Goal: Task Accomplishment & Management: Manage account settings

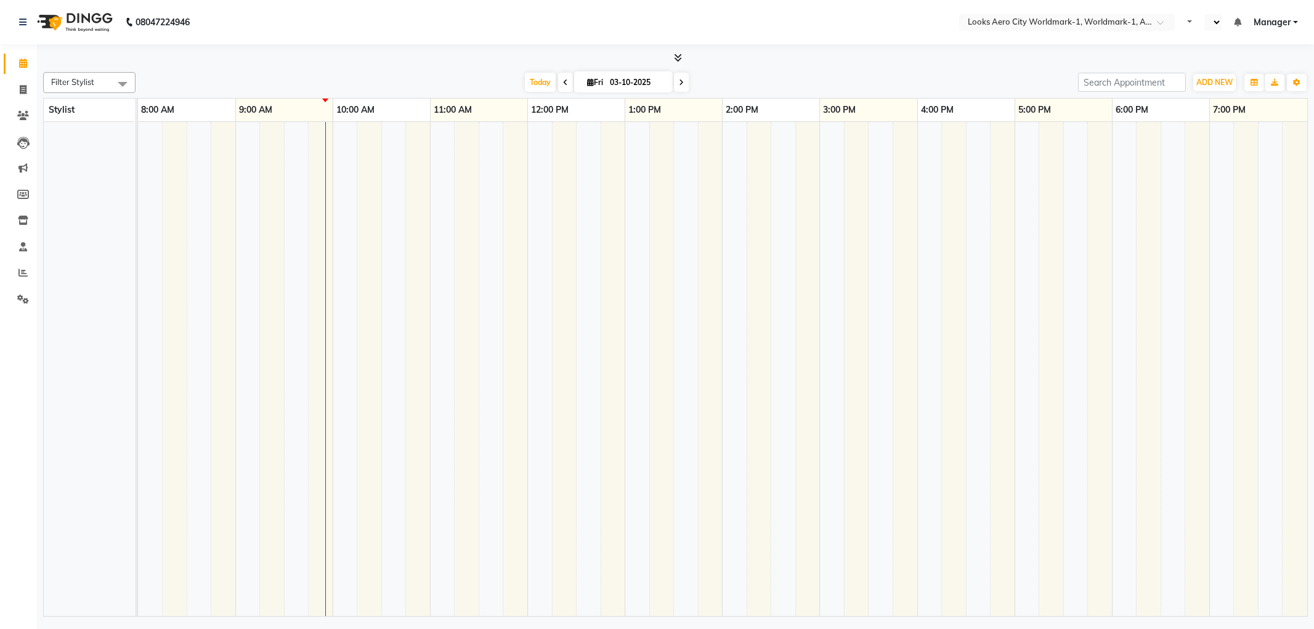
select select "en"
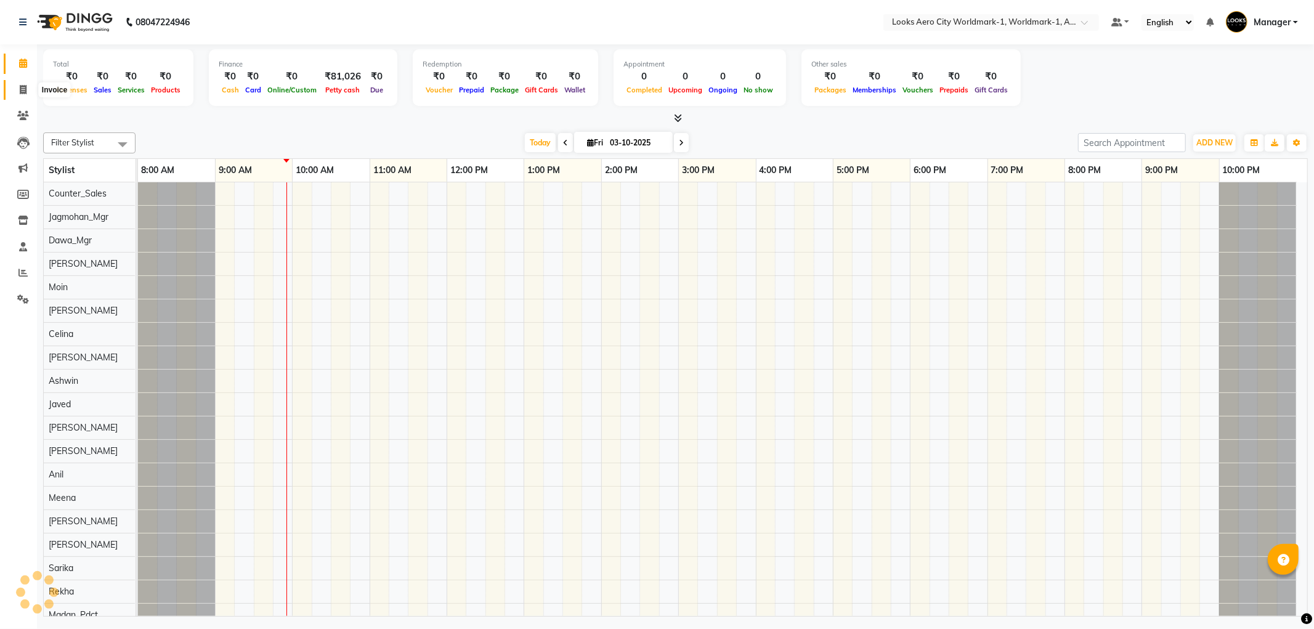
click at [17, 91] on span at bounding box center [23, 90] width 22 height 14
select select "service"
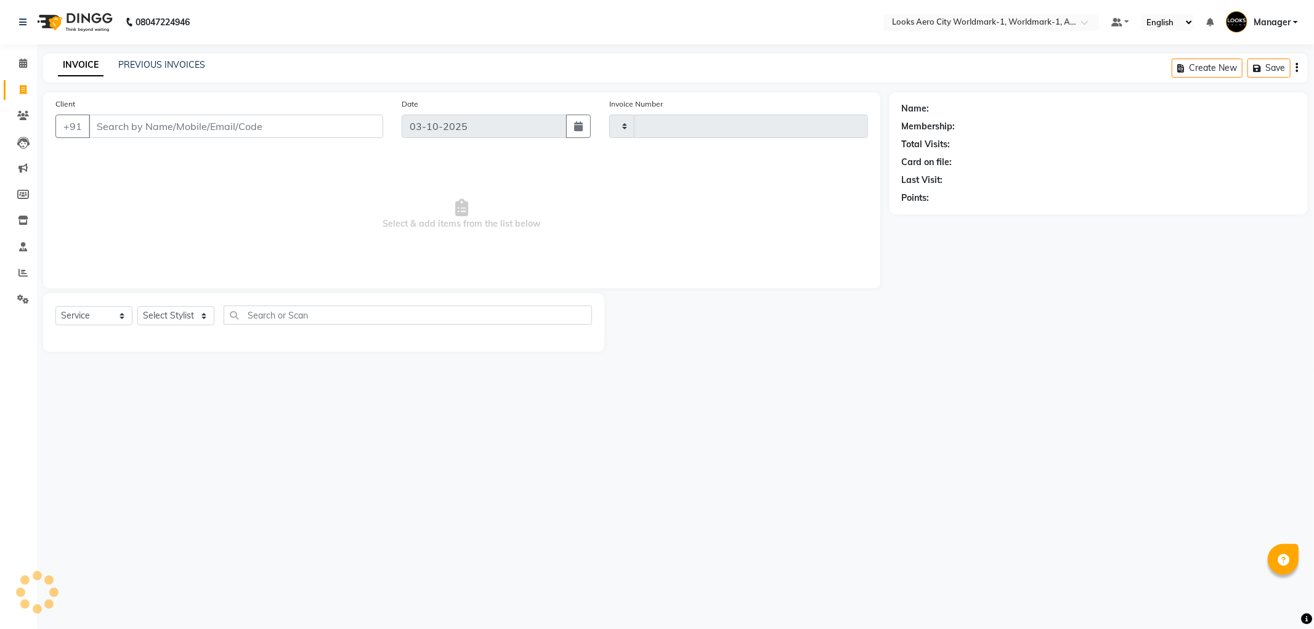
type input "8408"
select select "8573"
click at [200, 118] on input "Client" at bounding box center [236, 126] width 294 height 23
type input "9425271111"
click at [370, 126] on span "Add Client" at bounding box center [351, 126] width 49 height 12
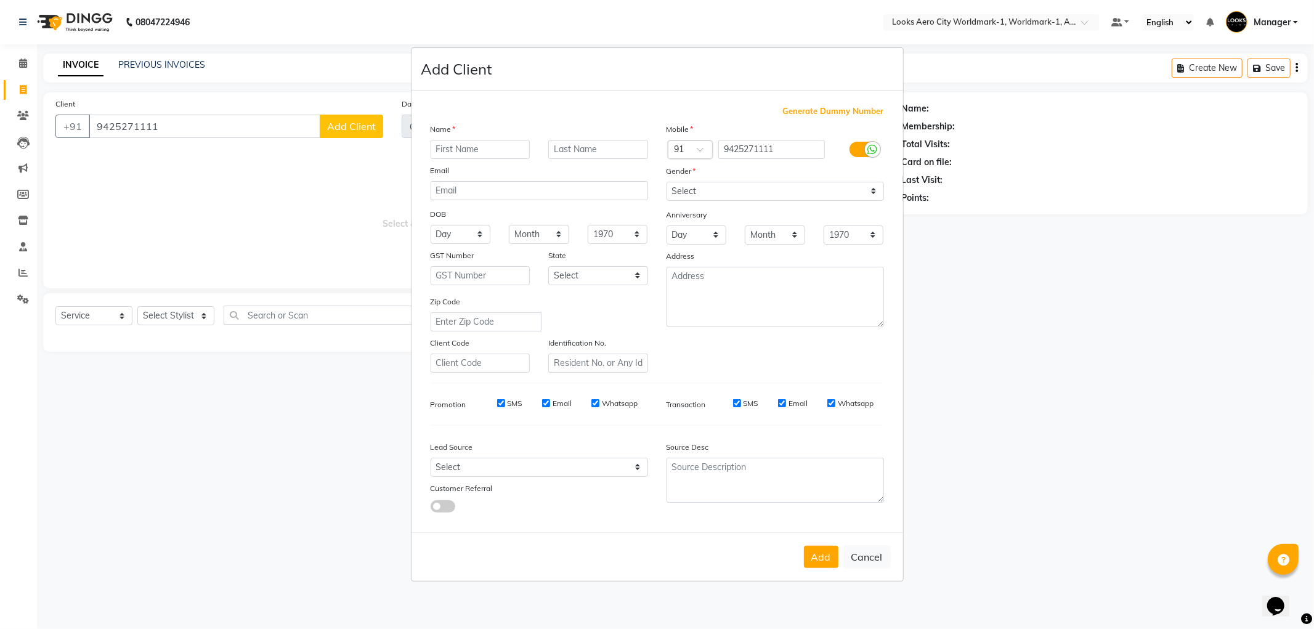
click at [485, 152] on input "text" at bounding box center [481, 149] width 100 height 19
type input "[PERSON_NAME]"
click at [581, 149] on input "text" at bounding box center [598, 149] width 100 height 19
type input "client"
click at [727, 193] on select "Select [DEMOGRAPHIC_DATA] [DEMOGRAPHIC_DATA] Other Prefer Not To Say" at bounding box center [774, 191] width 217 height 19
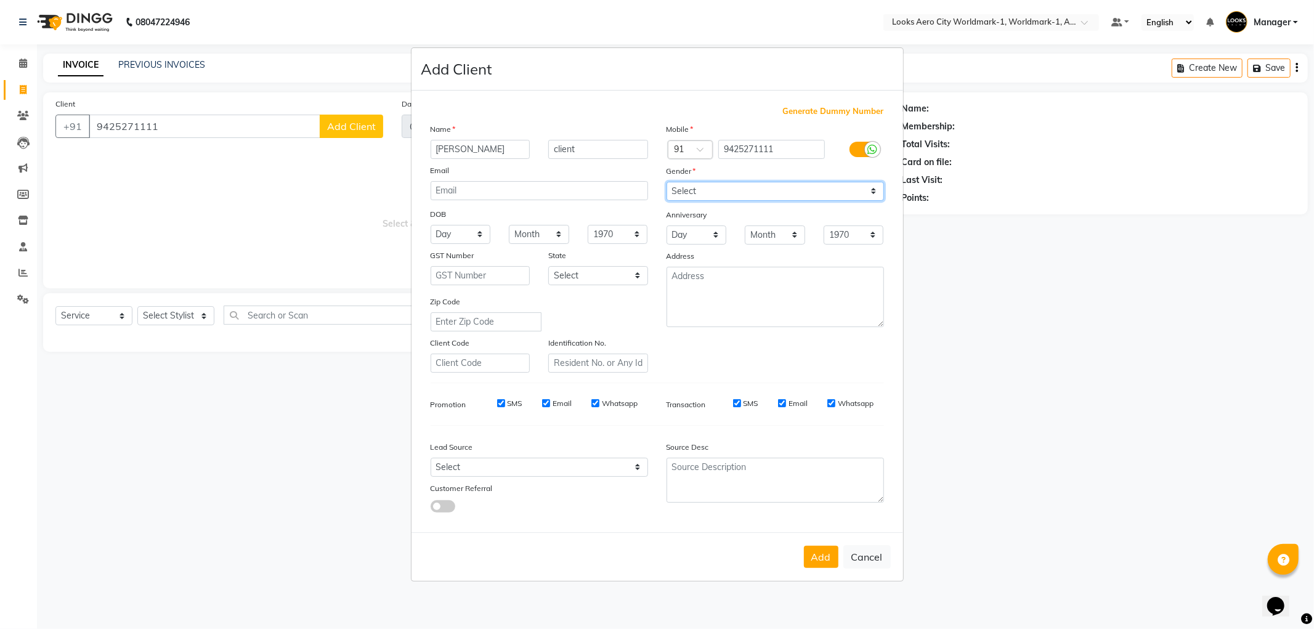
select select "[DEMOGRAPHIC_DATA]"
click at [666, 182] on select "Select [DEMOGRAPHIC_DATA] [DEMOGRAPHIC_DATA] Other Prefer Not To Say" at bounding box center [774, 191] width 217 height 19
click at [727, 273] on textarea at bounding box center [774, 297] width 217 height 60
type textarea "Aerocity"
click at [832, 562] on button "Add" at bounding box center [821, 557] width 34 height 22
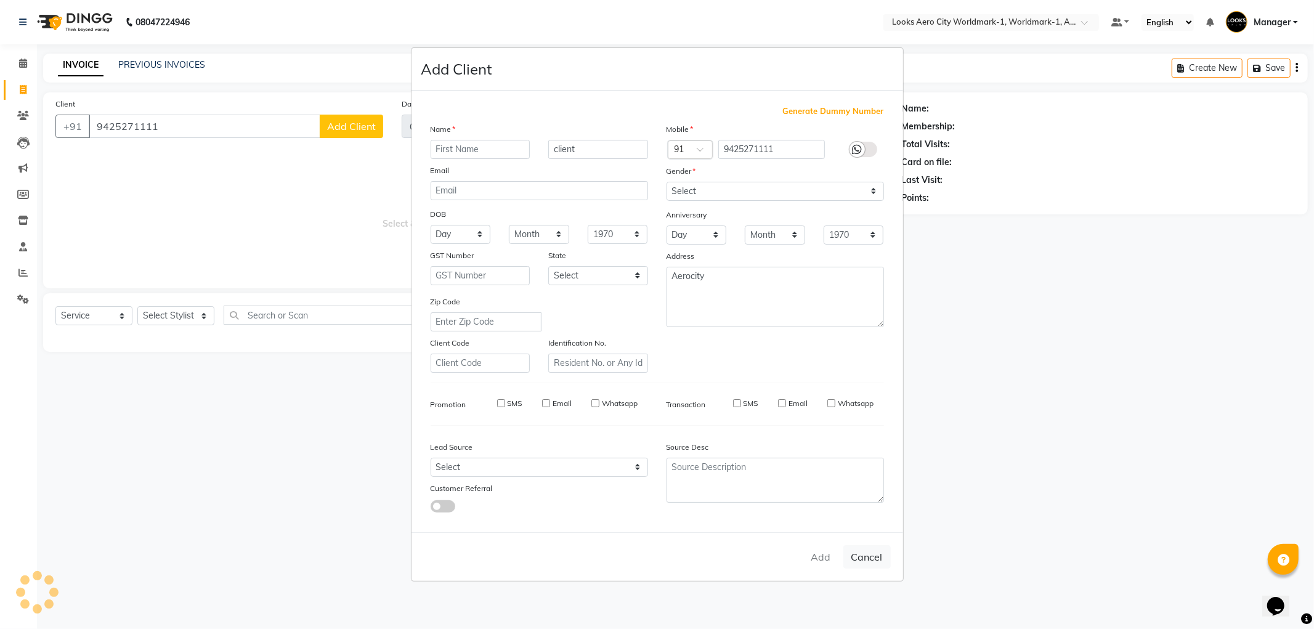
select select
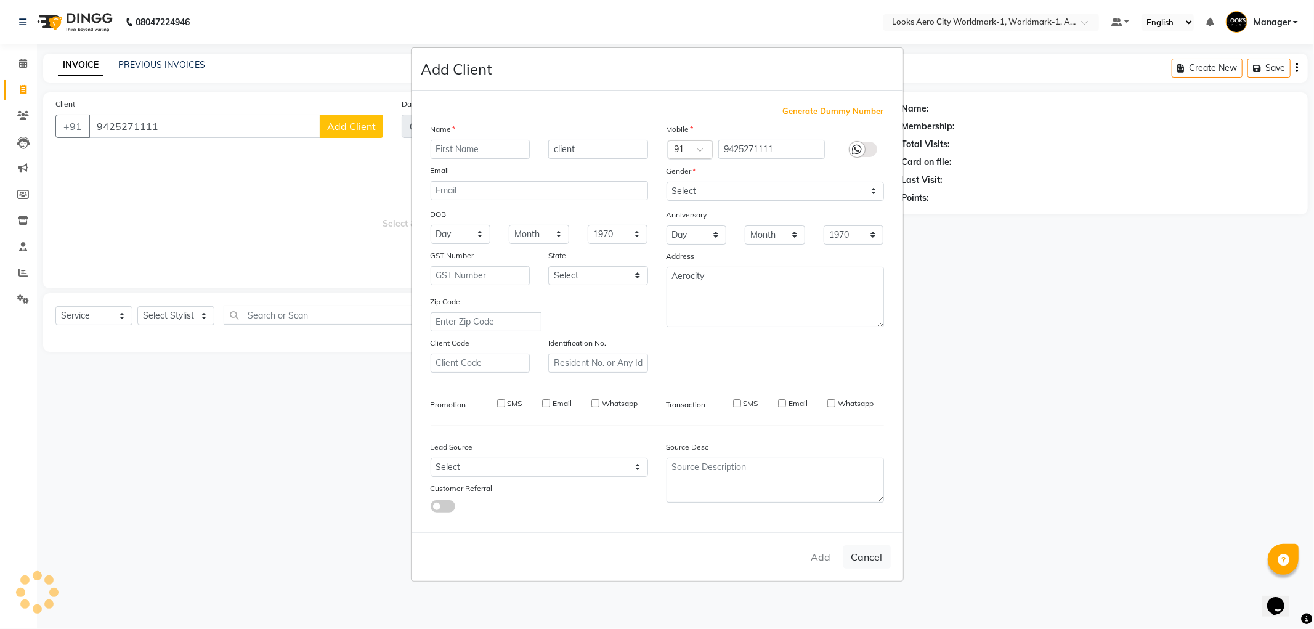
select select
checkbox input "false"
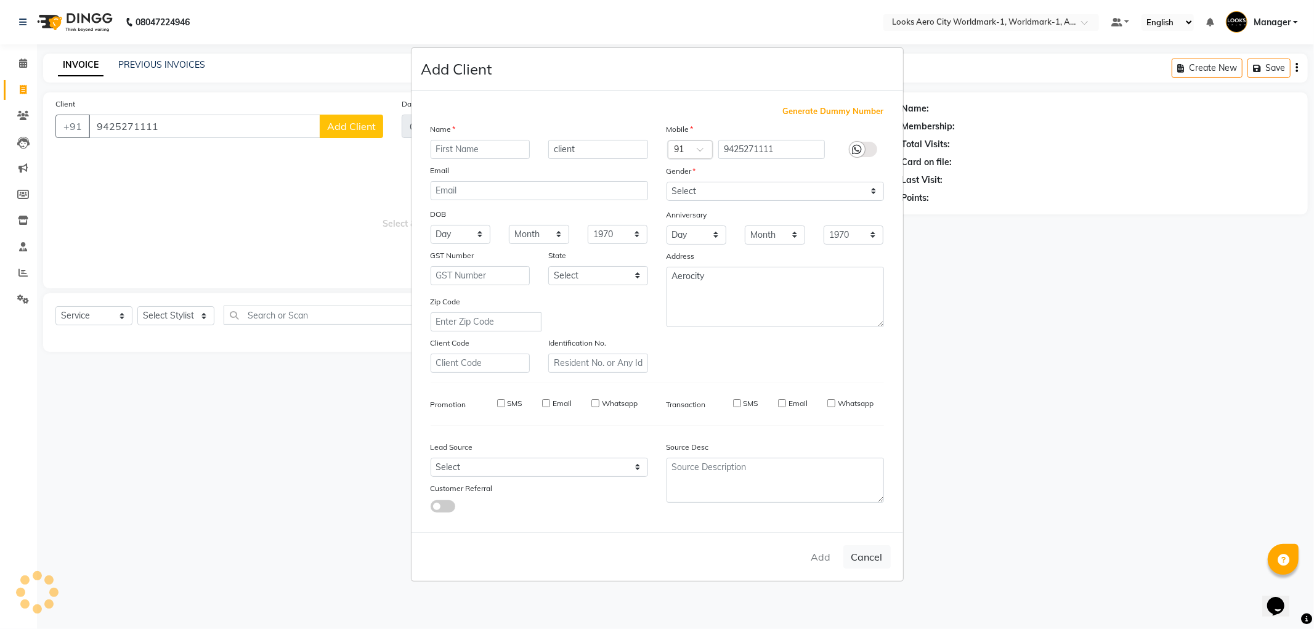
checkbox input "false"
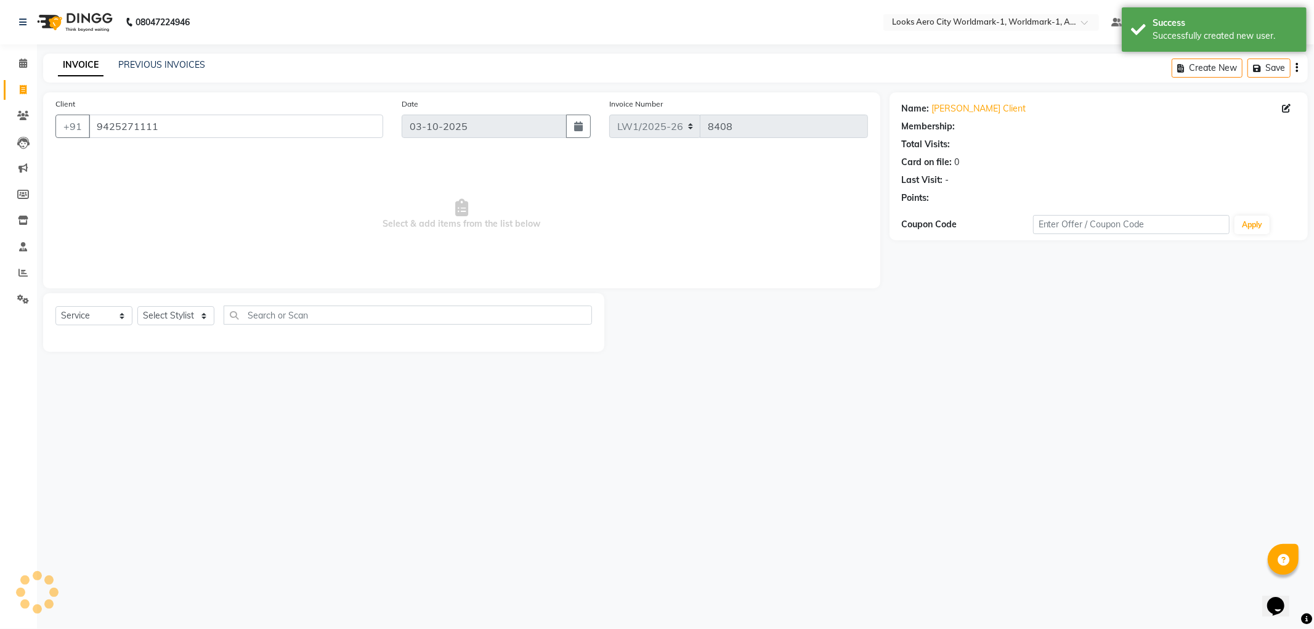
select select "1: Object"
drag, startPoint x: 203, startPoint y: 316, endPoint x: 203, endPoint y: 309, distance: 6.8
click at [202, 315] on select "Select Stylist [PERSON_NAME] [PERSON_NAME] [PERSON_NAME] [PERSON_NAME] Counter_…" at bounding box center [175, 315] width 77 height 19
select select "84544"
click at [137, 307] on select "Select Stylist [PERSON_NAME] [PERSON_NAME] [PERSON_NAME] [PERSON_NAME] Counter_…" at bounding box center [175, 315] width 77 height 19
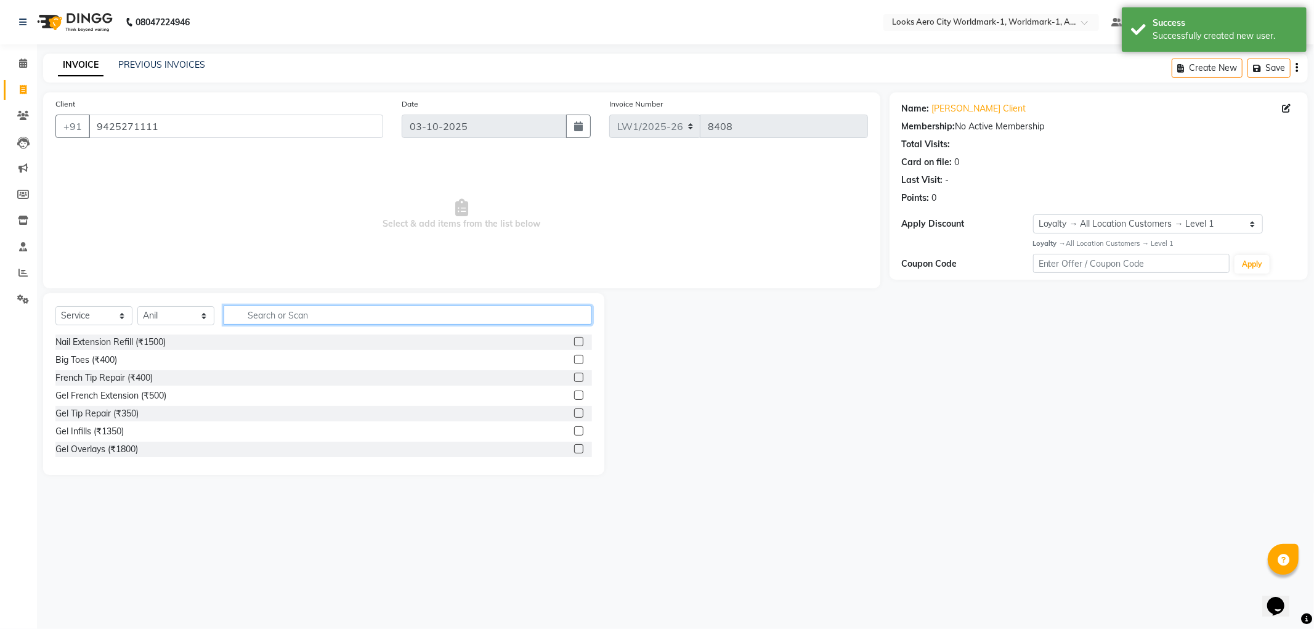
click at [273, 320] on input "text" at bounding box center [408, 314] width 368 height 19
type input "cut"
click at [574, 358] on label at bounding box center [578, 359] width 9 height 9
click at [574, 358] on input "checkbox" at bounding box center [578, 360] width 8 height 8
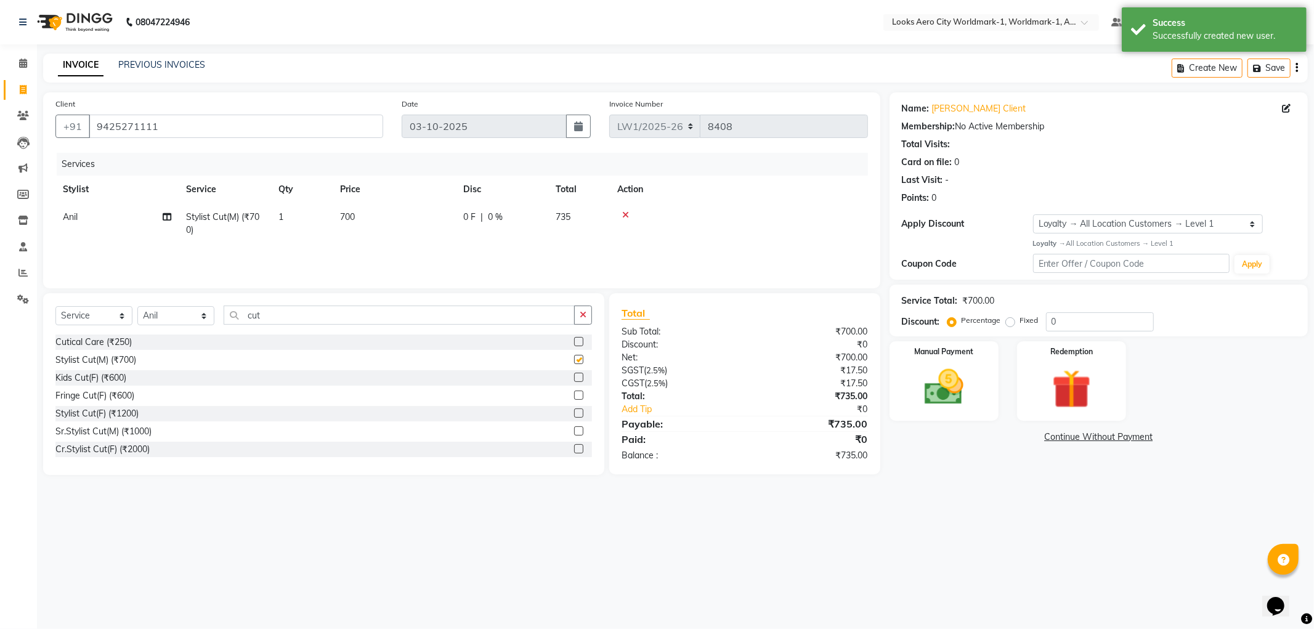
checkbox input "false"
click at [297, 315] on input "cut" at bounding box center [399, 314] width 351 height 19
type input "c"
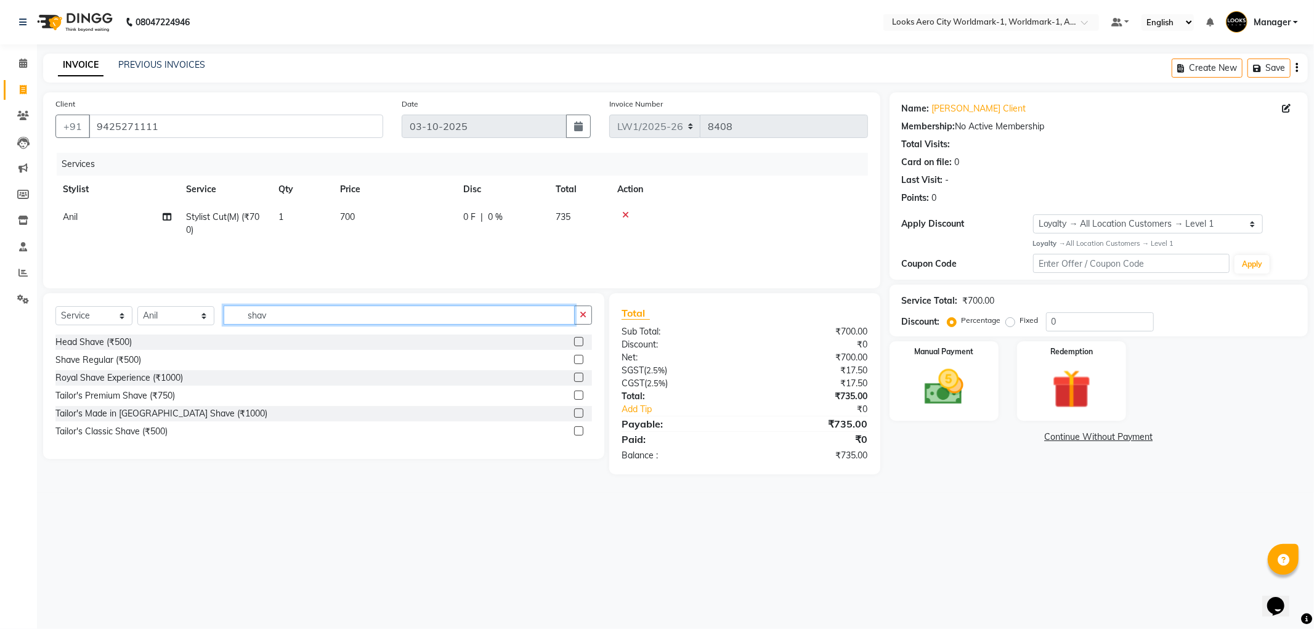
type input "shav"
click at [581, 360] on label at bounding box center [578, 359] width 9 height 9
click at [581, 360] on input "checkbox" at bounding box center [578, 360] width 8 height 8
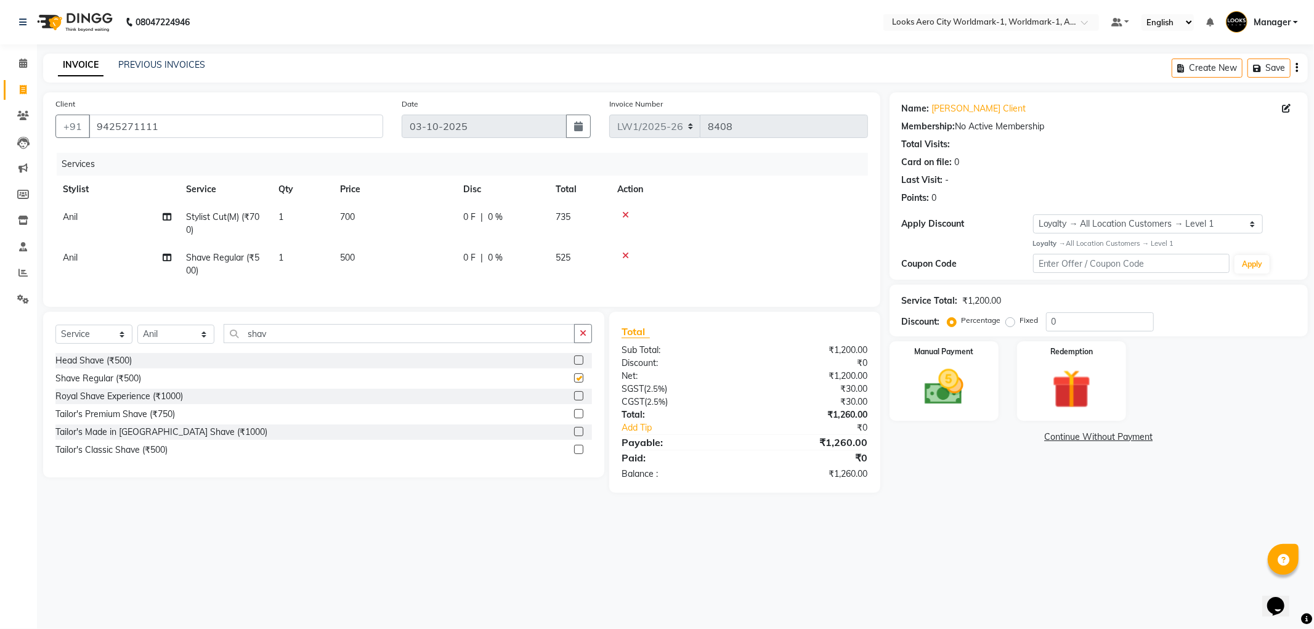
checkbox input "false"
click at [432, 227] on td "700" at bounding box center [394, 223] width 123 height 41
select select "84544"
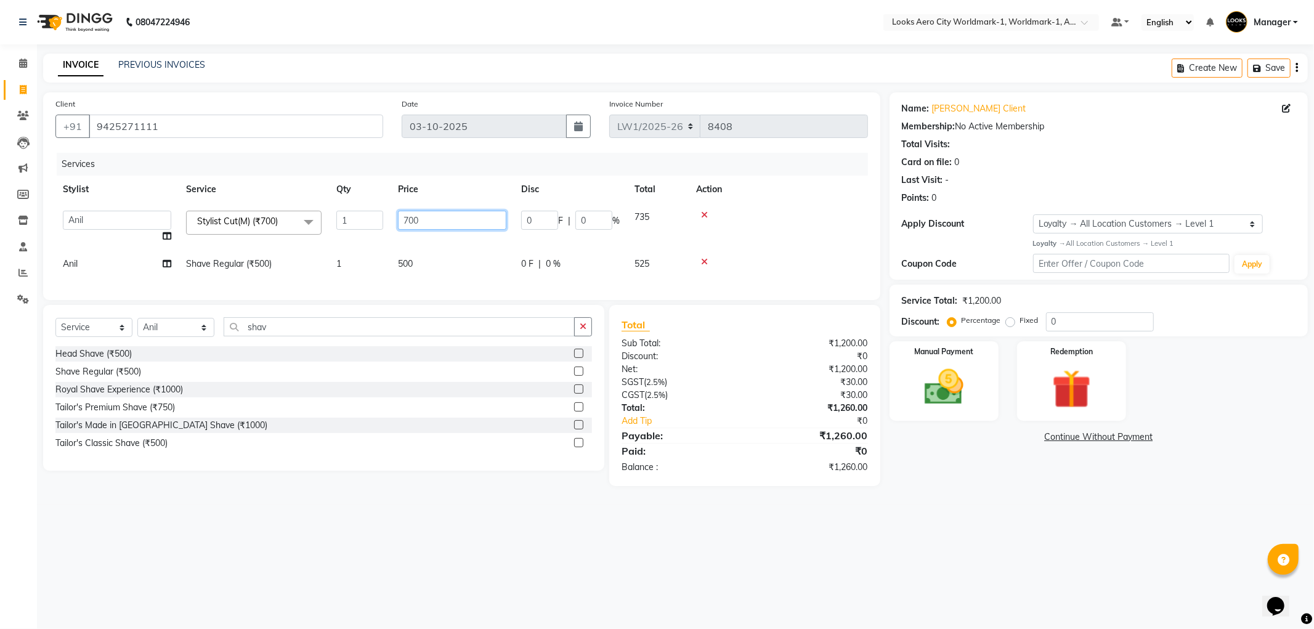
click at [426, 222] on input "700" at bounding box center [452, 220] width 108 height 19
type input "7"
type input "600"
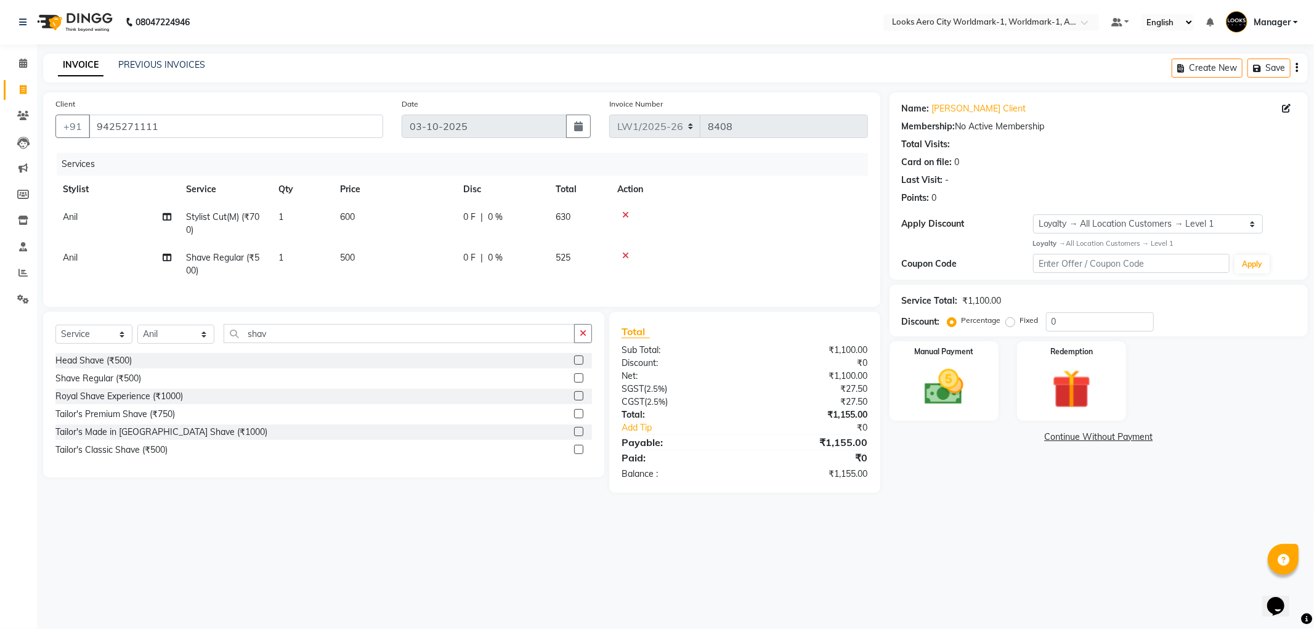
drag, startPoint x: 432, startPoint y: 255, endPoint x: 431, endPoint y: 268, distance: 12.9
click at [432, 261] on td "500" at bounding box center [394, 264] width 123 height 41
select select "84544"
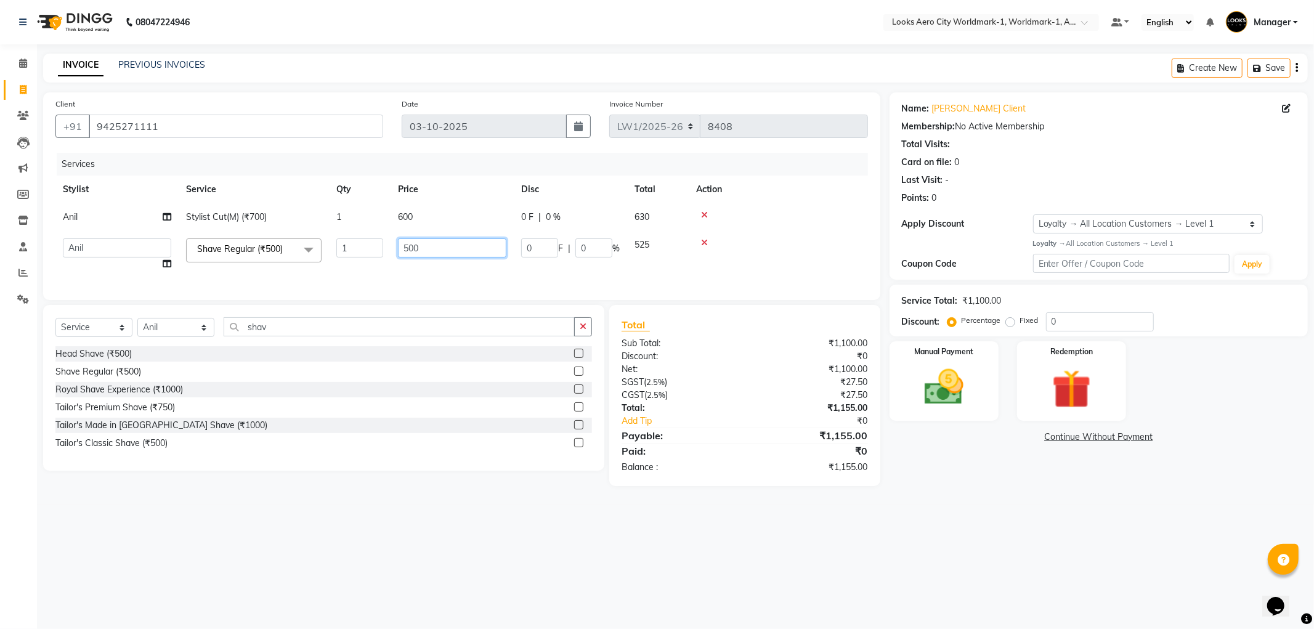
click at [436, 248] on input "500" at bounding box center [452, 247] width 108 height 19
type input "5"
type input "350"
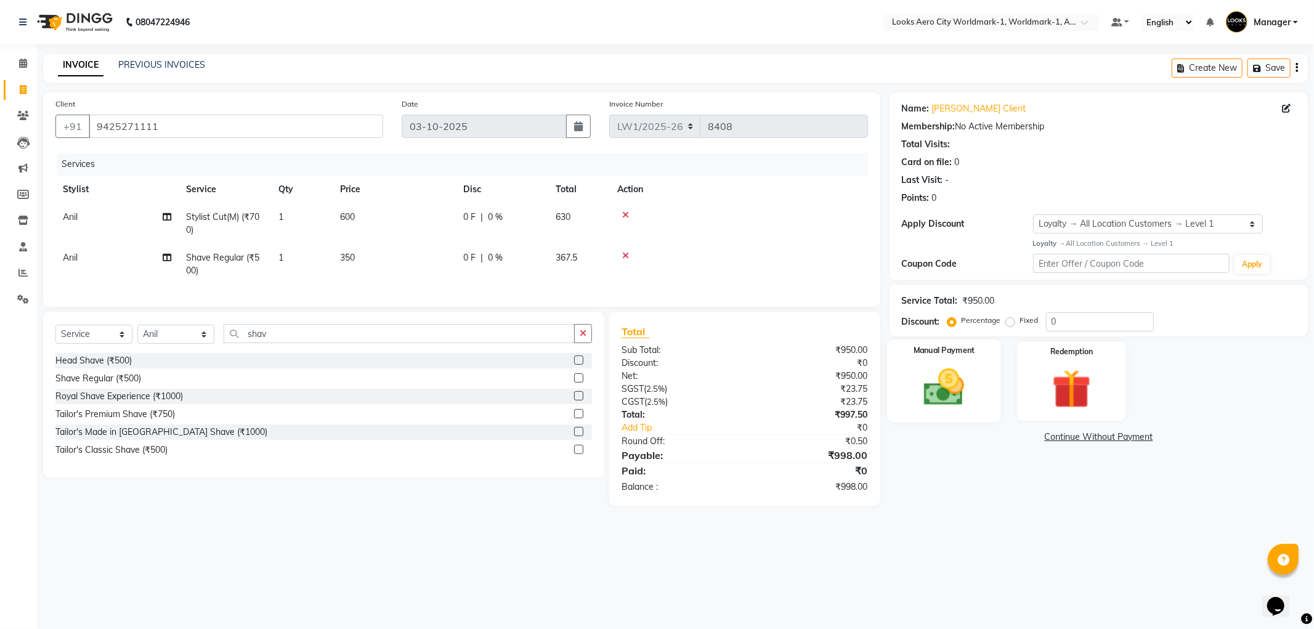
click at [938, 389] on img at bounding box center [944, 387] width 66 height 47
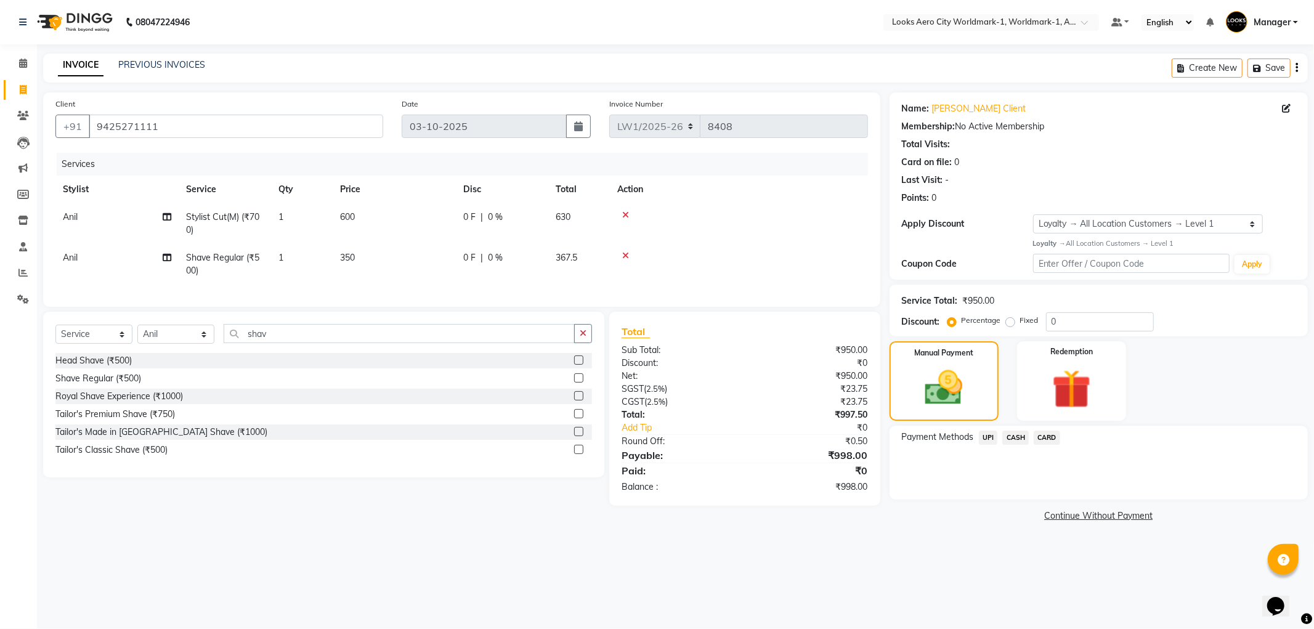
click at [1014, 435] on span "CASH" at bounding box center [1015, 438] width 26 height 14
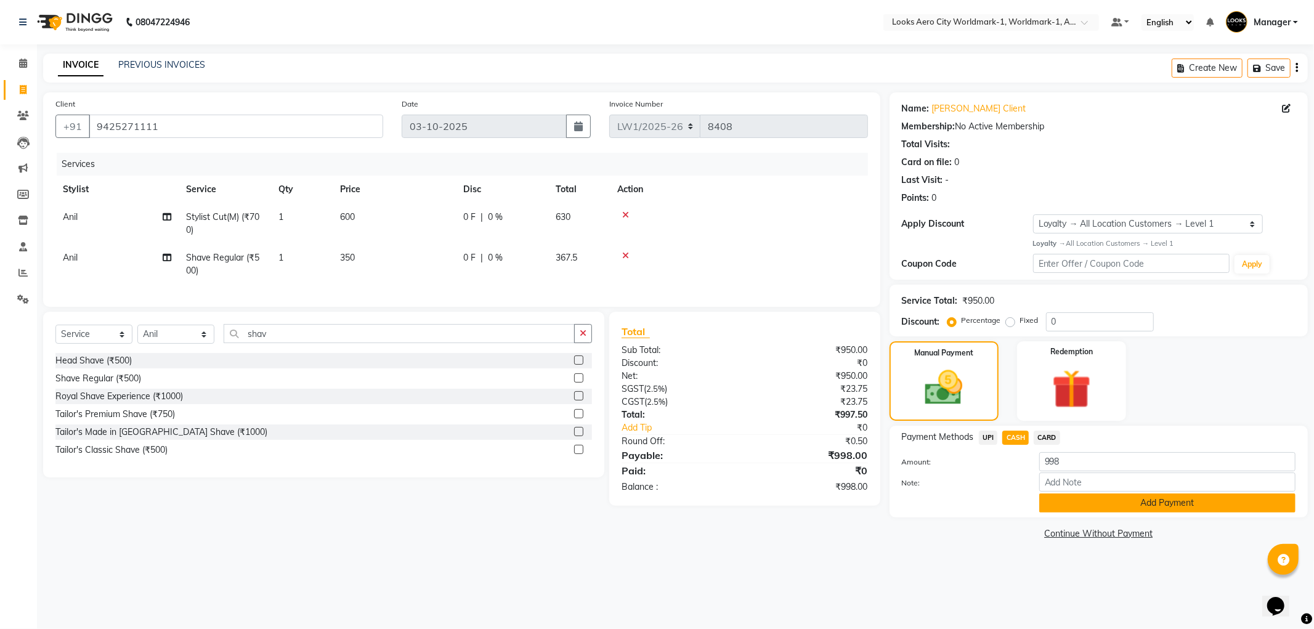
click at [1061, 508] on button "Add Payment" at bounding box center [1167, 502] width 256 height 19
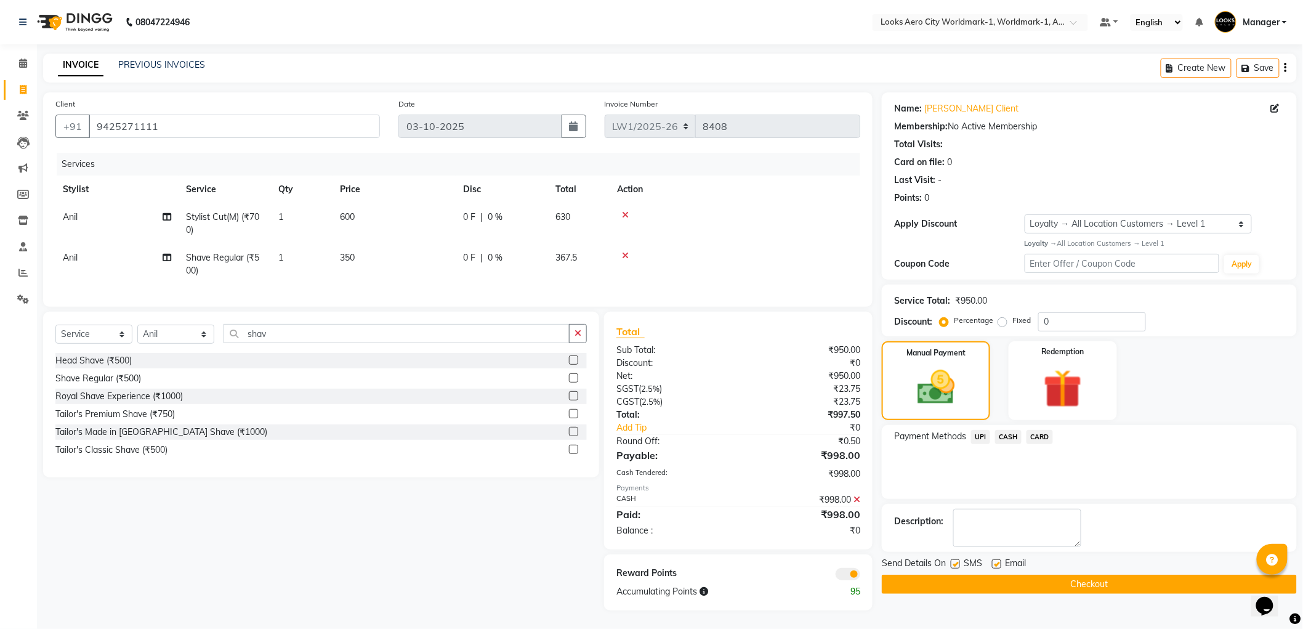
click at [937, 583] on button "Checkout" at bounding box center [1089, 584] width 415 height 19
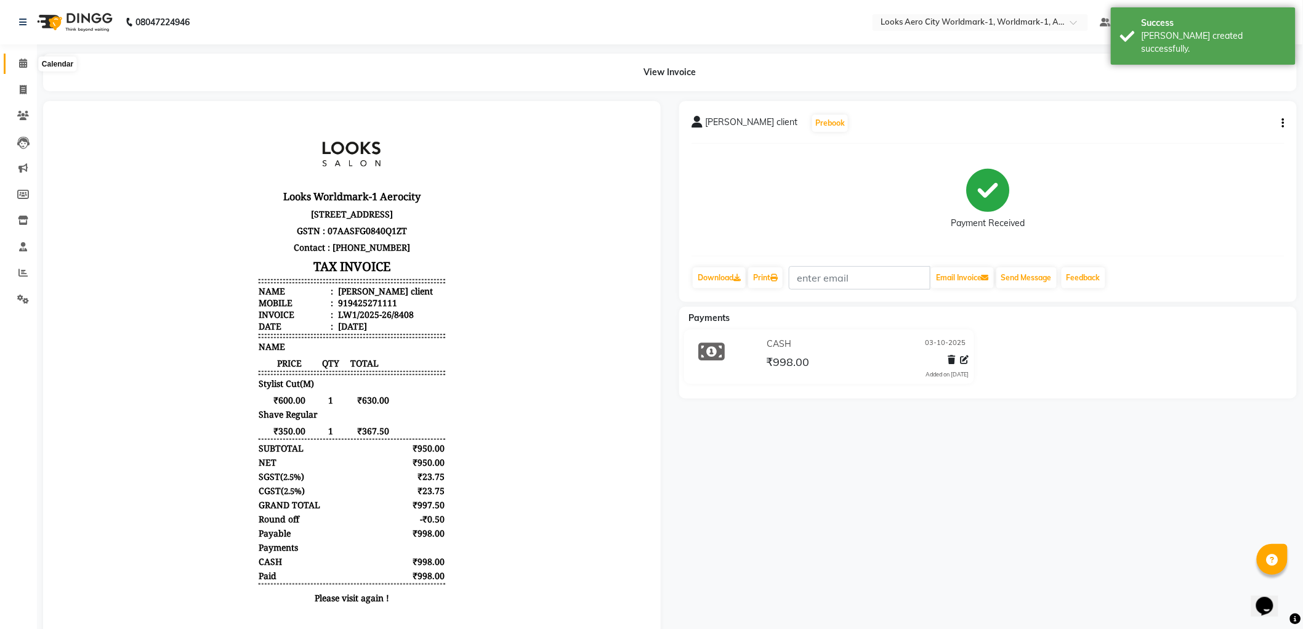
click at [20, 67] on icon at bounding box center [23, 63] width 8 height 9
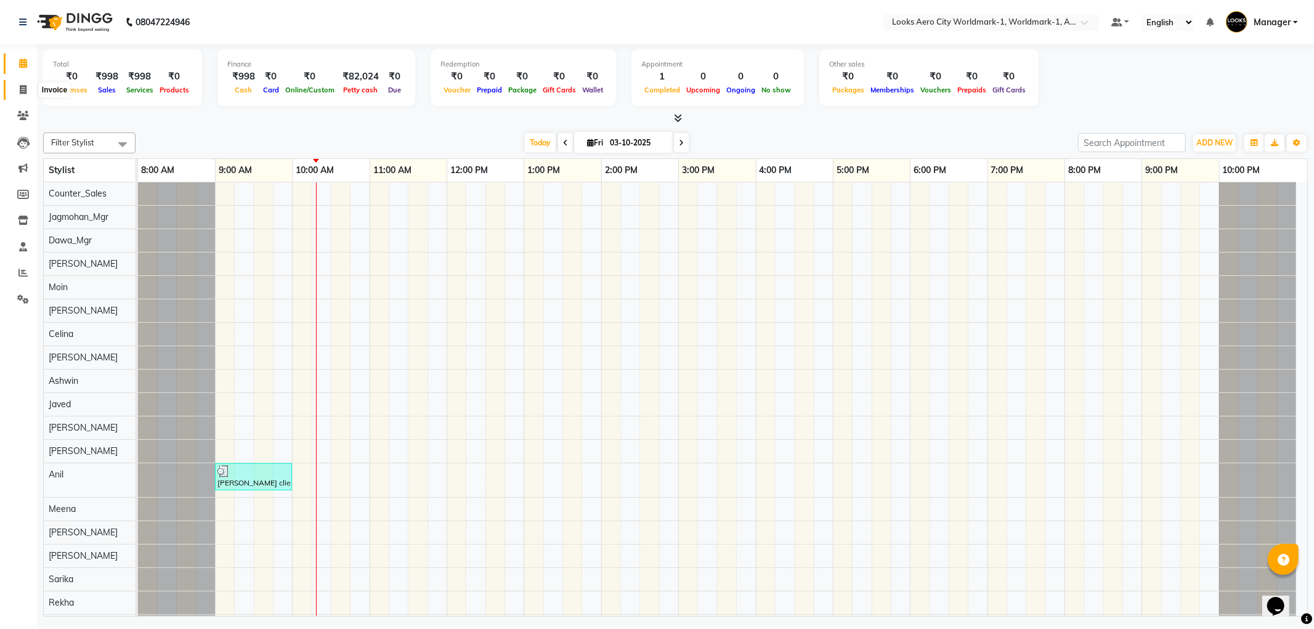
click at [23, 91] on icon at bounding box center [23, 89] width 7 height 9
select select "service"
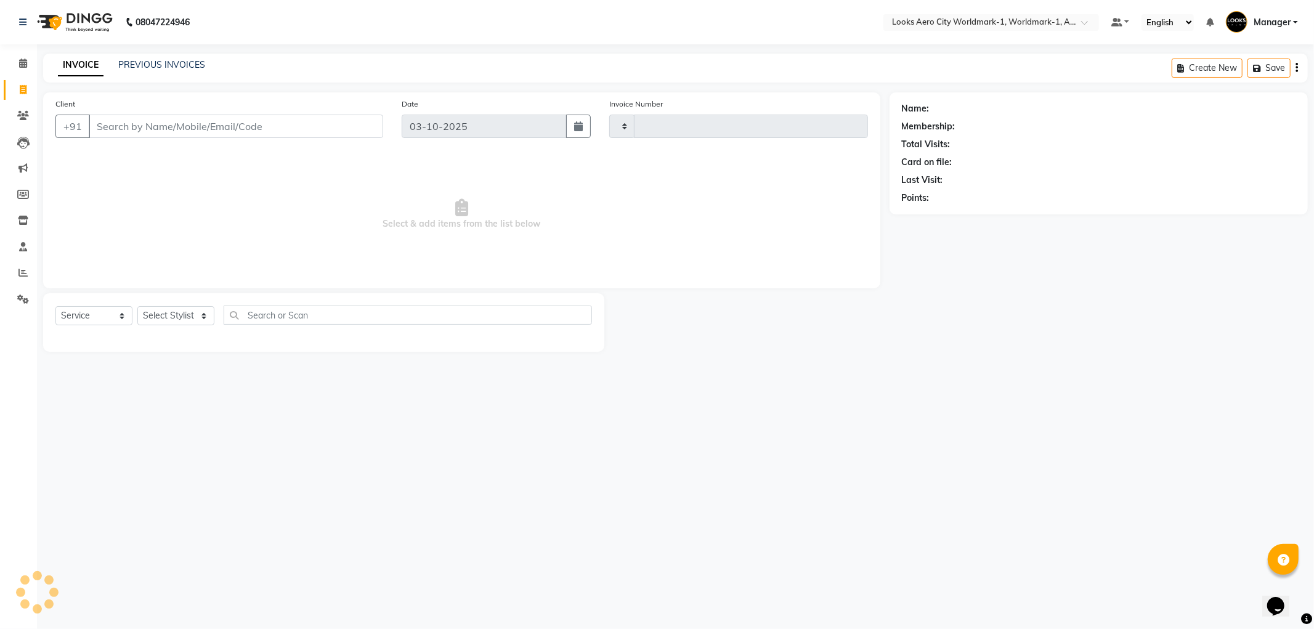
type input "8409"
select select "8573"
click at [145, 128] on input "Client" at bounding box center [236, 126] width 294 height 23
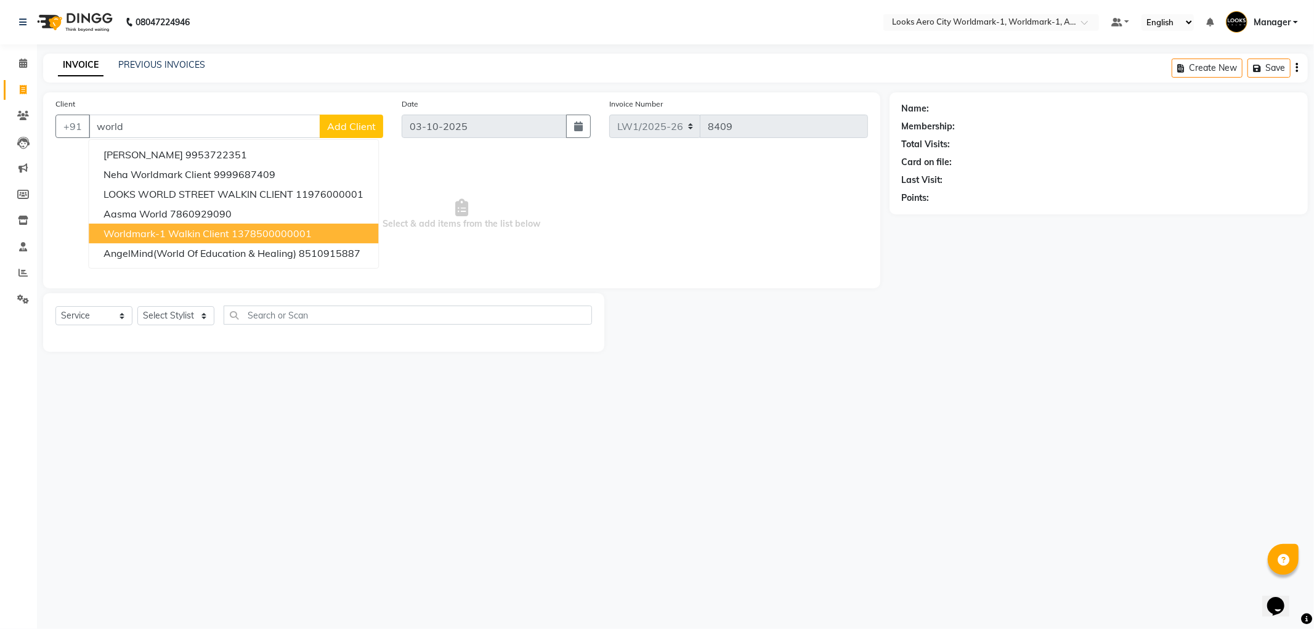
click at [168, 235] on span "Worldmark-1 Walkin Client" at bounding box center [166, 233] width 126 height 12
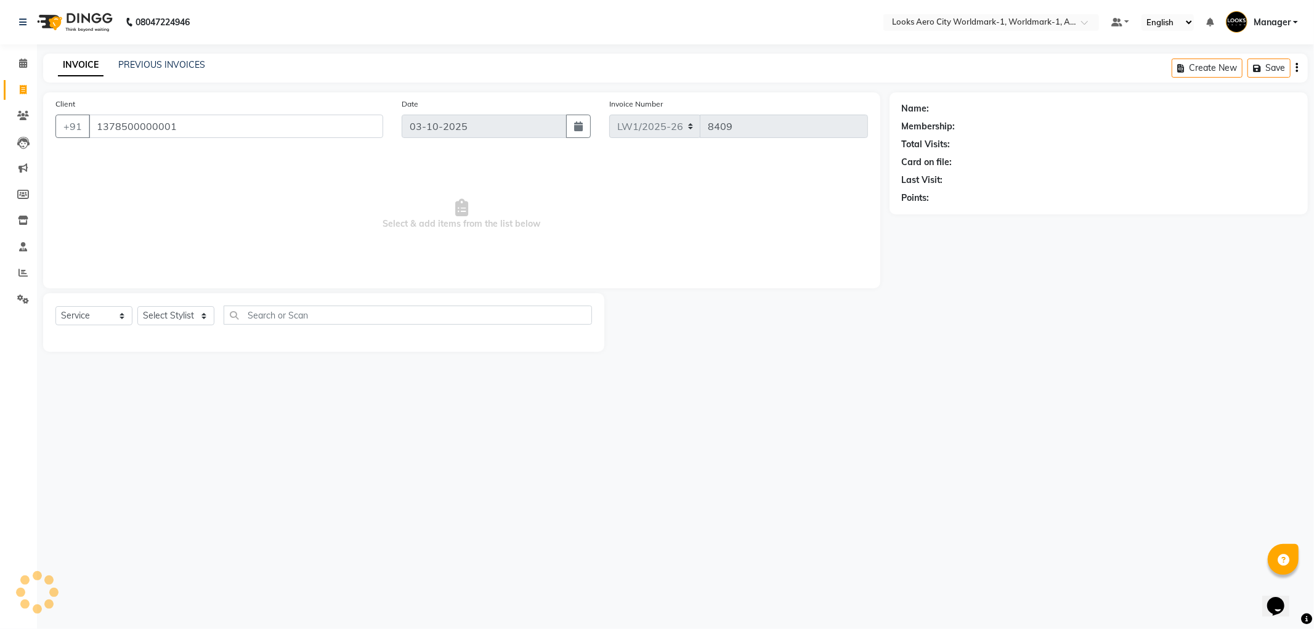
type input "1378500000001"
click at [206, 317] on select "Select Stylist [PERSON_NAME] [PERSON_NAME] [PERSON_NAME] [PERSON_NAME] Counter_…" at bounding box center [175, 315] width 77 height 19
select select "1: Object"
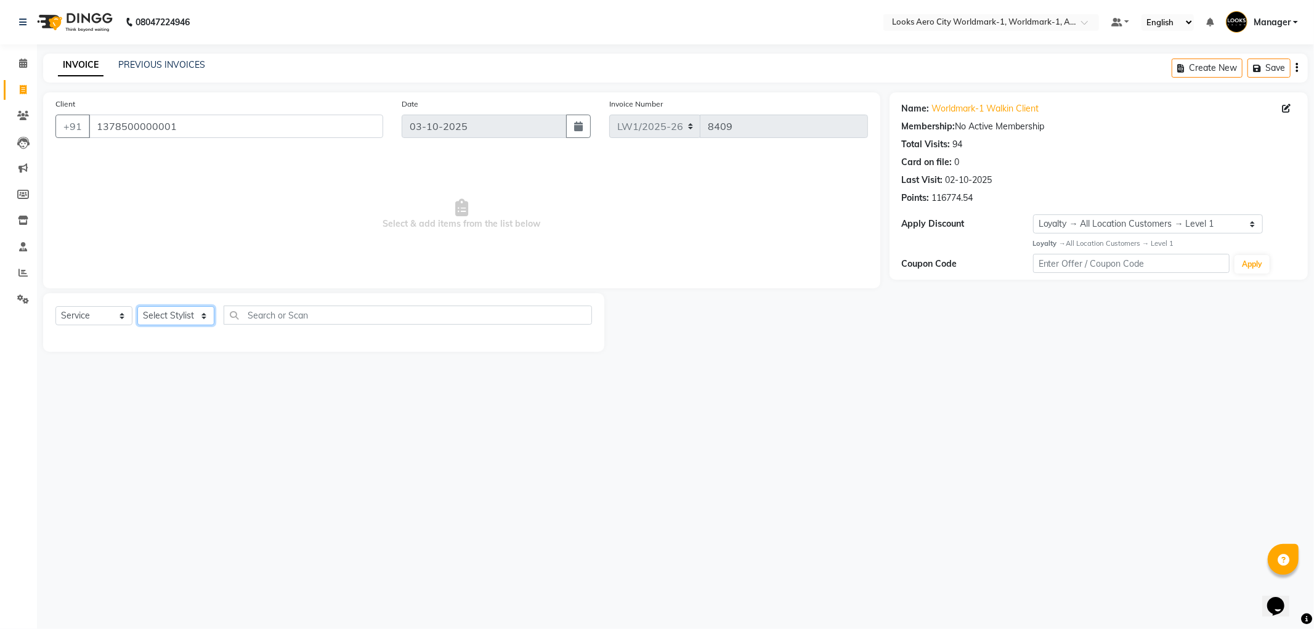
select select "84538"
click at [137, 307] on select "Select Stylist [PERSON_NAME] [PERSON_NAME] [PERSON_NAME] [PERSON_NAME] Counter_…" at bounding box center [175, 315] width 77 height 19
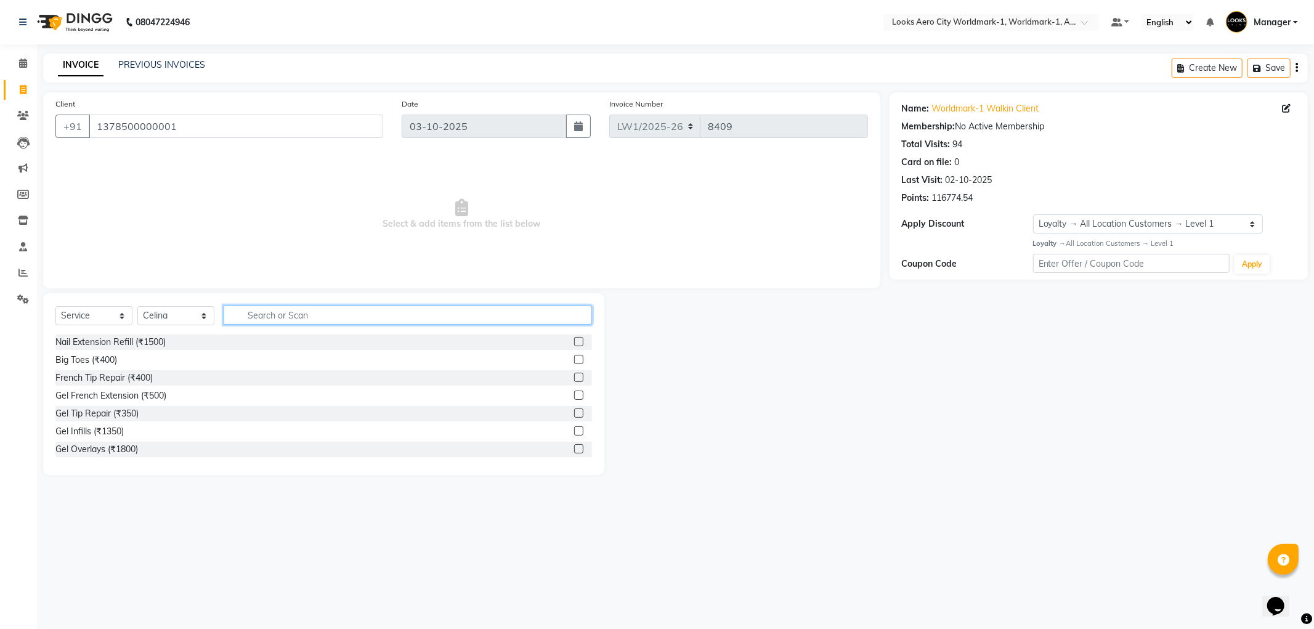
click at [261, 320] on input "text" at bounding box center [408, 314] width 368 height 19
type input "was"
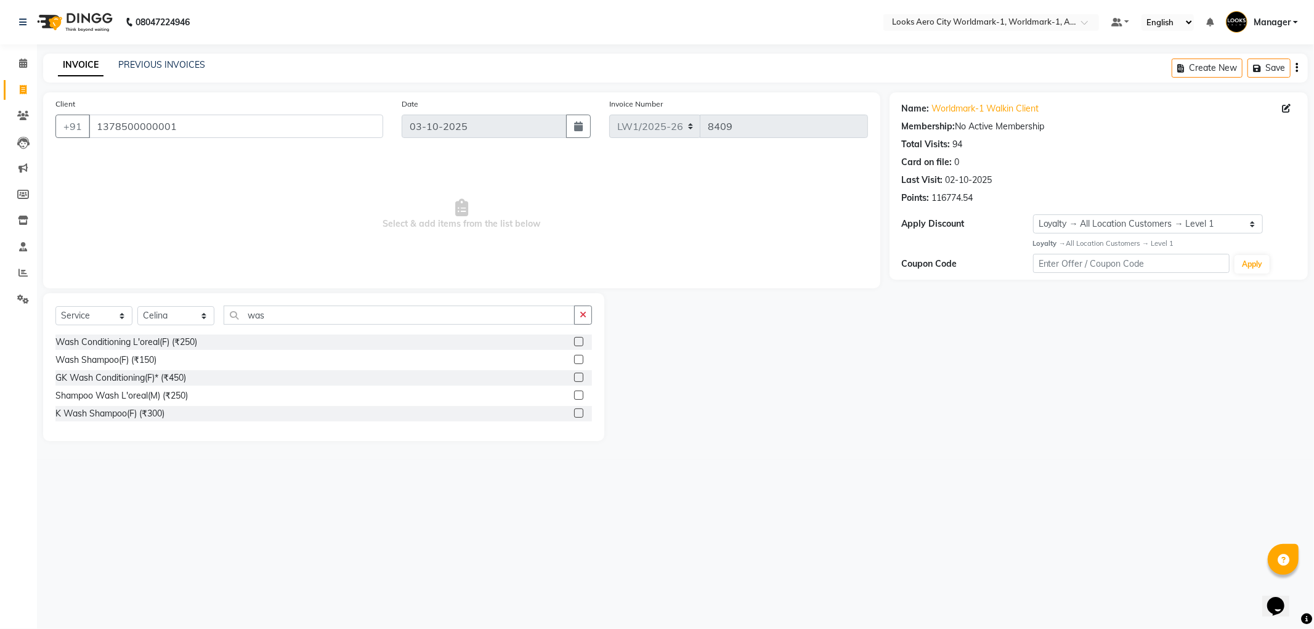
click at [576, 343] on label at bounding box center [578, 341] width 9 height 9
click at [576, 343] on input "checkbox" at bounding box center [578, 342] width 8 height 8
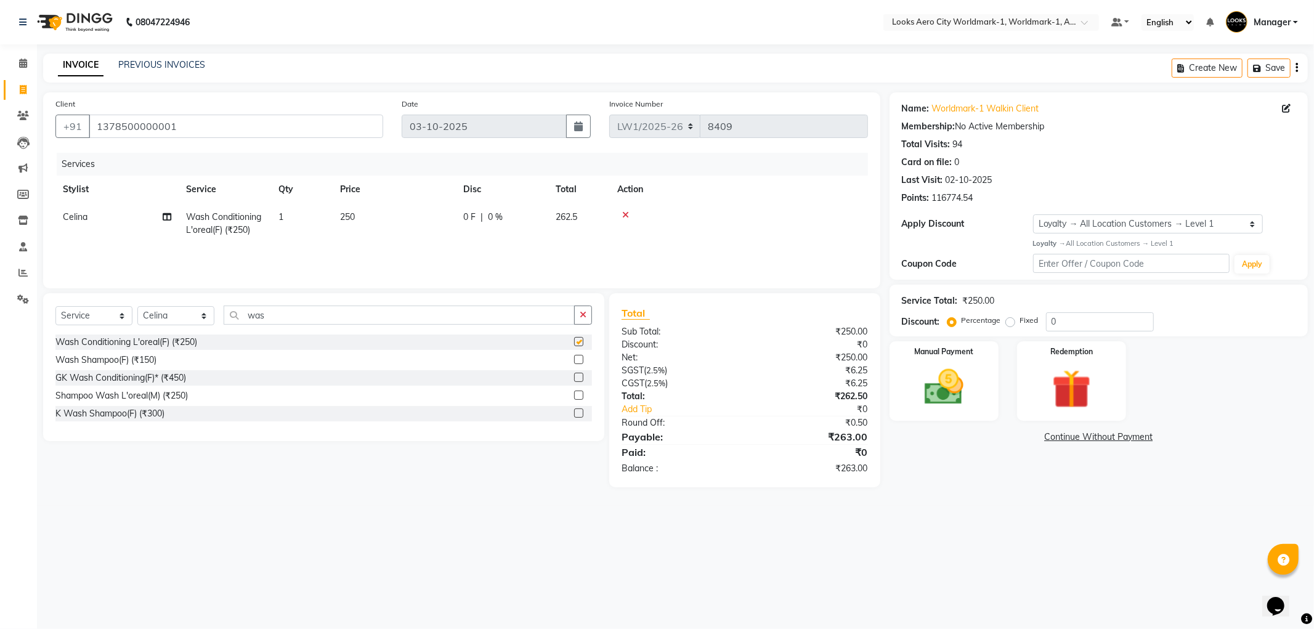
checkbox input "false"
click at [389, 218] on td "250" at bounding box center [394, 223] width 123 height 41
select select "84538"
click at [434, 219] on input "250" at bounding box center [452, 220] width 108 height 19
type input "2"
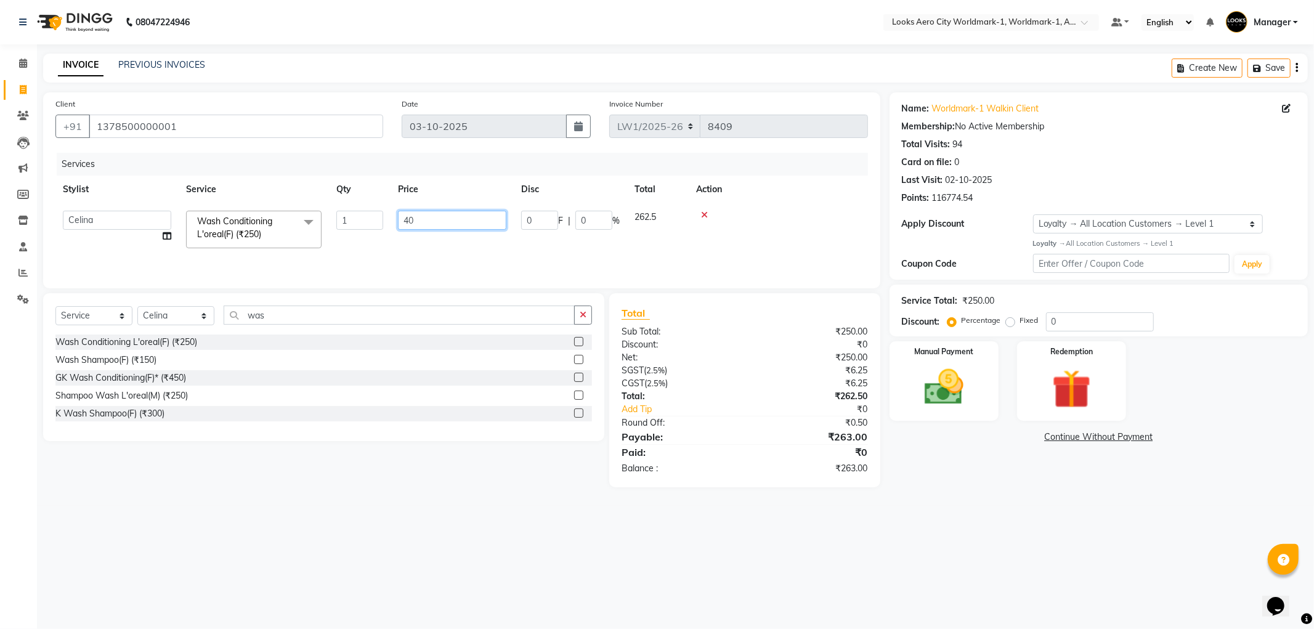
type input "400"
click at [304, 315] on input "was" at bounding box center [399, 314] width 351 height 19
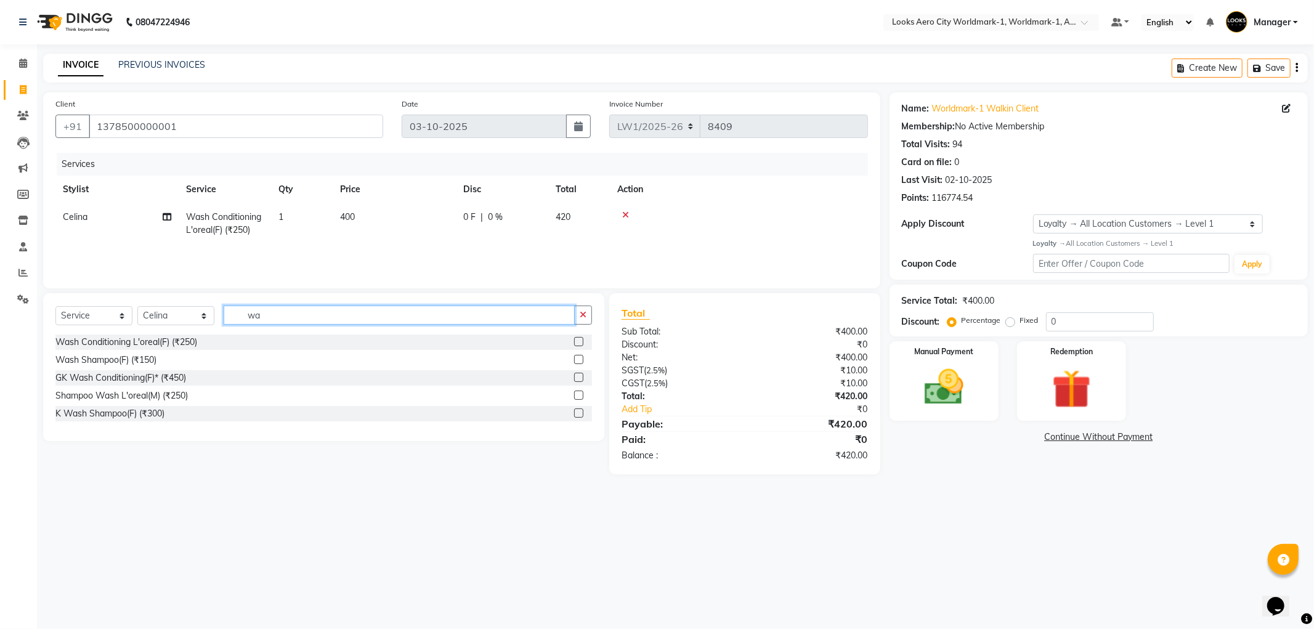
type input "w"
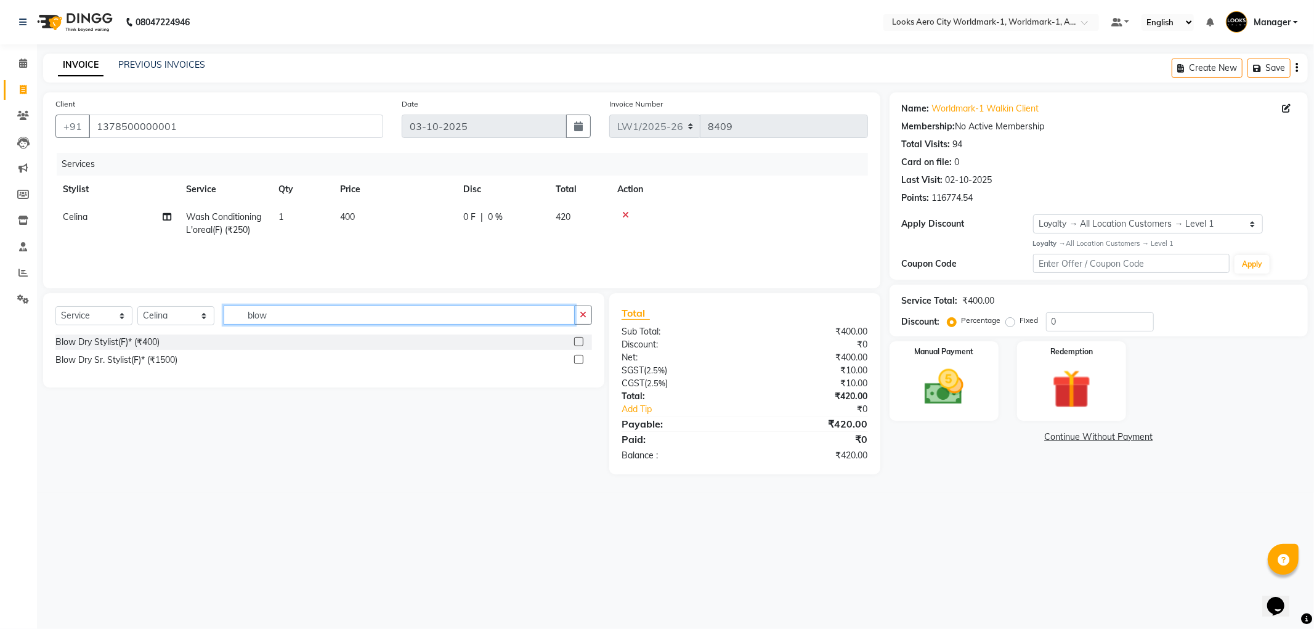
type input "blow"
click at [578, 343] on label at bounding box center [578, 341] width 9 height 9
click at [578, 343] on input "checkbox" at bounding box center [578, 342] width 8 height 8
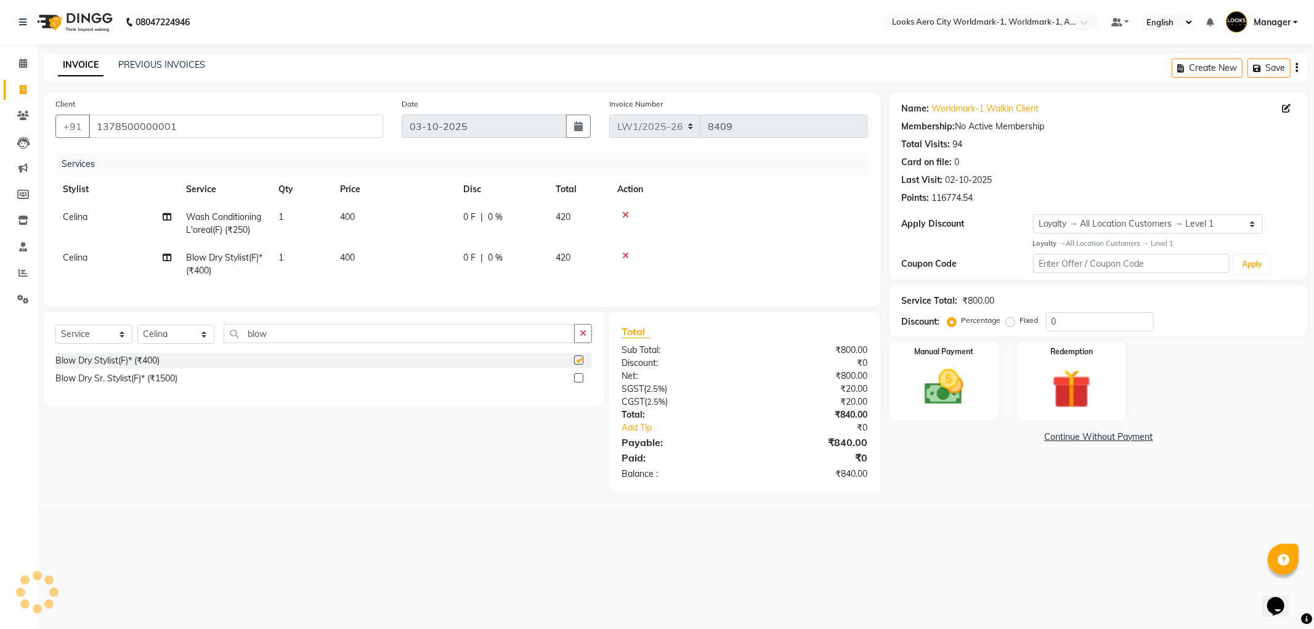
checkbox input "false"
click at [368, 256] on td "400" at bounding box center [394, 264] width 123 height 41
select select "84538"
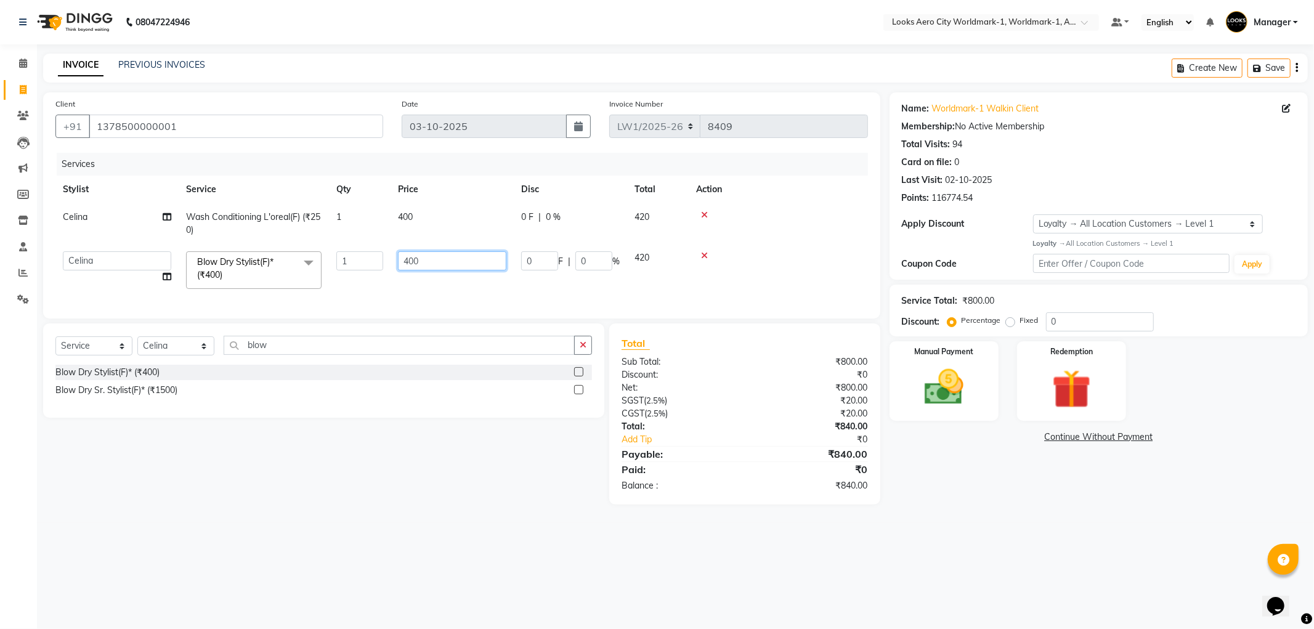
click at [433, 259] on input "400" at bounding box center [452, 260] width 108 height 19
type input "4"
type input "700"
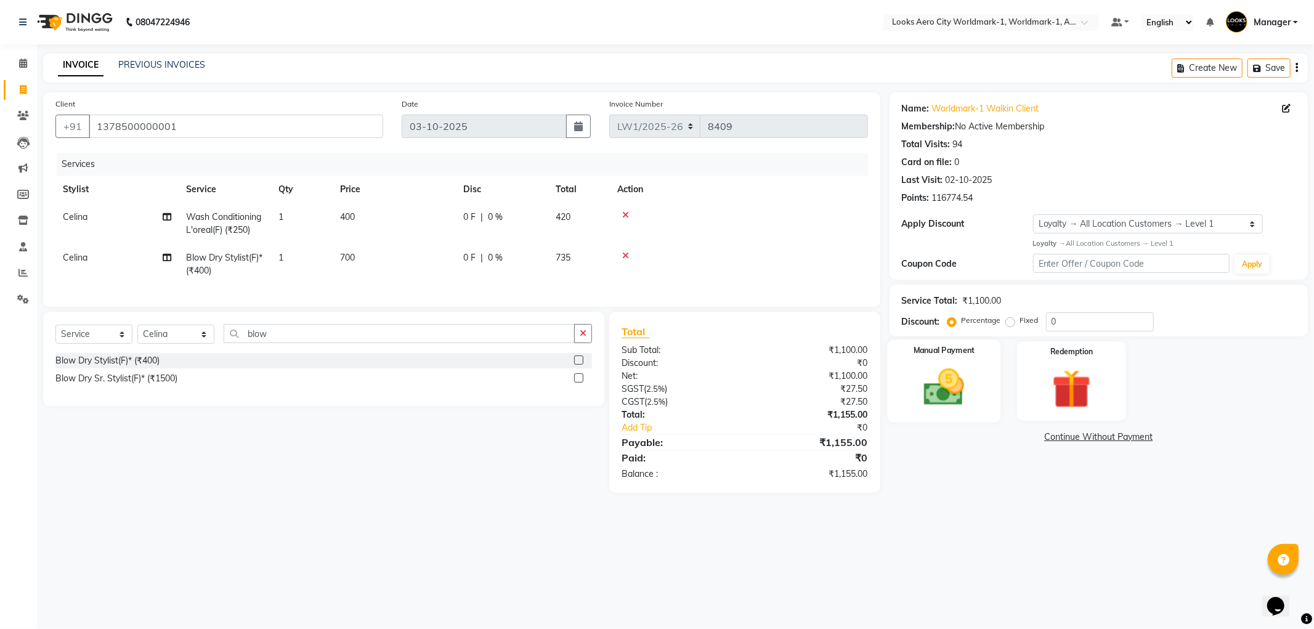
click at [955, 397] on img at bounding box center [944, 387] width 66 height 47
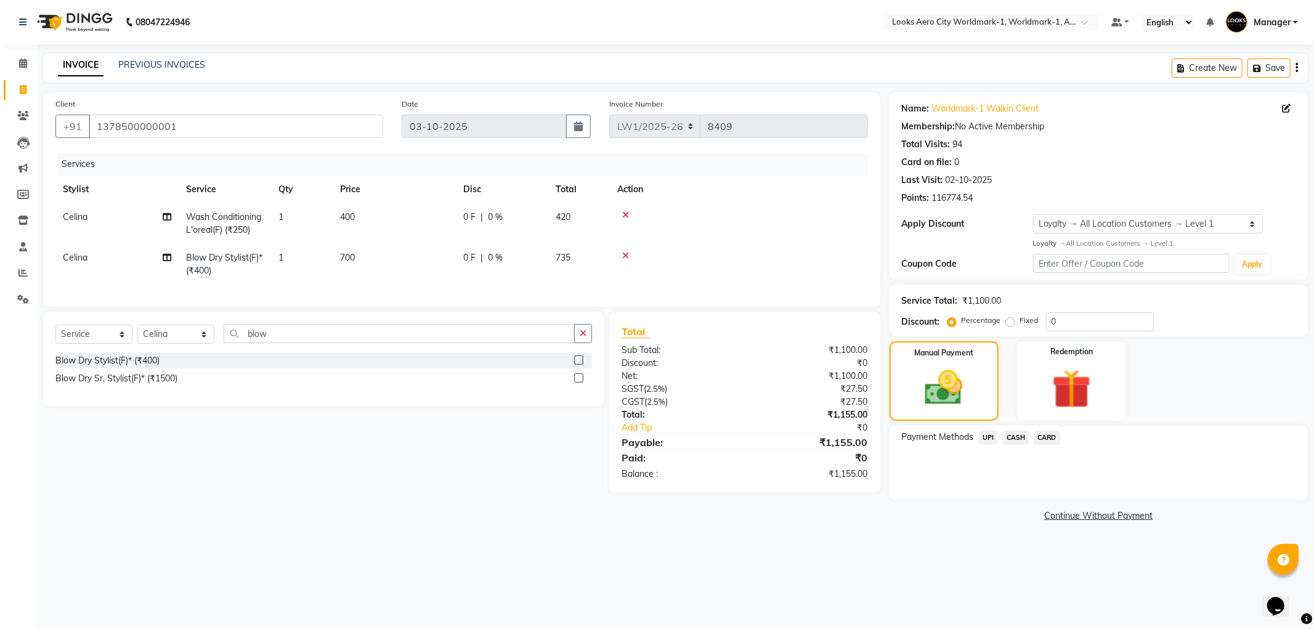
click at [1014, 439] on span "CASH" at bounding box center [1015, 438] width 26 height 14
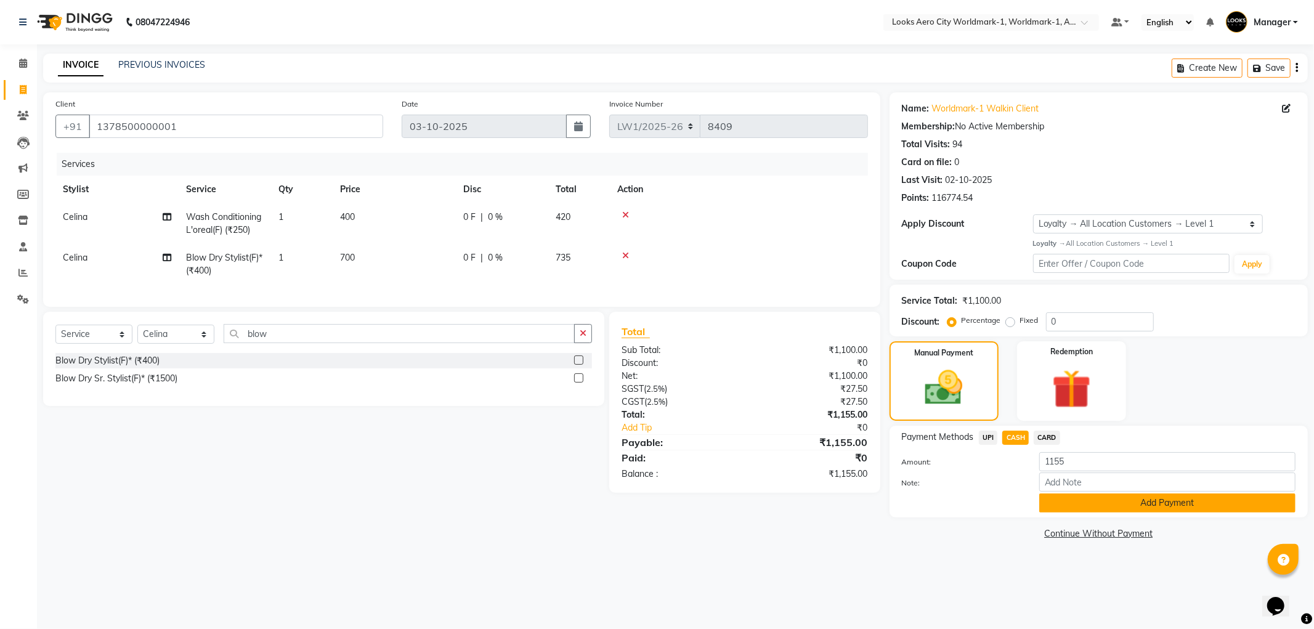
click at [1093, 501] on button "Add Payment" at bounding box center [1167, 502] width 256 height 19
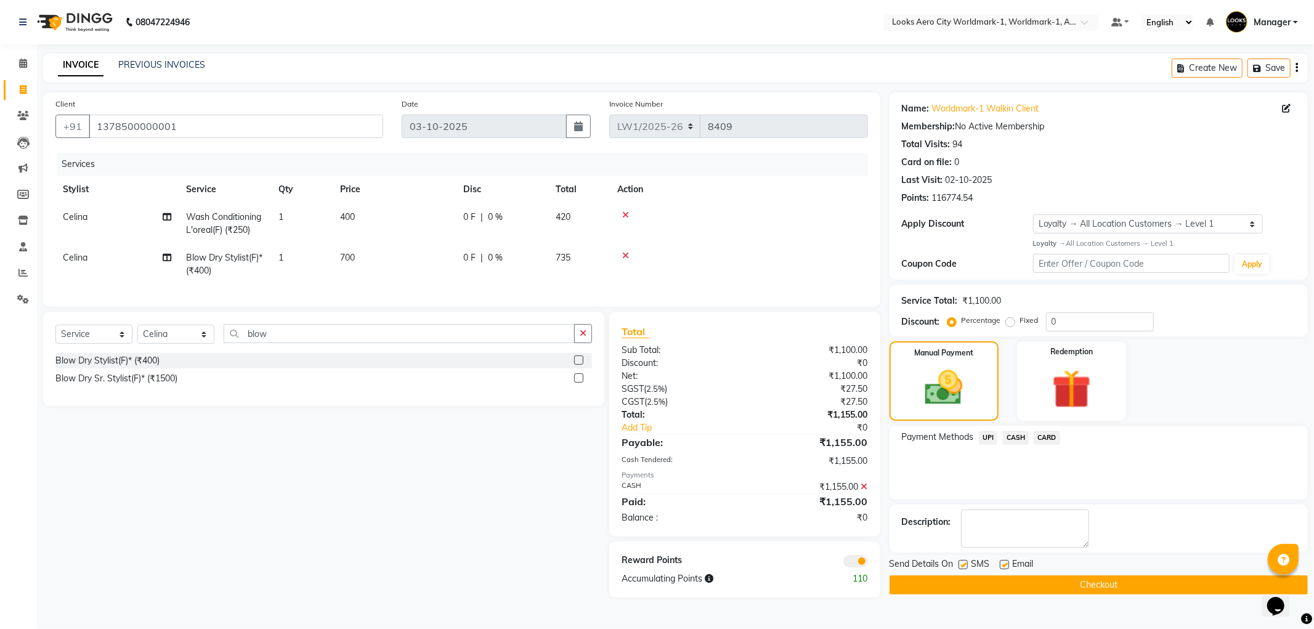
click at [852, 567] on span at bounding box center [855, 561] width 25 height 12
click at [868, 563] on input "checkbox" at bounding box center [868, 563] width 0 height 0
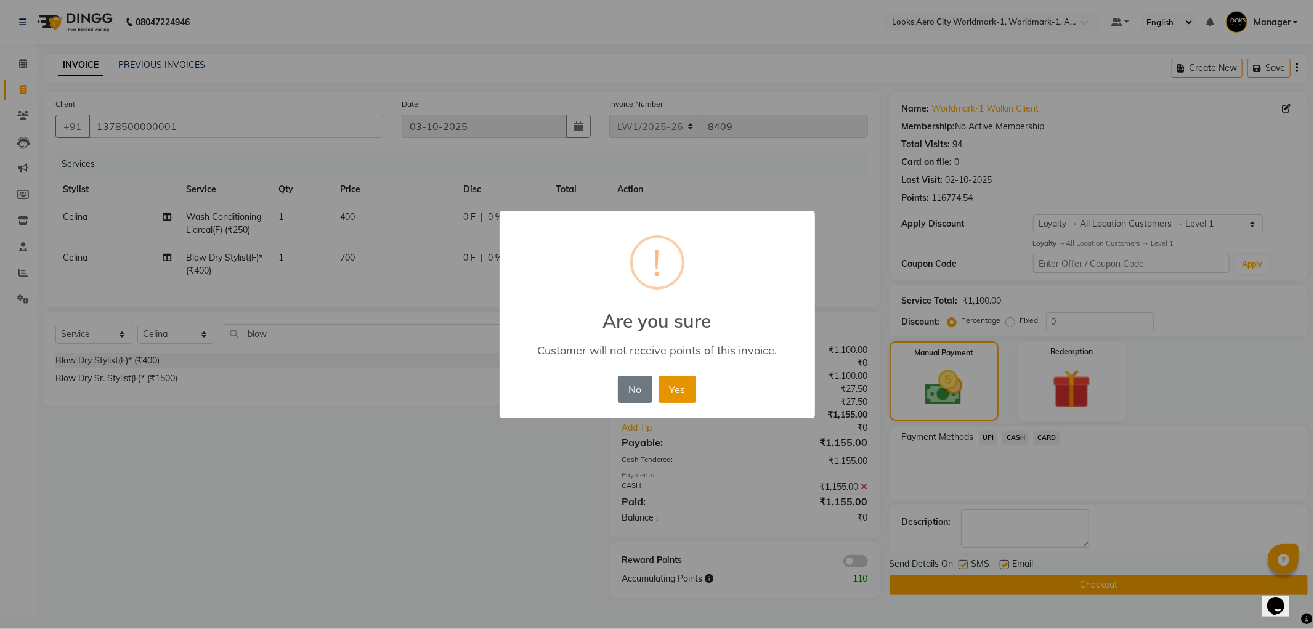
click at [681, 394] on button "Yes" at bounding box center [677, 389] width 38 height 27
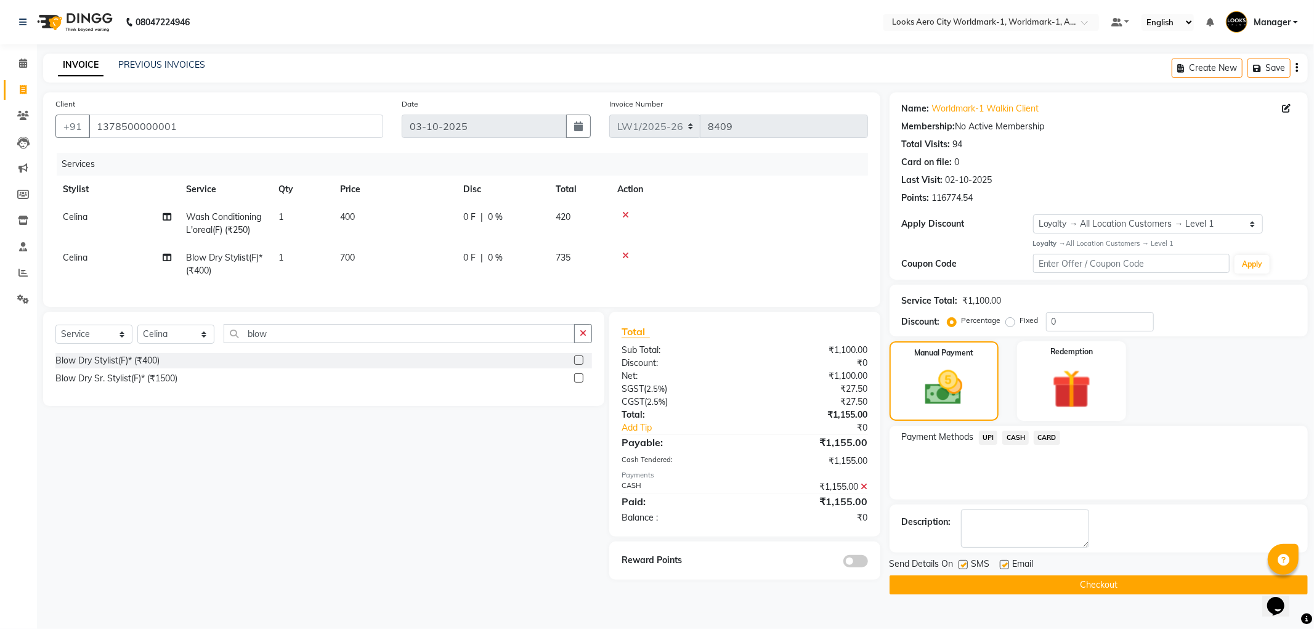
click at [1011, 586] on button "Checkout" at bounding box center [1098, 584] width 418 height 19
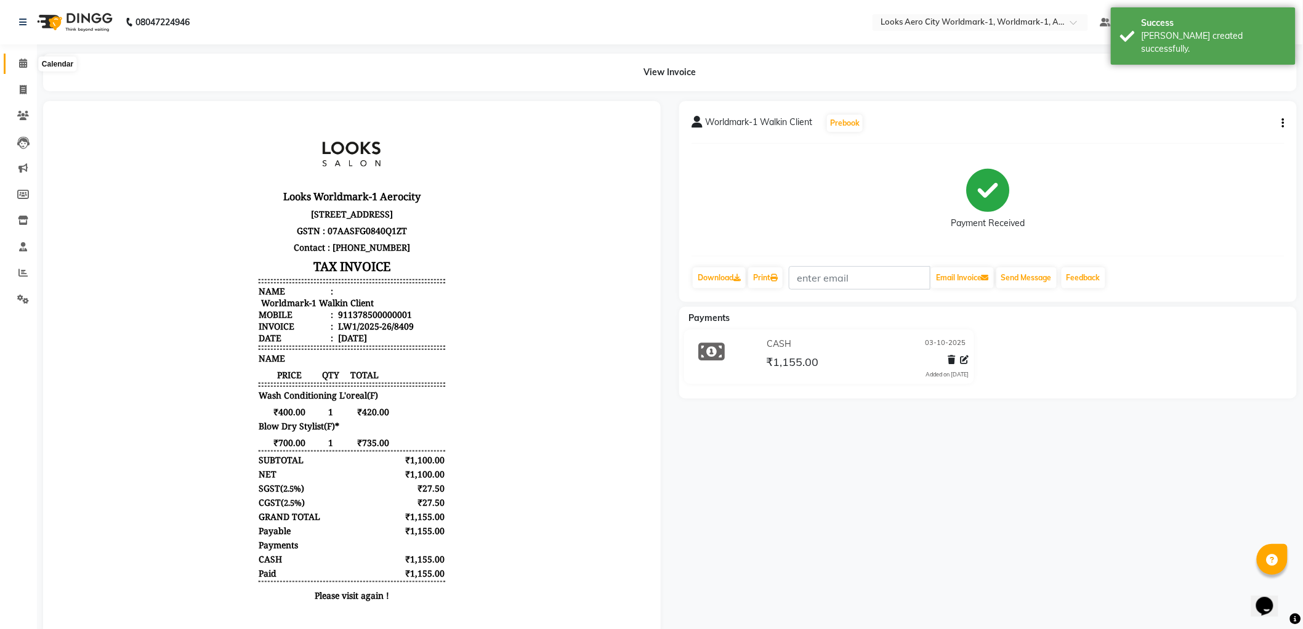
click at [20, 60] on icon at bounding box center [23, 63] width 8 height 9
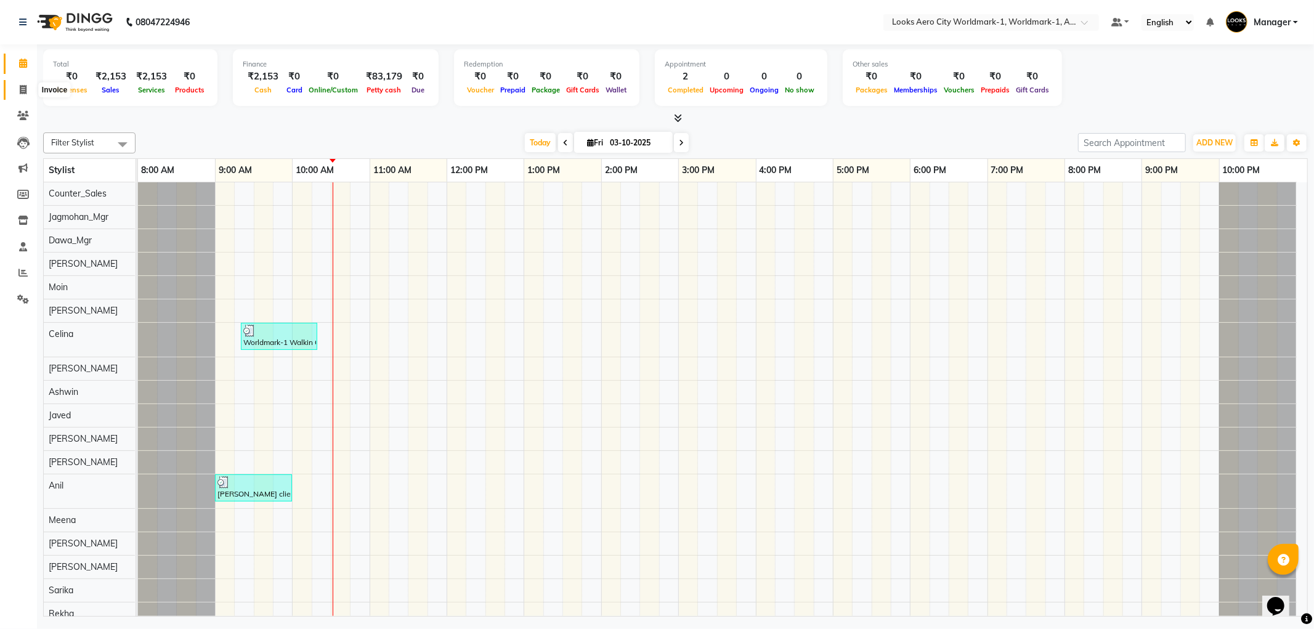
click at [25, 88] on icon at bounding box center [23, 89] width 7 height 9
select select "service"
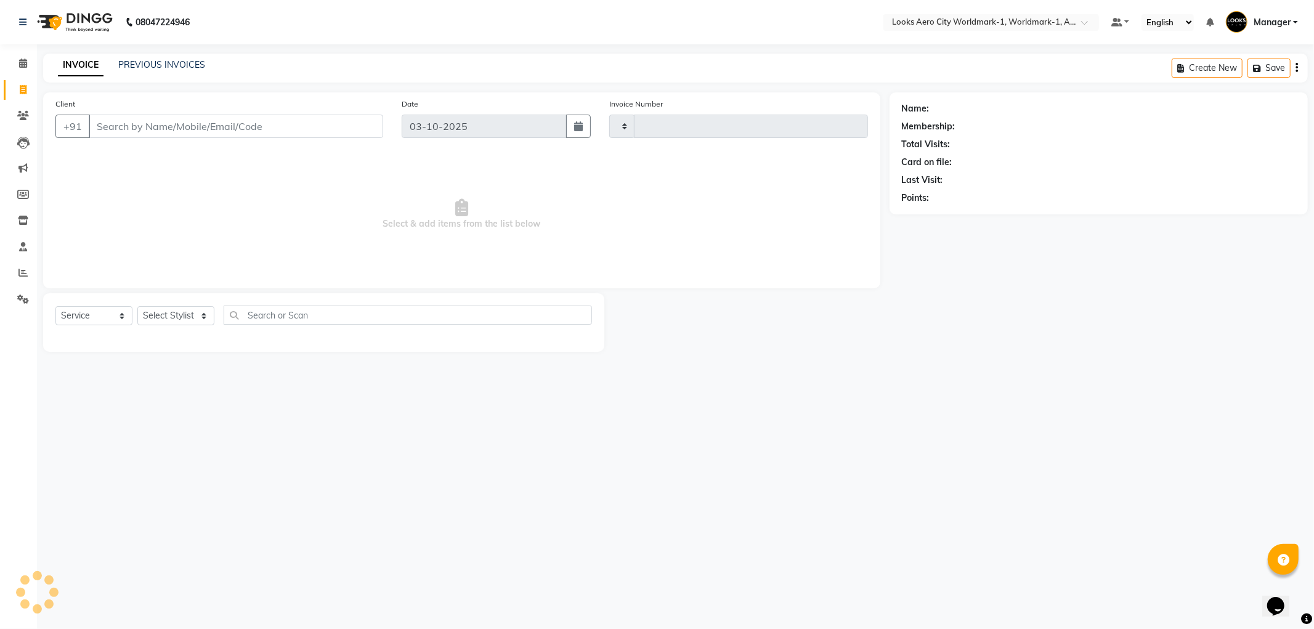
click at [181, 129] on input "Client" at bounding box center [236, 126] width 294 height 23
type input "8410"
select select "8573"
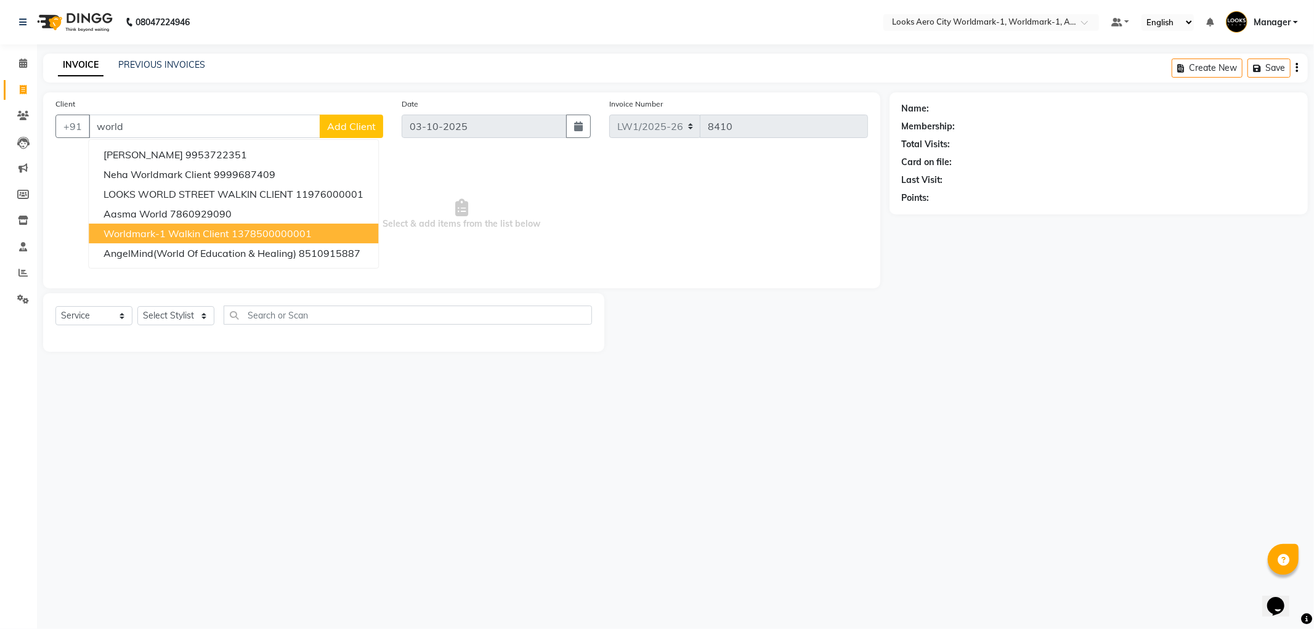
click at [174, 235] on span "Worldmark-1 Walkin Client" at bounding box center [166, 233] width 126 height 12
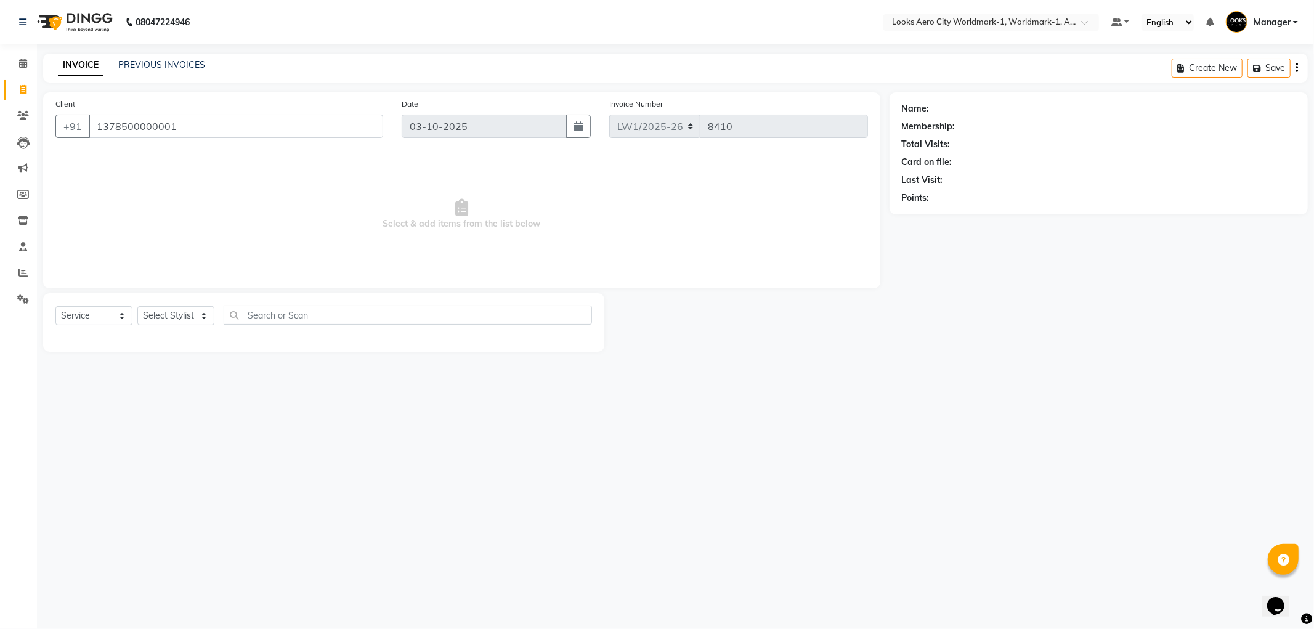
type input "1378500000001"
select select "1: Object"
click at [201, 316] on select "Select Stylist [PERSON_NAME] [PERSON_NAME] [PERSON_NAME] [PERSON_NAME] Counter_…" at bounding box center [175, 315] width 77 height 19
select select "84549"
click at [137, 307] on select "Select Stylist [PERSON_NAME] [PERSON_NAME] [PERSON_NAME] [PERSON_NAME] Counter_…" at bounding box center [175, 315] width 77 height 19
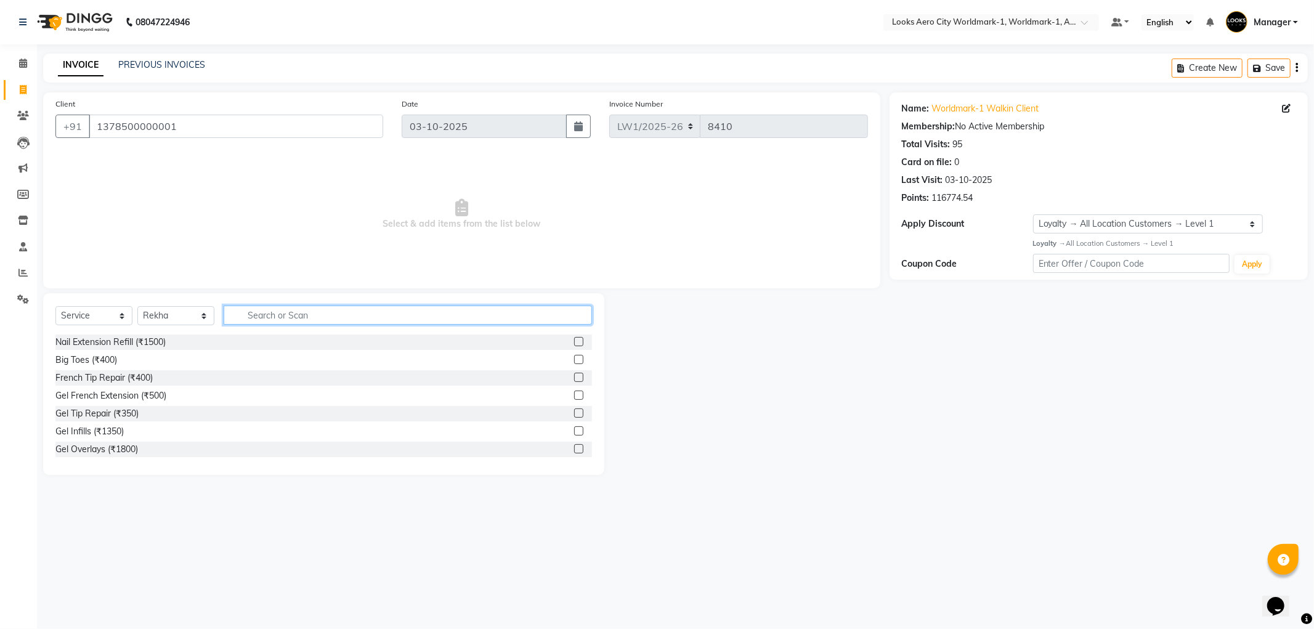
click at [250, 314] on input "text" at bounding box center [408, 314] width 368 height 19
type input "upp"
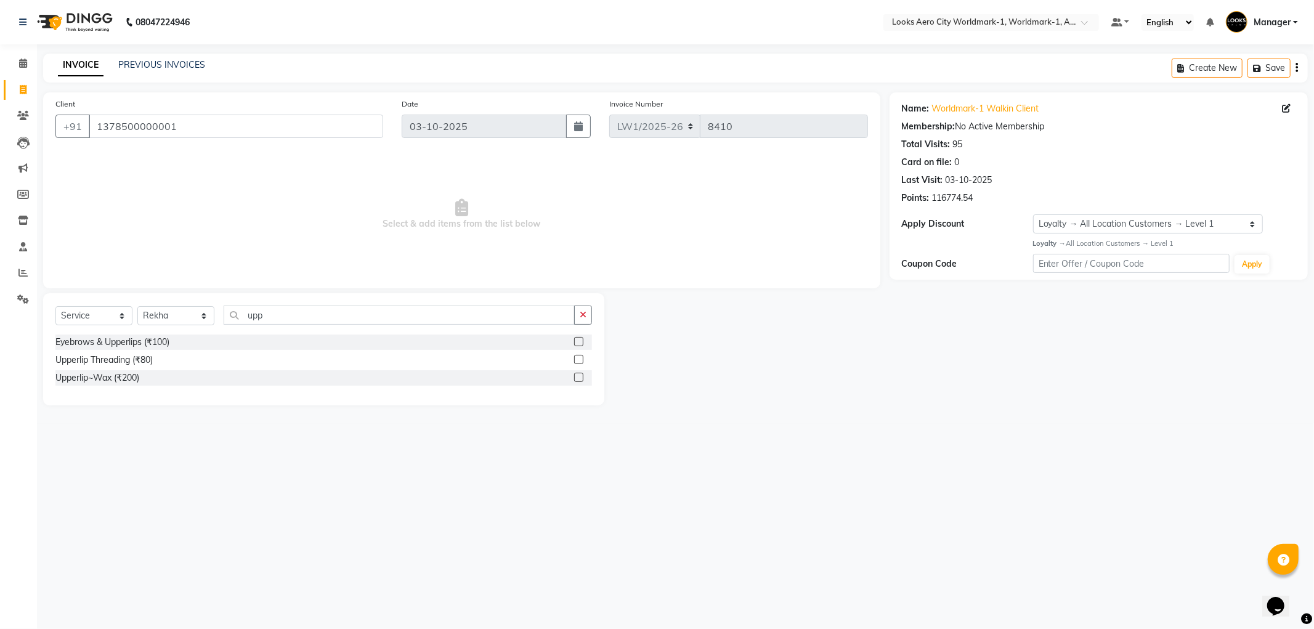
click at [579, 359] on label at bounding box center [578, 359] width 9 height 9
click at [579, 359] on input "checkbox" at bounding box center [578, 360] width 8 height 8
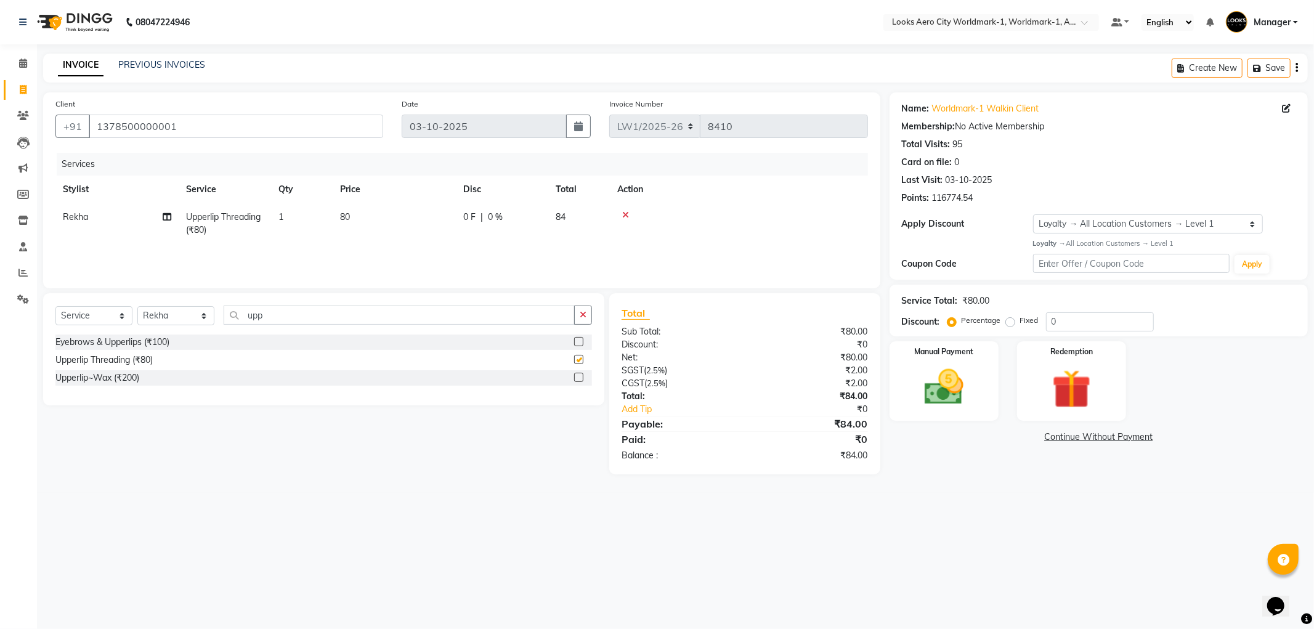
checkbox input "false"
click at [416, 236] on td "80" at bounding box center [394, 223] width 123 height 41
select select "84549"
click at [451, 224] on input "80" at bounding box center [452, 220] width 108 height 19
type input "8"
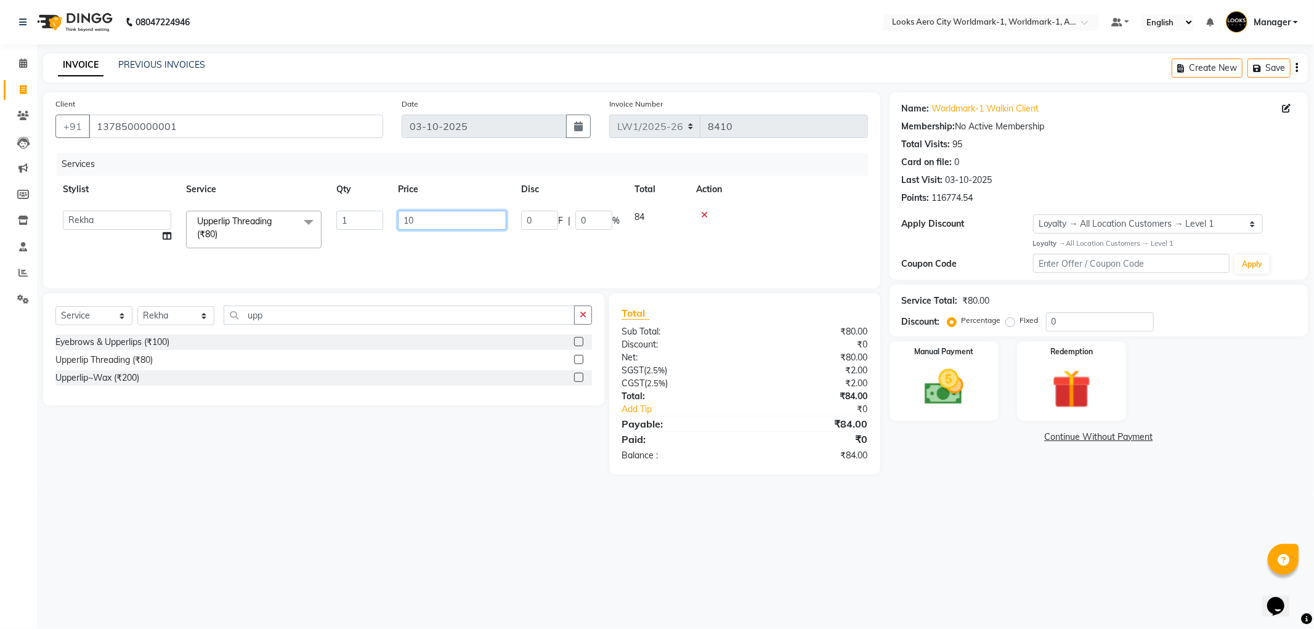
type input "100"
click at [964, 400] on img at bounding box center [944, 387] width 66 height 47
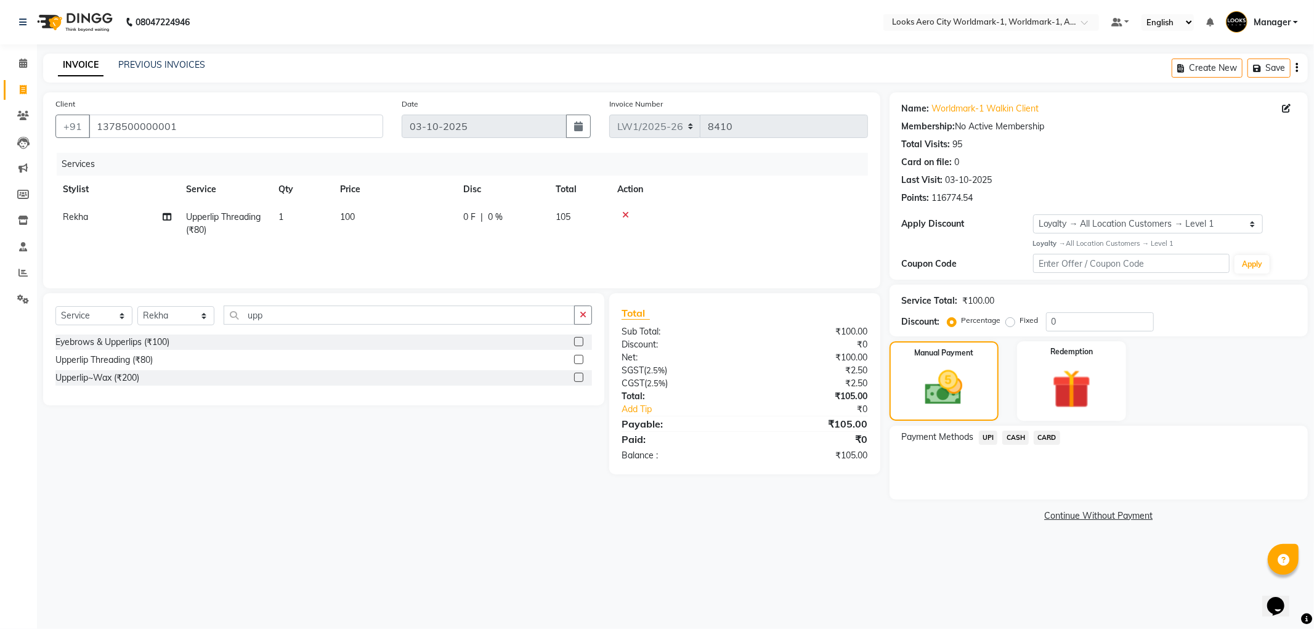
click at [988, 439] on span "UPI" at bounding box center [988, 438] width 19 height 14
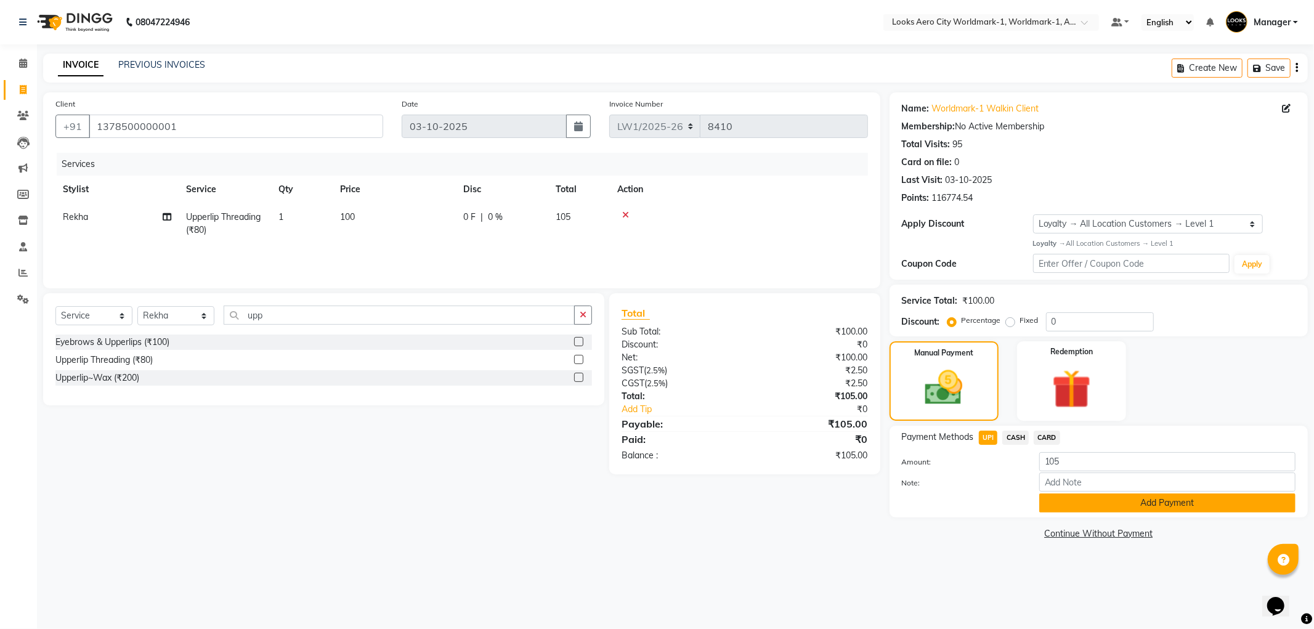
click at [1070, 505] on button "Add Payment" at bounding box center [1167, 502] width 256 height 19
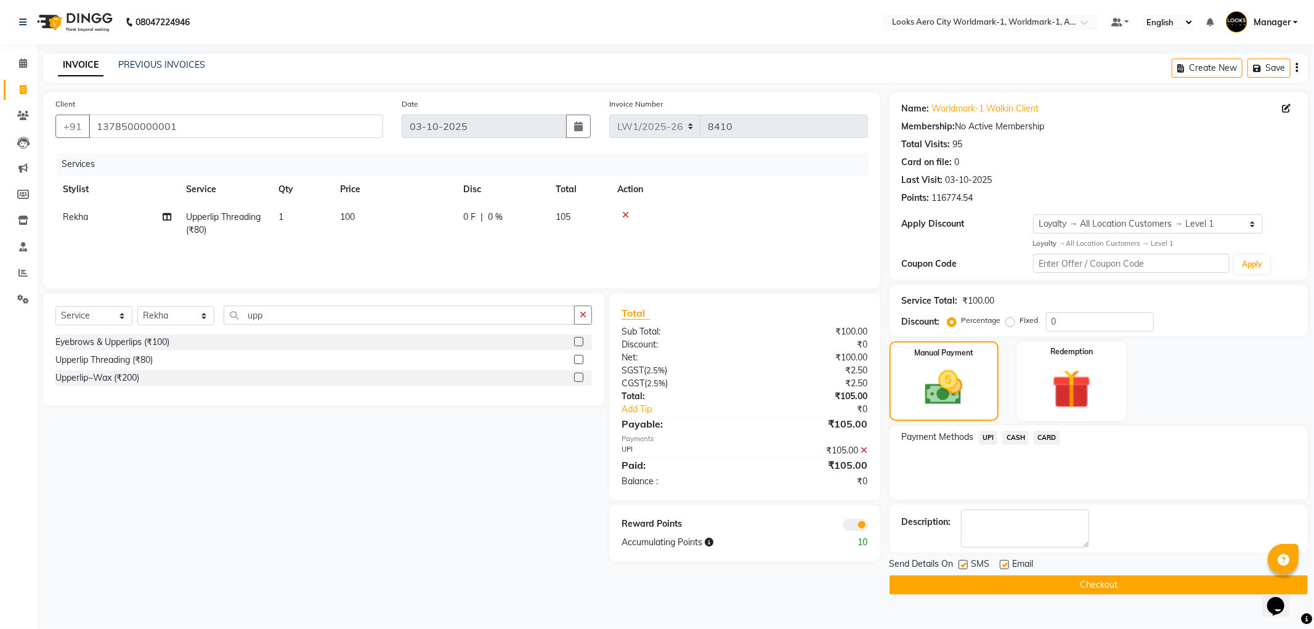
click at [847, 527] on span at bounding box center [855, 525] width 25 height 12
click at [868, 527] on input "checkbox" at bounding box center [868, 527] width 0 height 0
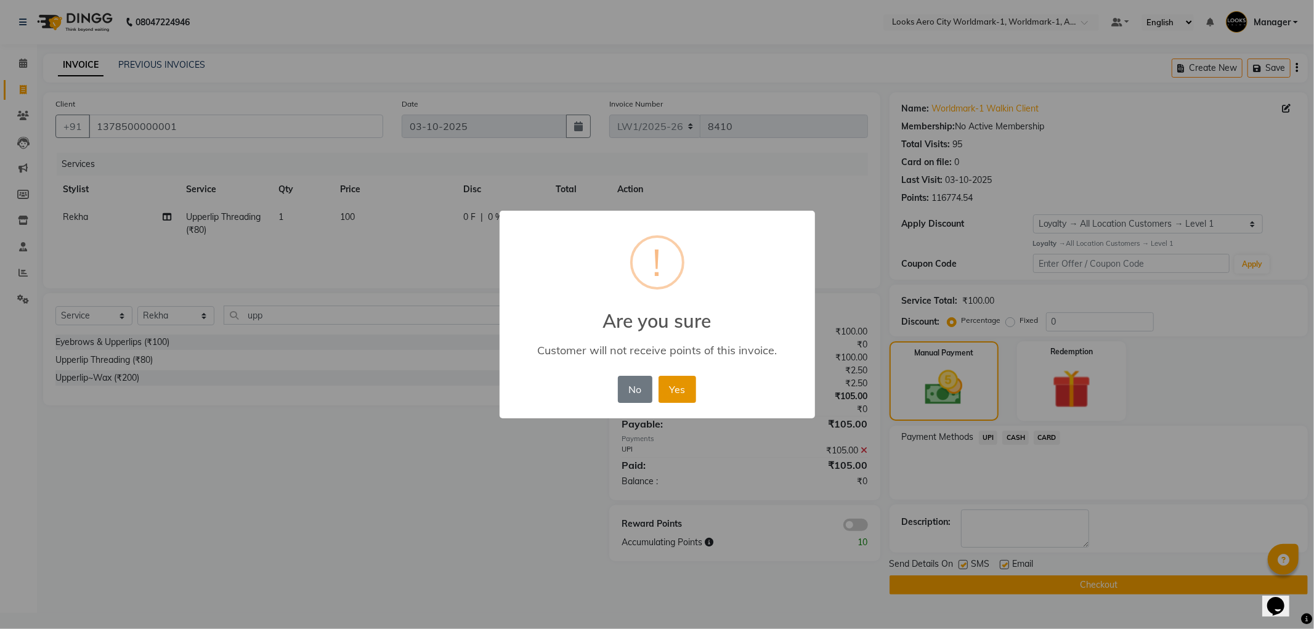
click at [685, 395] on button "Yes" at bounding box center [677, 389] width 38 height 27
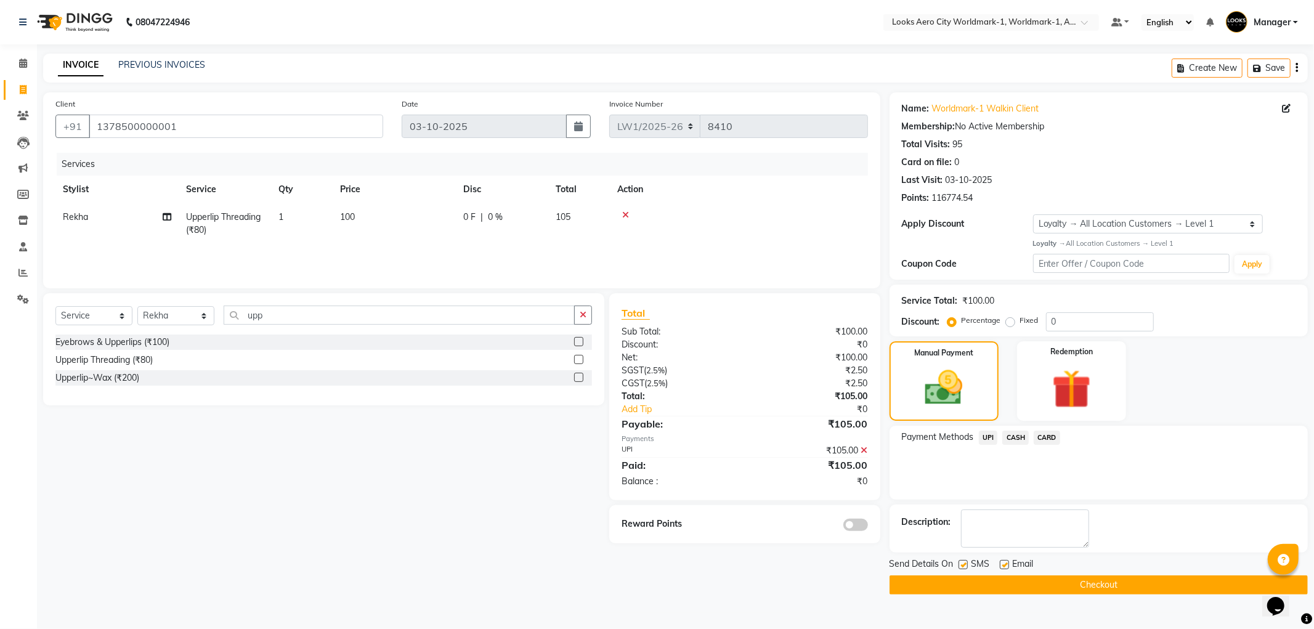
click at [998, 586] on button "Checkout" at bounding box center [1098, 584] width 418 height 19
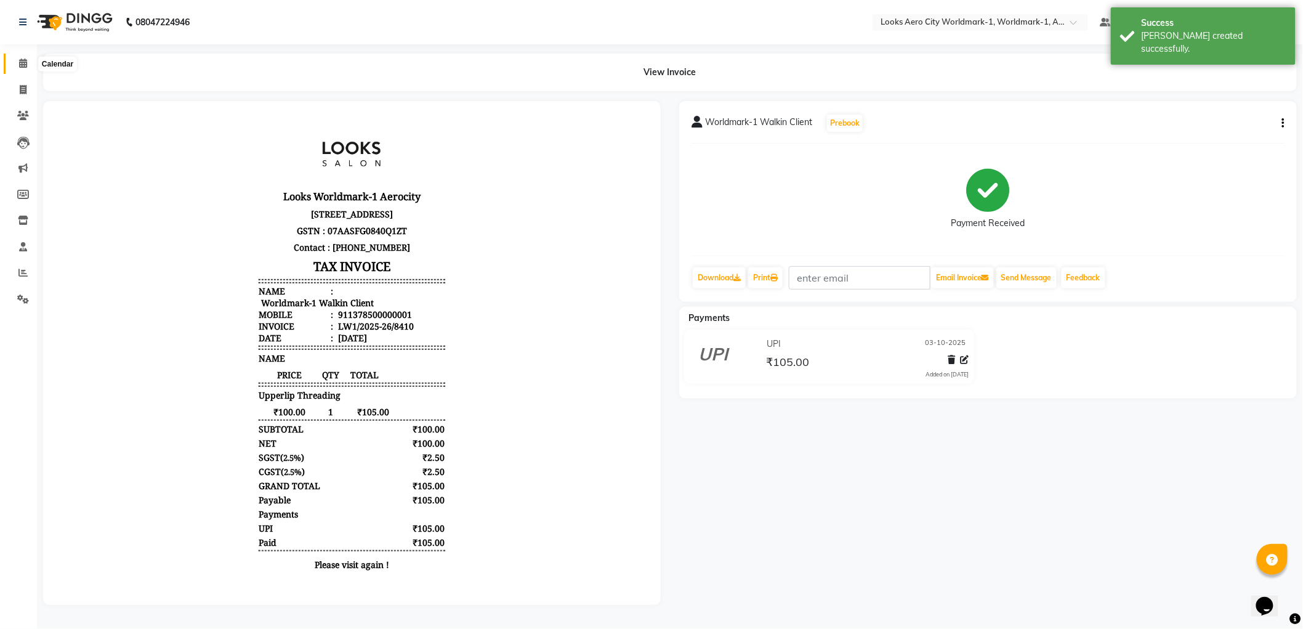
click at [26, 60] on span at bounding box center [23, 64] width 22 height 14
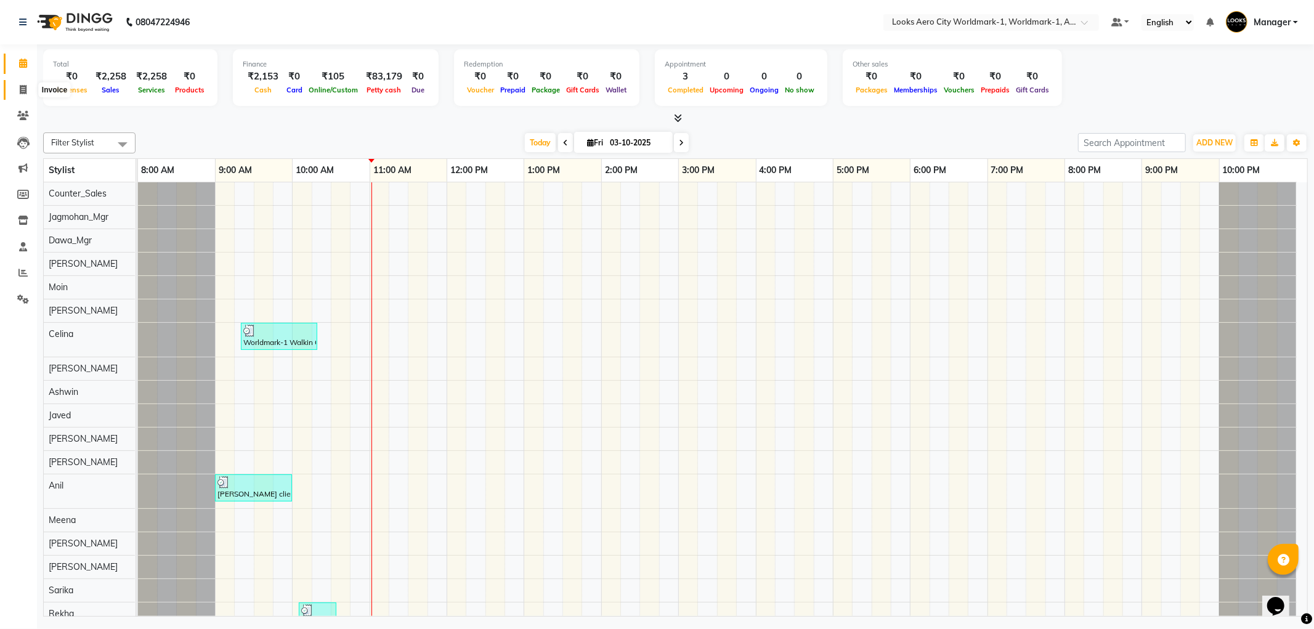
drag, startPoint x: 20, startPoint y: 85, endPoint x: 46, endPoint y: 92, distance: 26.9
click at [20, 86] on icon at bounding box center [23, 89] width 7 height 9
select select "service"
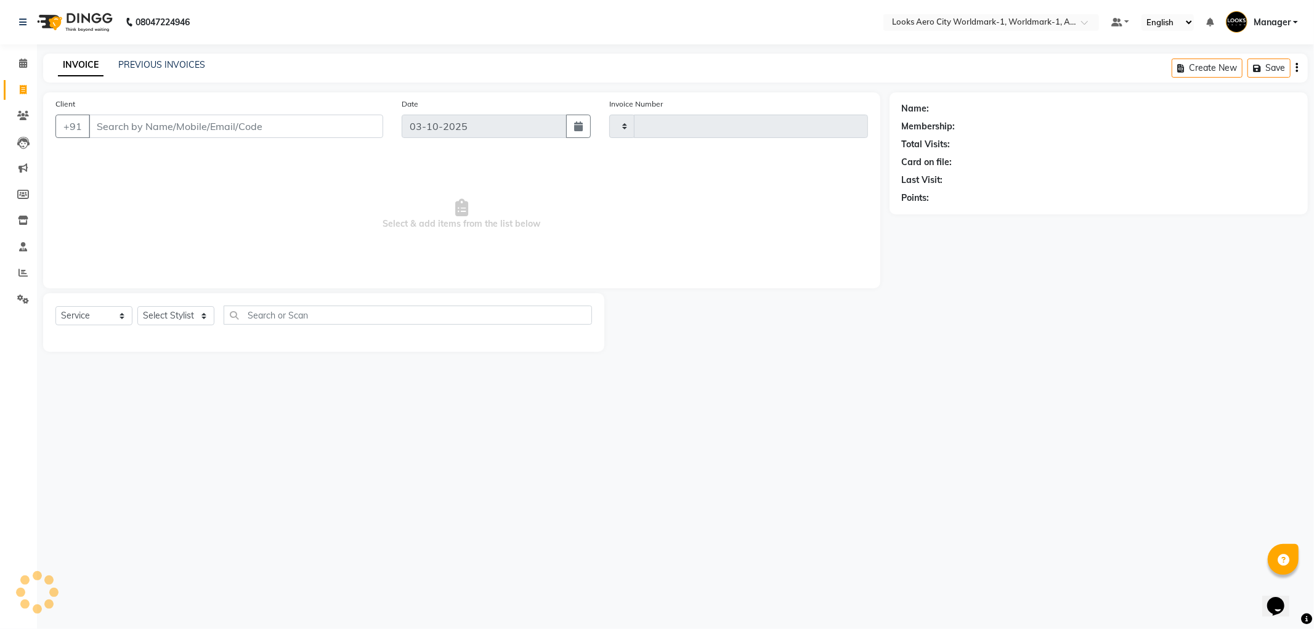
type input "8411"
select select "8573"
drag, startPoint x: 180, startPoint y: 124, endPoint x: 410, endPoint y: 3, distance: 259.0
click at [181, 123] on input "Client" at bounding box center [236, 126] width 294 height 23
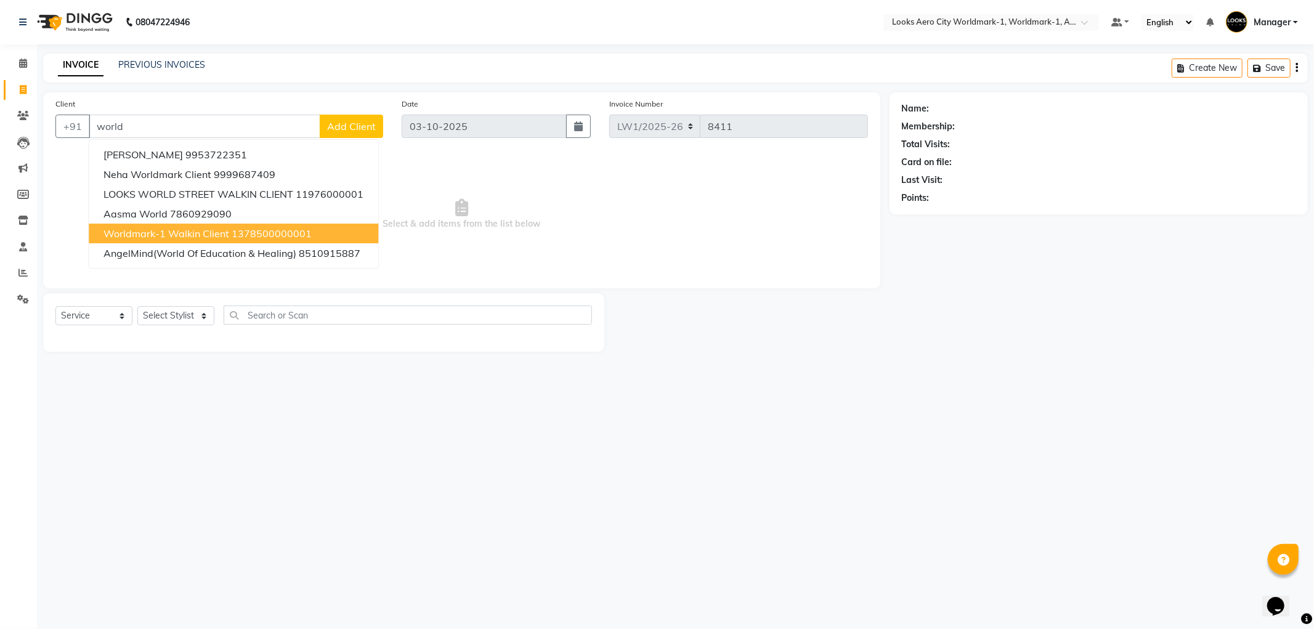
click at [155, 236] on span "Worldmark-1 Walkin Client" at bounding box center [166, 233] width 126 height 12
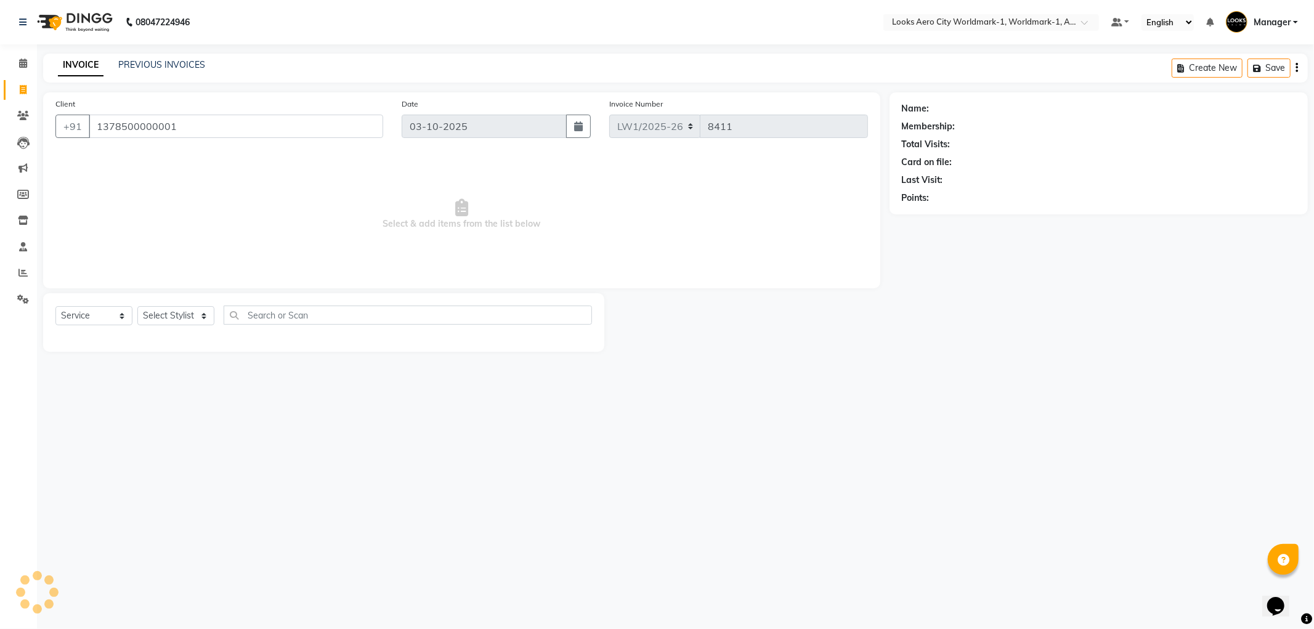
type input "1378500000001"
select select "1: Object"
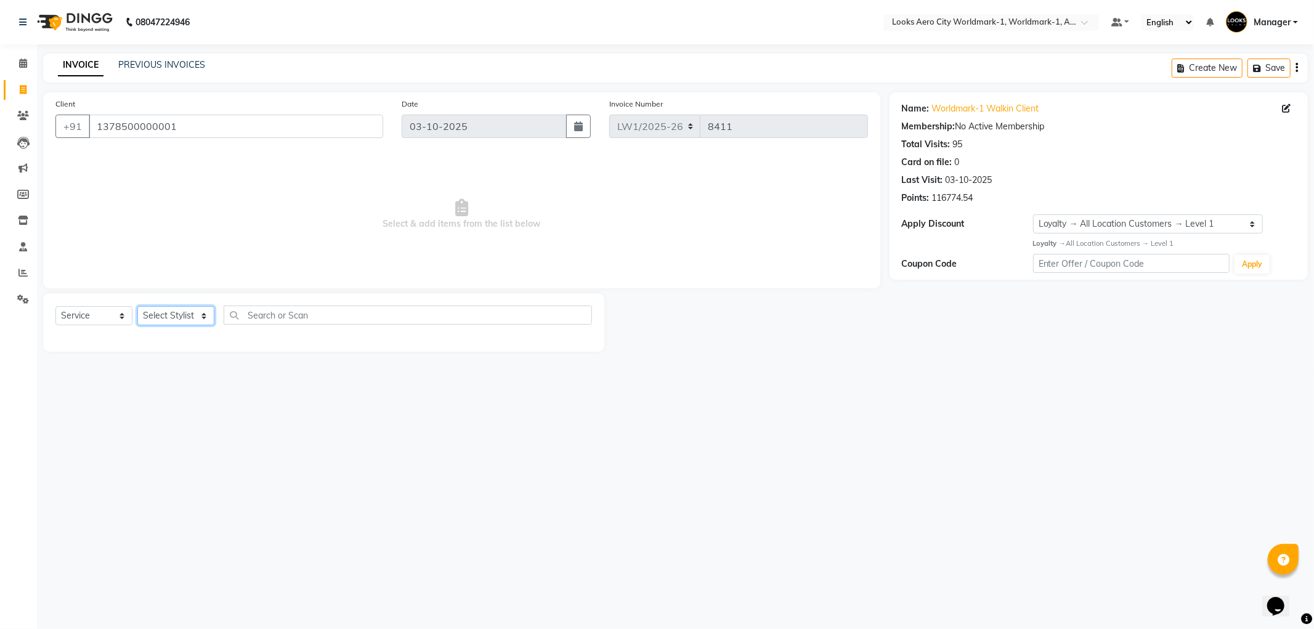
click at [201, 316] on select "Select Stylist [PERSON_NAME] [PERSON_NAME] [PERSON_NAME] [PERSON_NAME] Counter_…" at bounding box center [175, 315] width 77 height 19
select select "84551"
click at [137, 307] on select "Select Stylist [PERSON_NAME] [PERSON_NAME] [PERSON_NAME] [PERSON_NAME] Counter_…" at bounding box center [175, 315] width 77 height 19
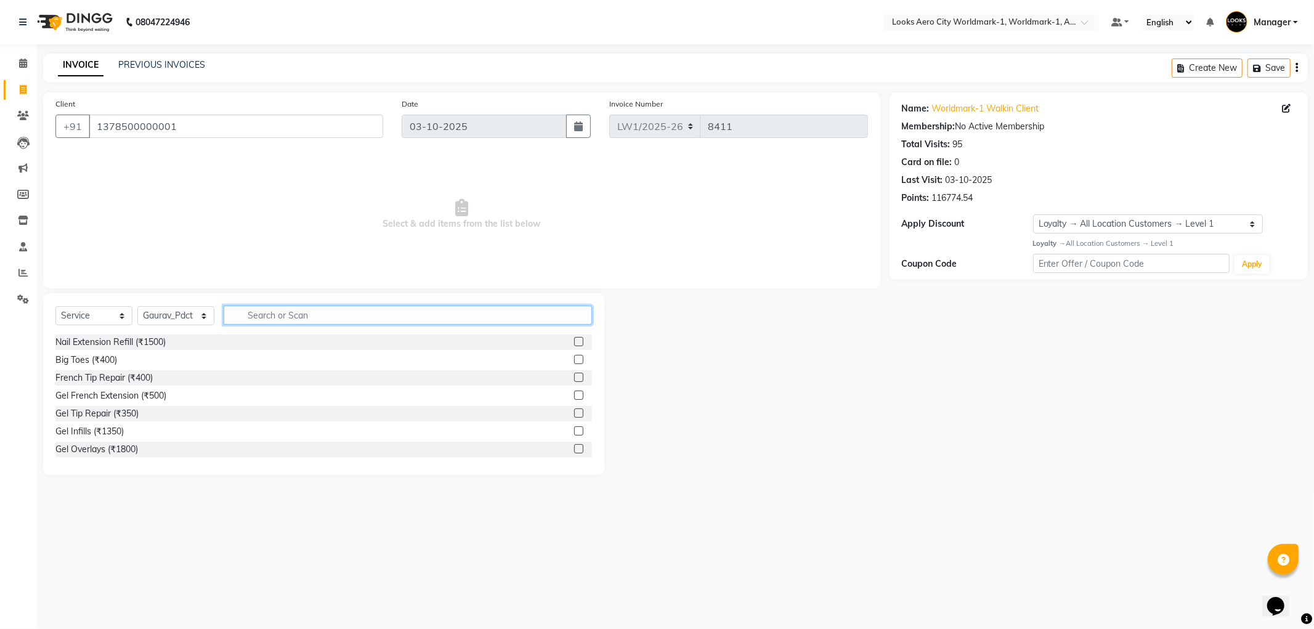
click at [264, 311] on input "text" at bounding box center [408, 314] width 368 height 19
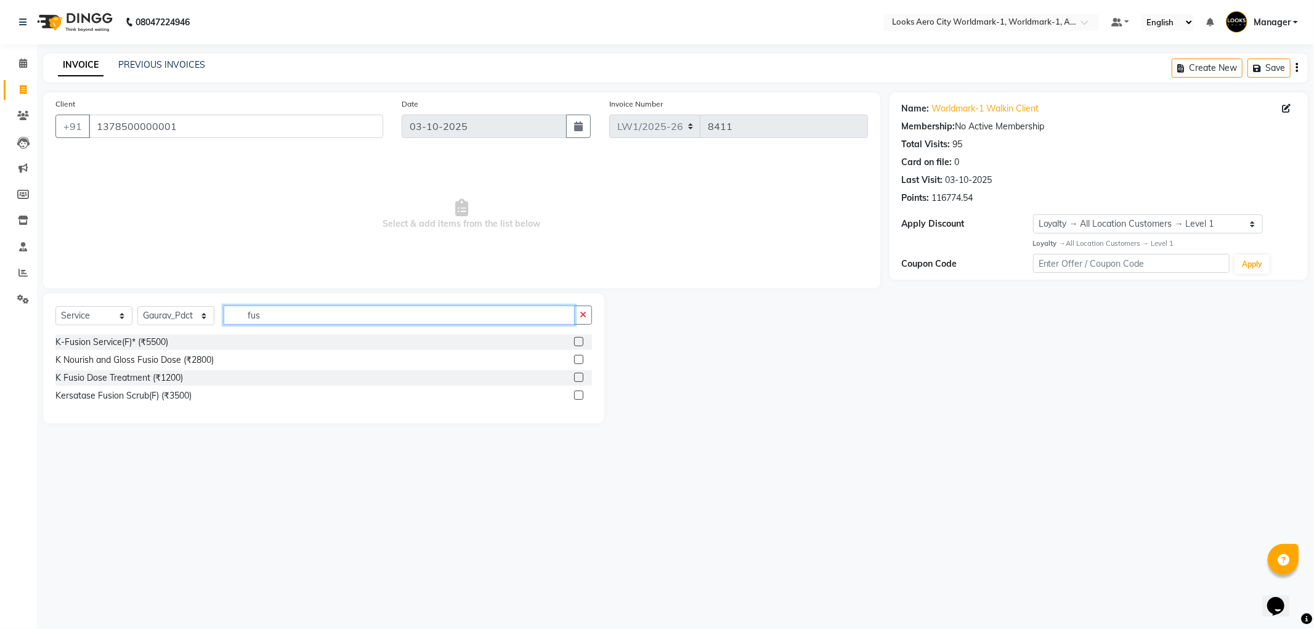
type input "fus"
click at [578, 379] on label at bounding box center [578, 377] width 9 height 9
click at [578, 379] on input "checkbox" at bounding box center [578, 378] width 8 height 8
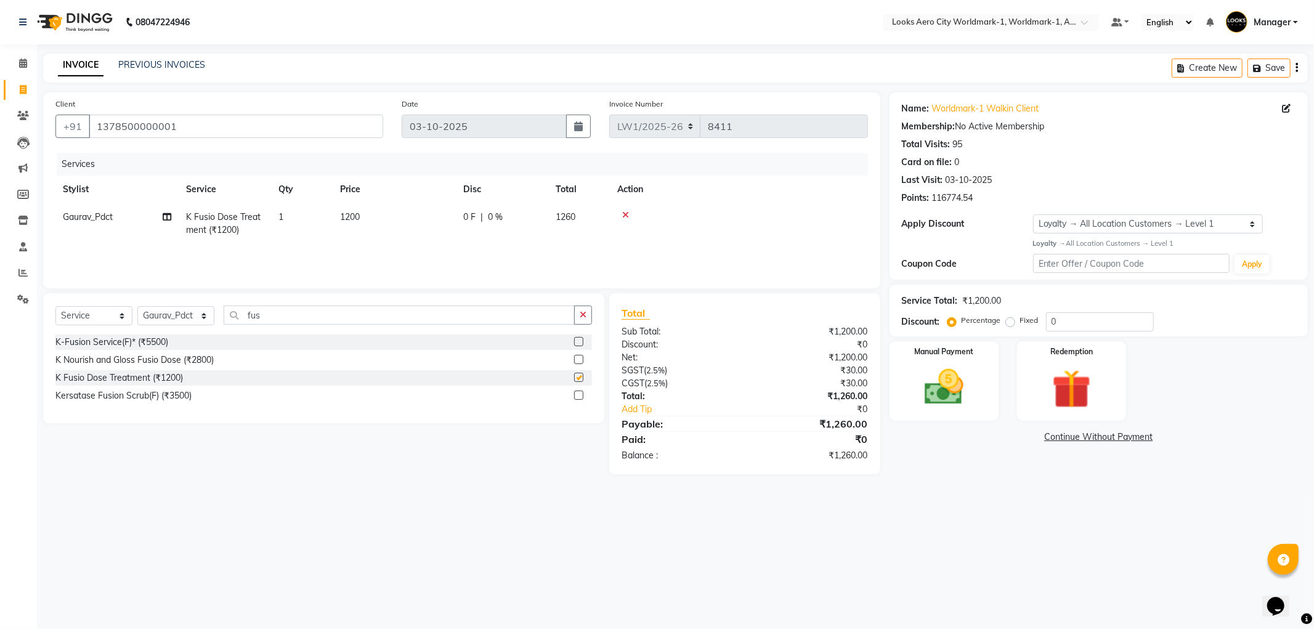
checkbox input "false"
click at [272, 319] on input "fus" at bounding box center [399, 314] width 351 height 19
type input "f"
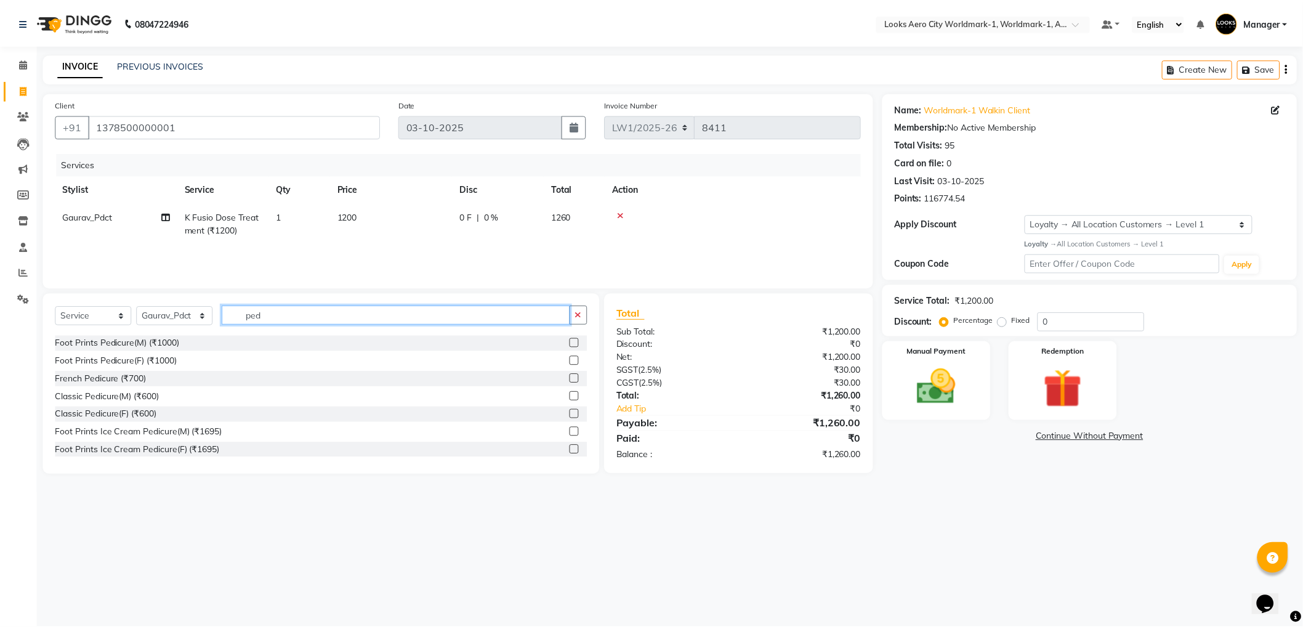
scroll to position [137, 0]
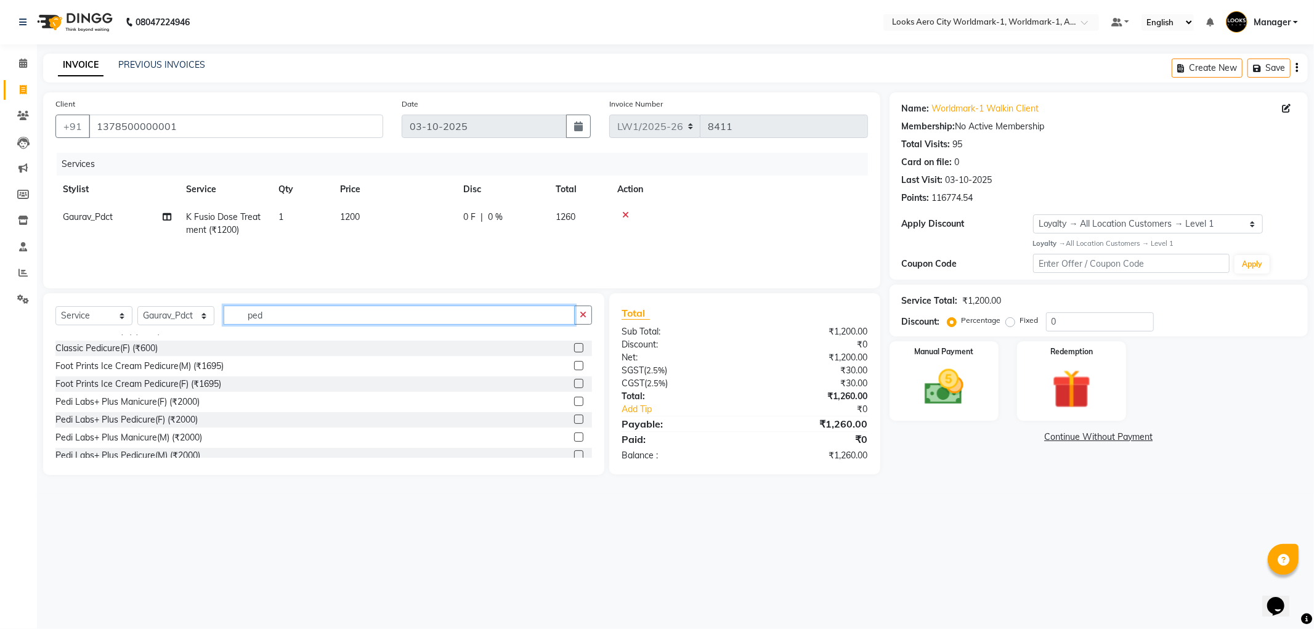
type input "ped"
drag, startPoint x: 570, startPoint y: 401, endPoint x: 519, endPoint y: 314, distance: 100.5
click at [574, 401] on label at bounding box center [578, 401] width 9 height 9
click at [574, 401] on input "checkbox" at bounding box center [578, 402] width 8 height 8
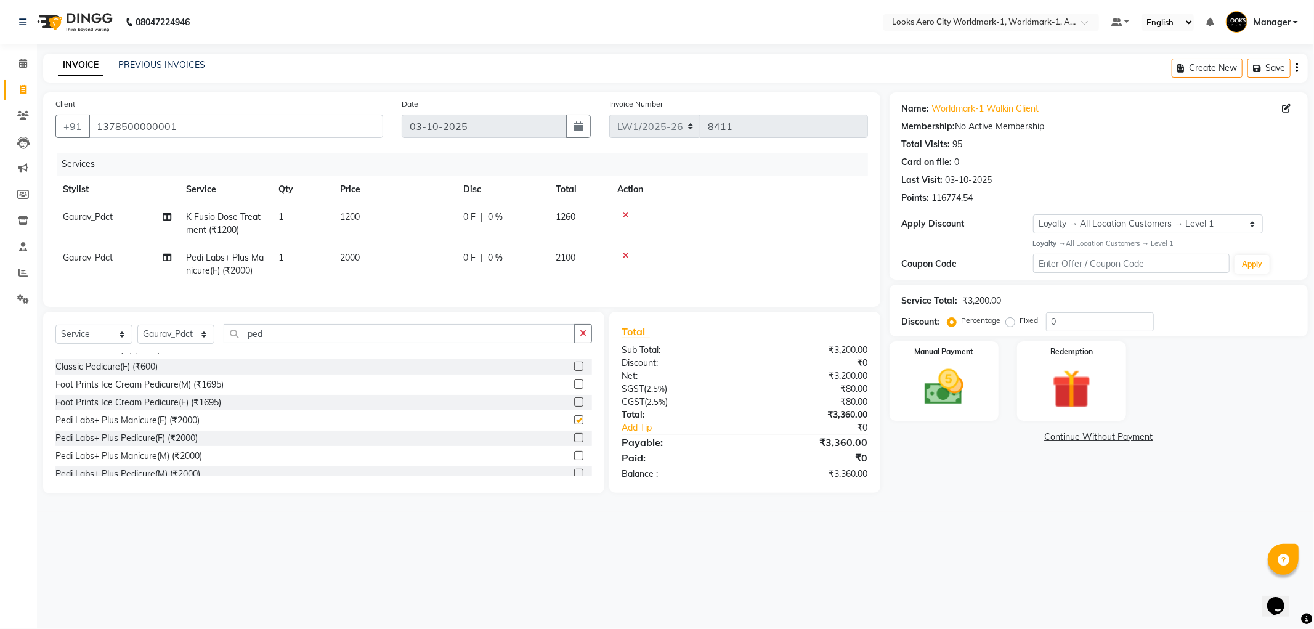
checkbox input "false"
click at [397, 219] on td "1200" at bounding box center [394, 223] width 123 height 41
select select "84551"
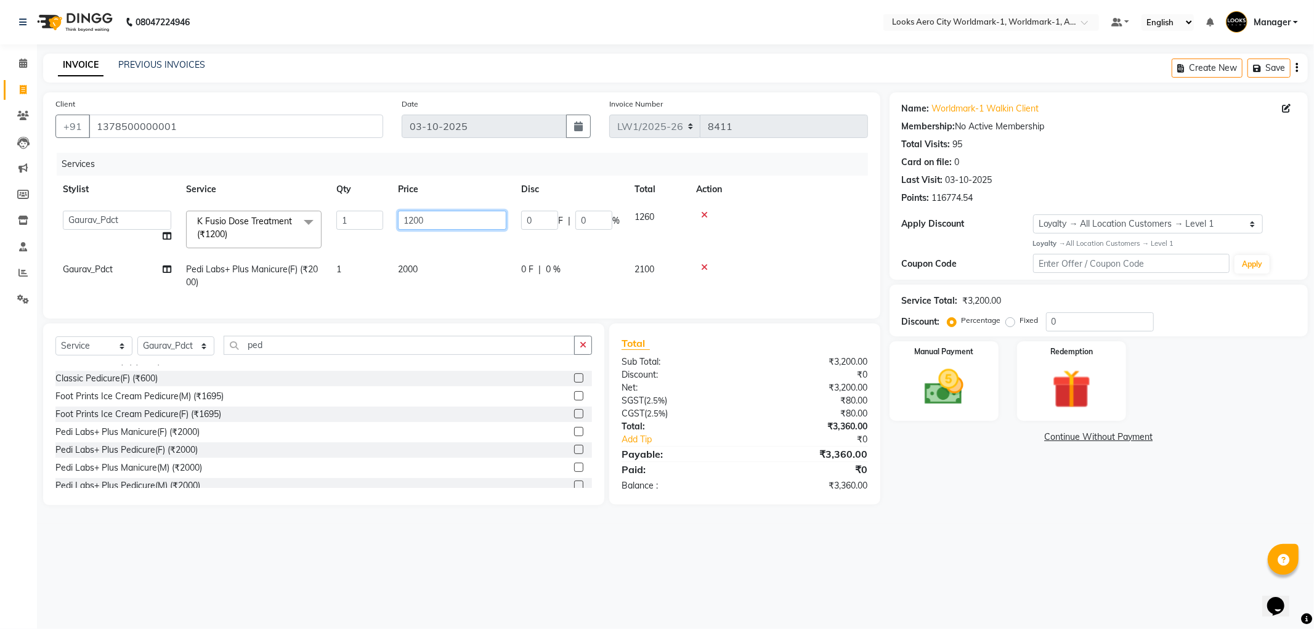
drag, startPoint x: 437, startPoint y: 220, endPoint x: 436, endPoint y: 230, distance: 9.3
click at [437, 228] on input "1200" at bounding box center [452, 220] width 108 height 19
type input "1"
type input "2000"
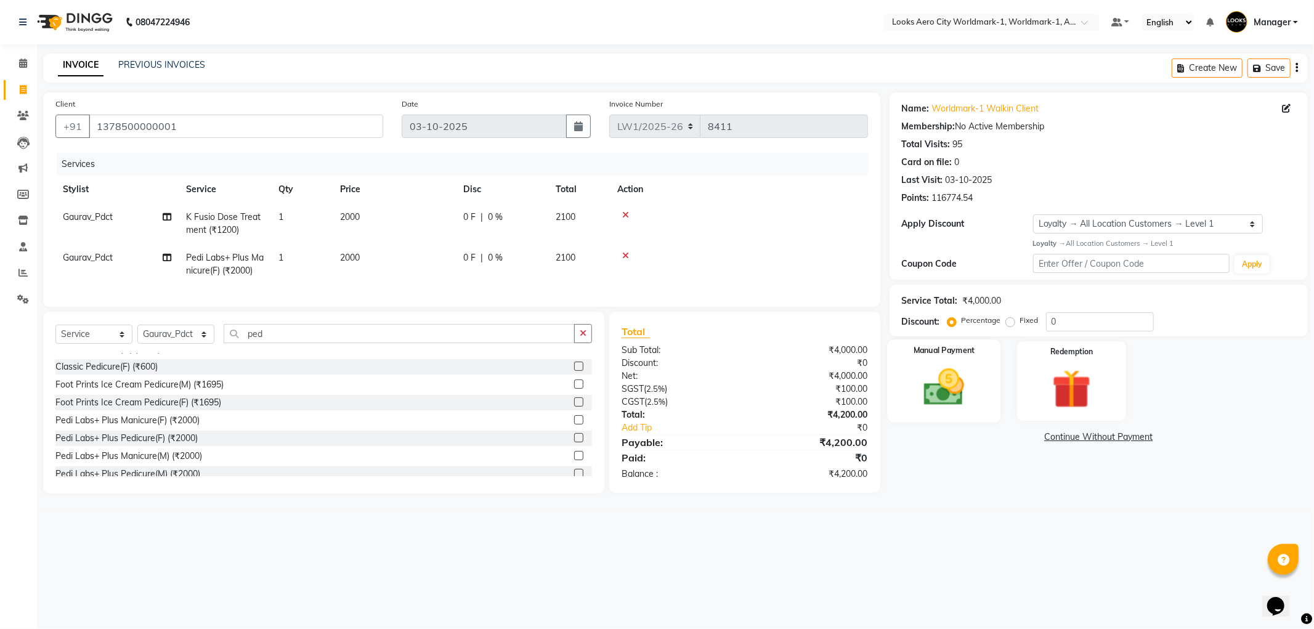
click at [919, 389] on img at bounding box center [944, 387] width 66 height 47
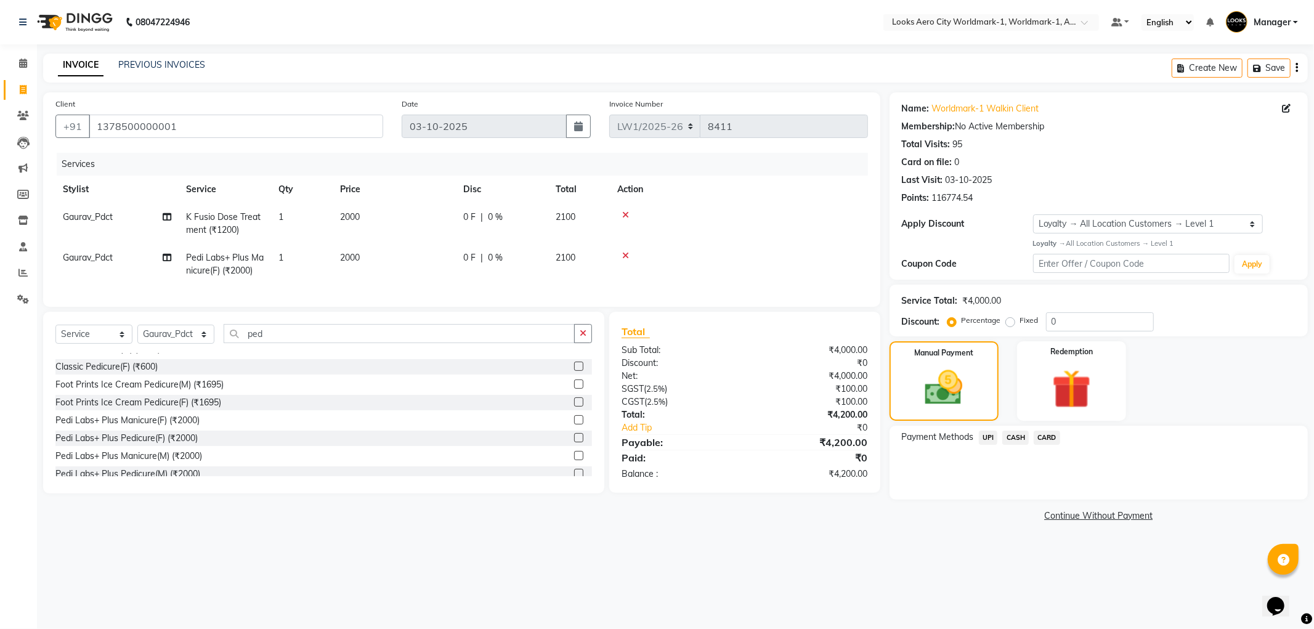
click at [1009, 435] on span "CASH" at bounding box center [1015, 438] width 26 height 14
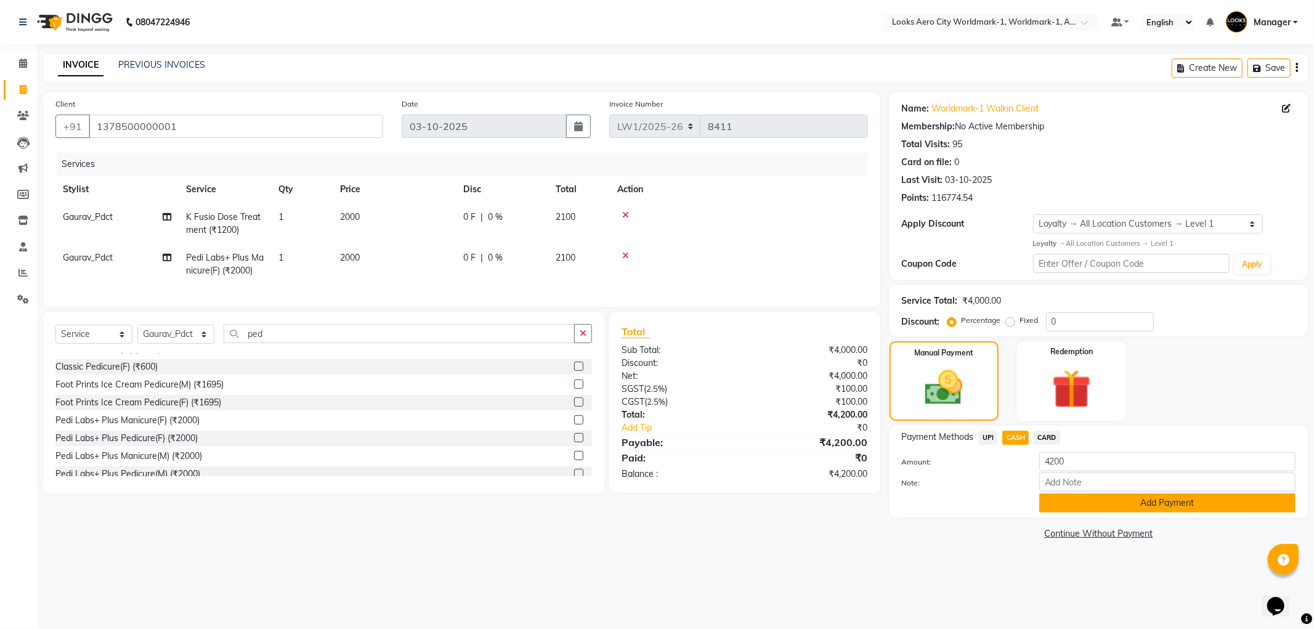
click at [1081, 505] on button "Add Payment" at bounding box center [1167, 502] width 256 height 19
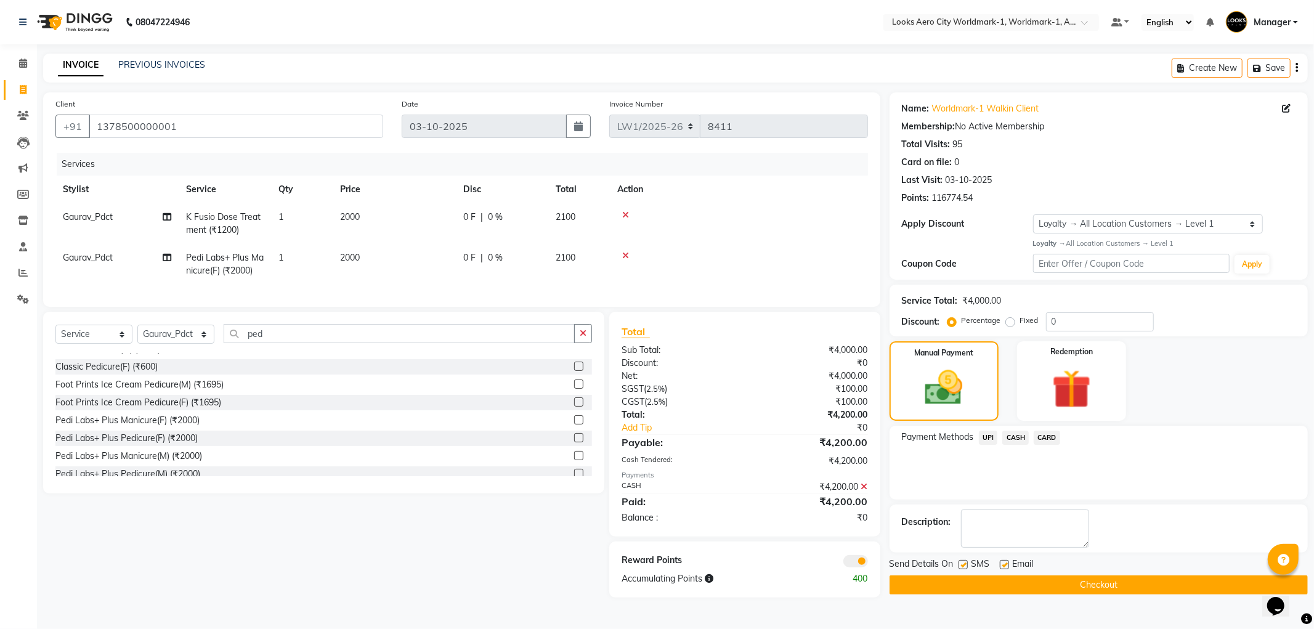
click at [848, 567] on span at bounding box center [855, 561] width 25 height 12
click at [868, 563] on input "checkbox" at bounding box center [868, 563] width 0 height 0
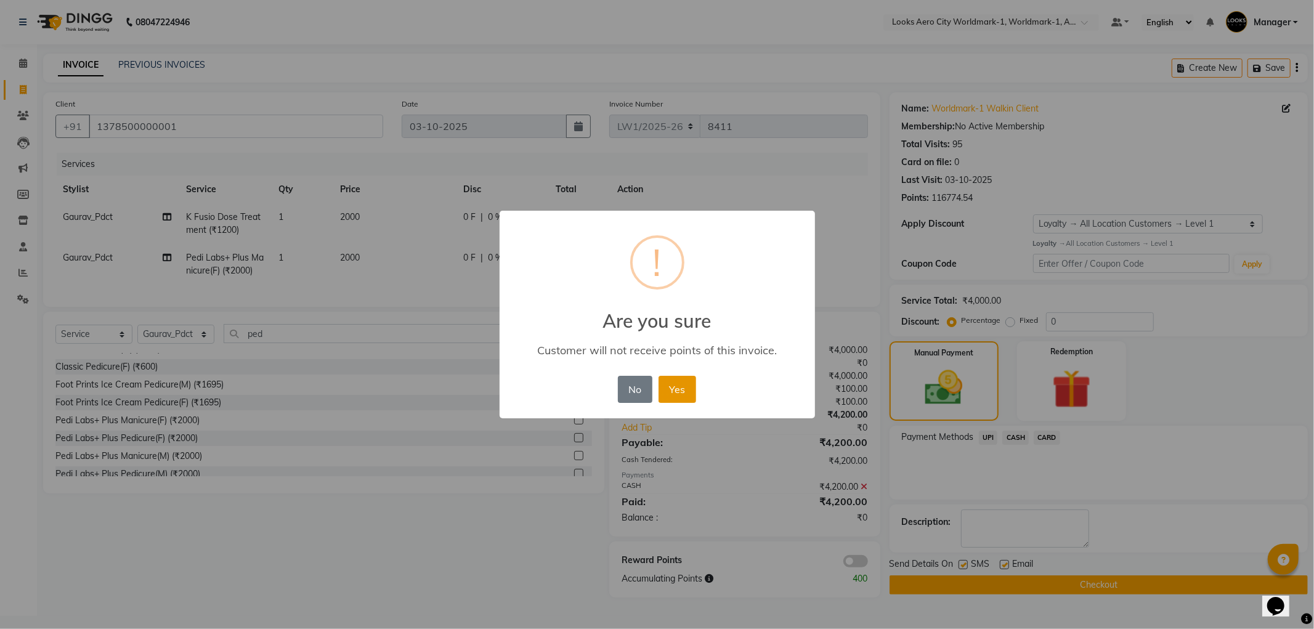
click at [672, 395] on button "Yes" at bounding box center [677, 389] width 38 height 27
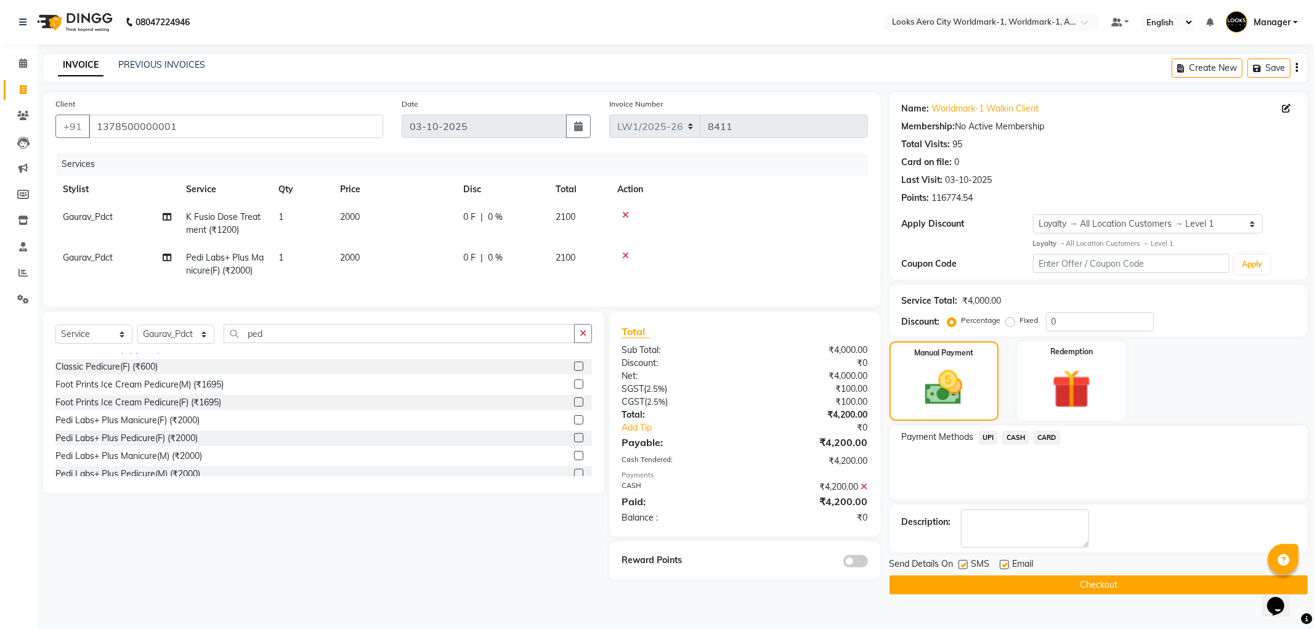
click at [973, 588] on button "Checkout" at bounding box center [1098, 584] width 418 height 19
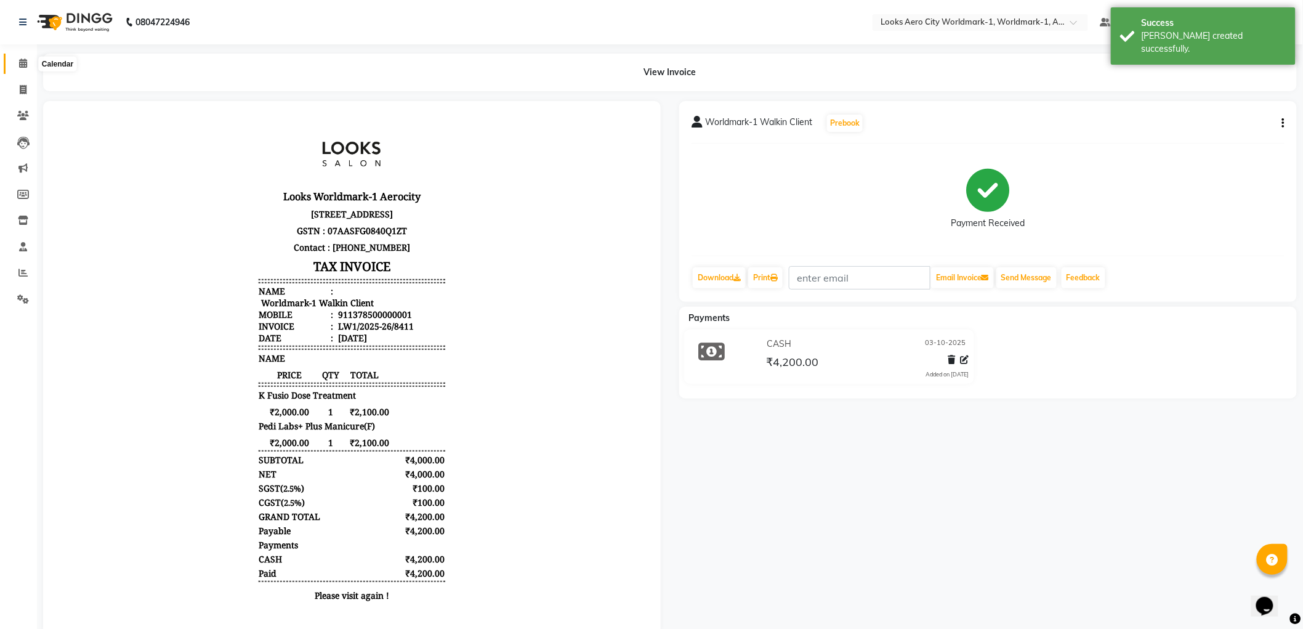
click at [25, 66] on icon at bounding box center [23, 63] width 8 height 9
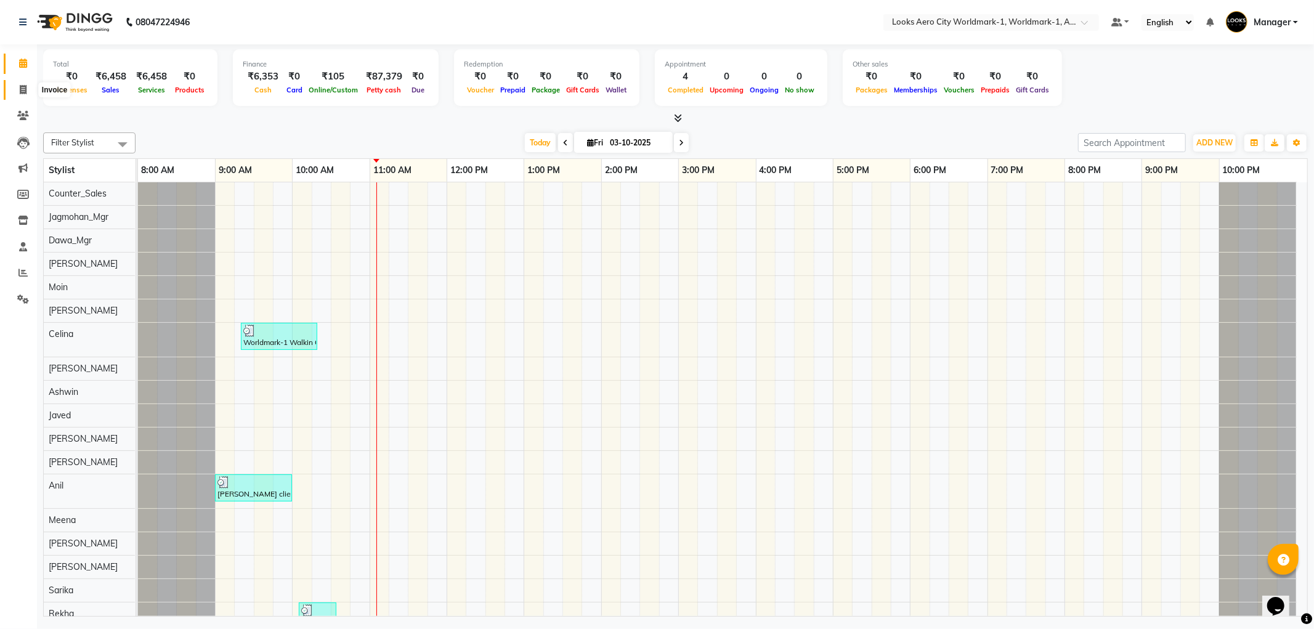
click at [20, 89] on icon at bounding box center [23, 89] width 7 height 9
select select "service"
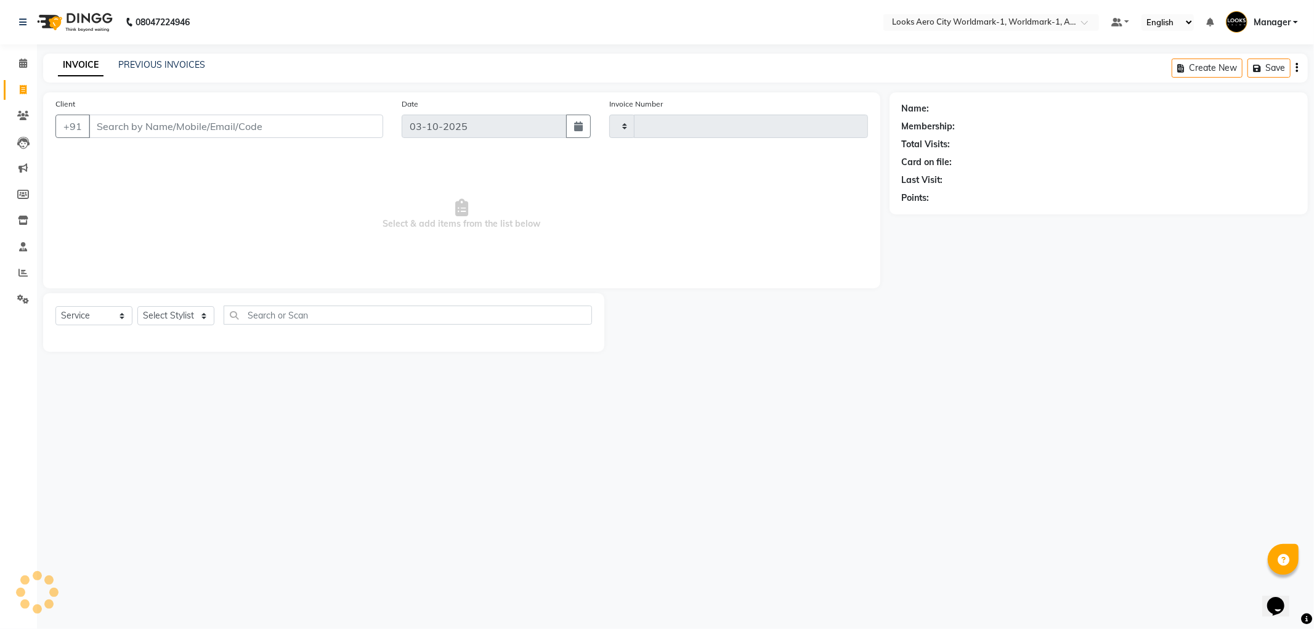
type input "8412"
select select "8573"
click at [174, 121] on input "Client" at bounding box center [236, 126] width 294 height 23
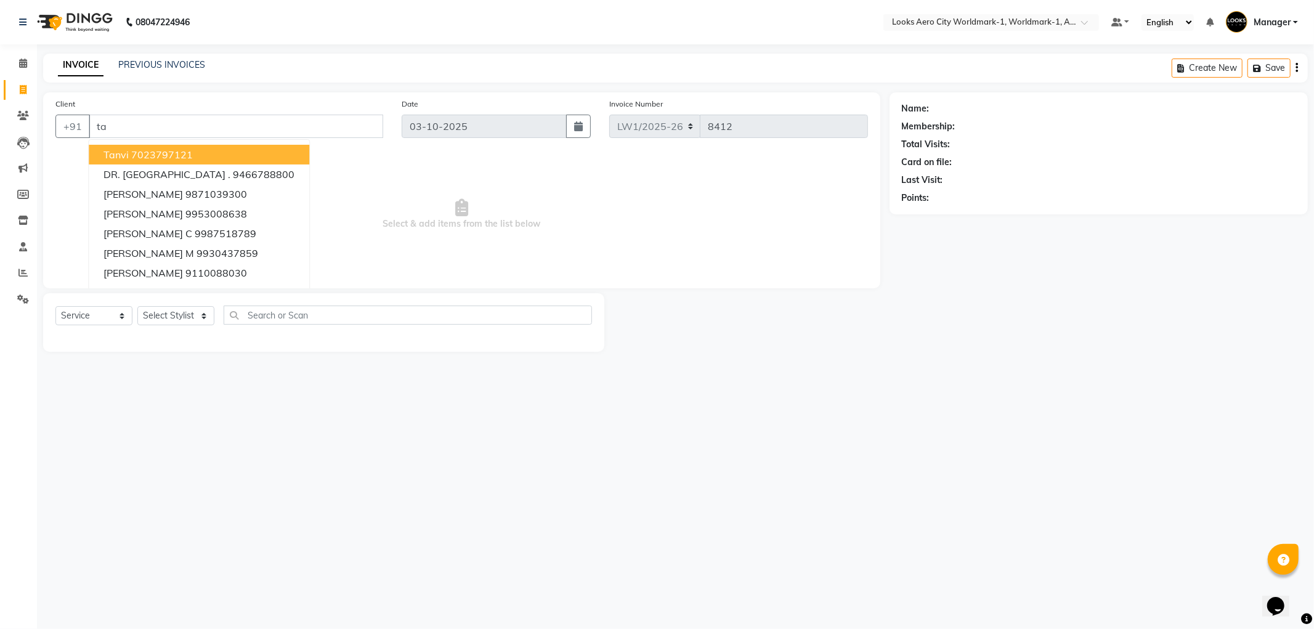
type input "t"
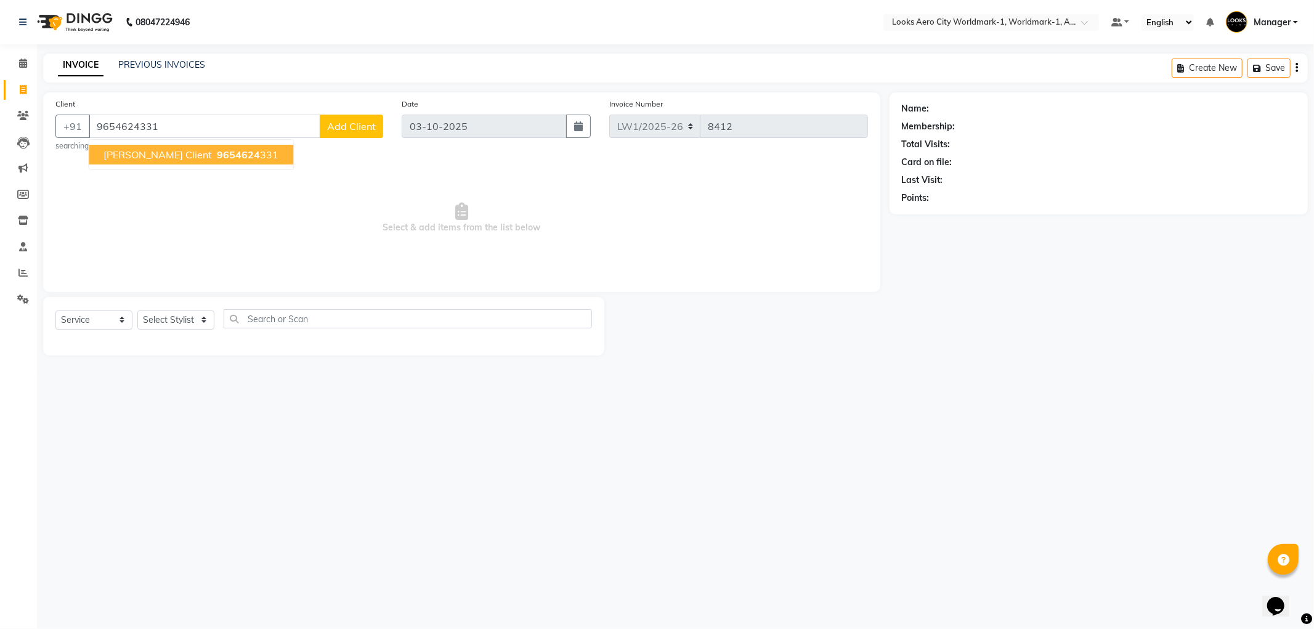
type input "9654624331"
select select "1: Object"
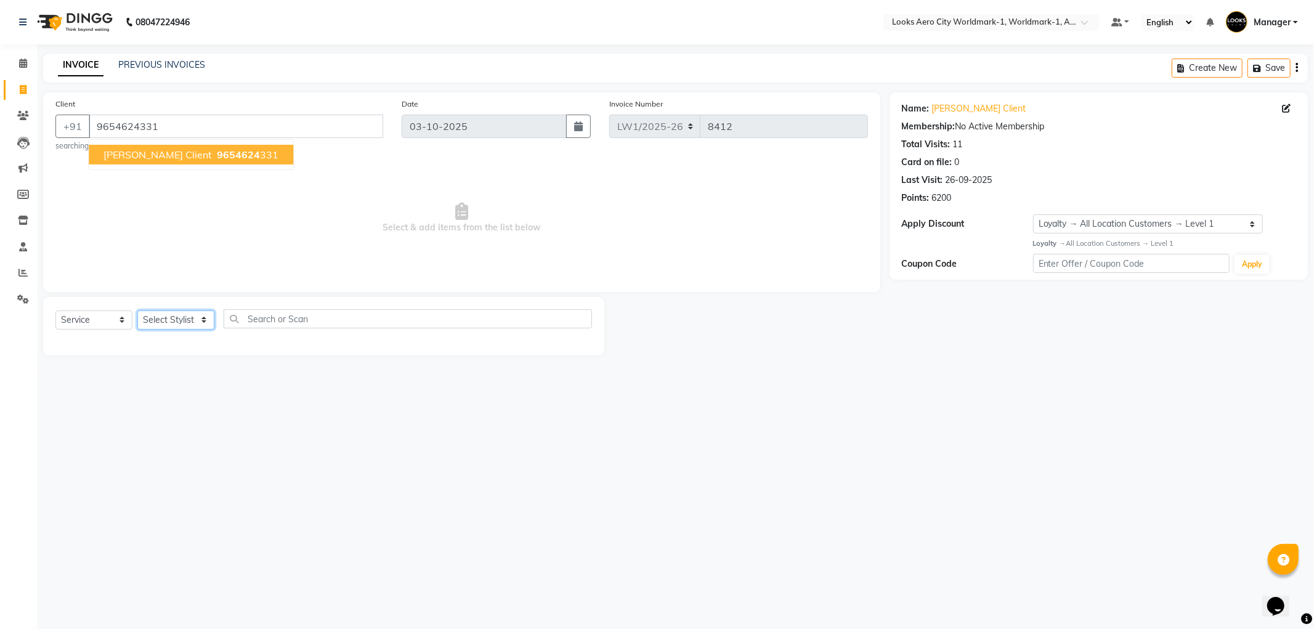
click at [206, 321] on select "Select Stylist [PERSON_NAME] [PERSON_NAME] [PERSON_NAME] [PERSON_NAME] Counter_…" at bounding box center [175, 319] width 77 height 19
select select "84545"
click at [137, 310] on select "Select Stylist [PERSON_NAME] [PERSON_NAME] [PERSON_NAME] [PERSON_NAME] Counter_…" at bounding box center [175, 319] width 77 height 19
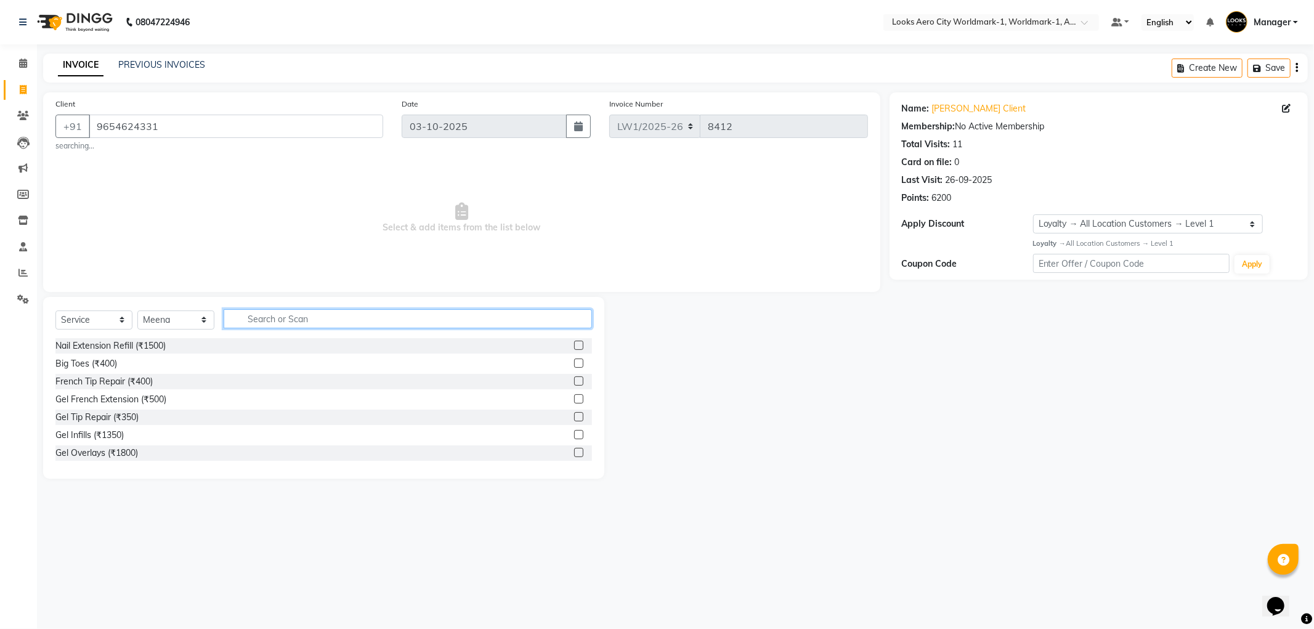
click at [261, 312] on input "text" at bounding box center [408, 318] width 368 height 19
type input "make"
click at [574, 453] on label at bounding box center [578, 452] width 9 height 9
click at [574, 453] on input "checkbox" at bounding box center [578, 453] width 8 height 8
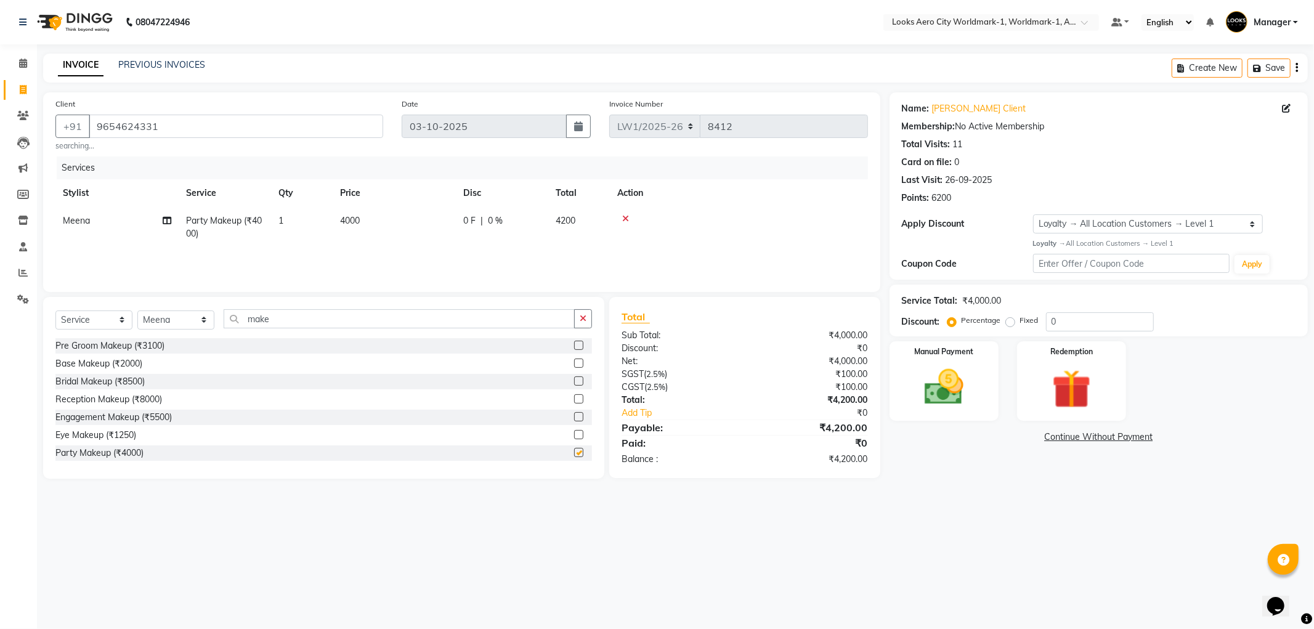
checkbox input "false"
click at [204, 322] on select "Select Stylist [PERSON_NAME] [PERSON_NAME] [PERSON_NAME] [PERSON_NAME] Counter_…" at bounding box center [175, 319] width 77 height 19
select select "84538"
click at [137, 310] on select "Select Stylist [PERSON_NAME] [PERSON_NAME] [PERSON_NAME] [PERSON_NAME] Counter_…" at bounding box center [175, 319] width 77 height 19
click at [282, 318] on input "make" at bounding box center [399, 318] width 351 height 19
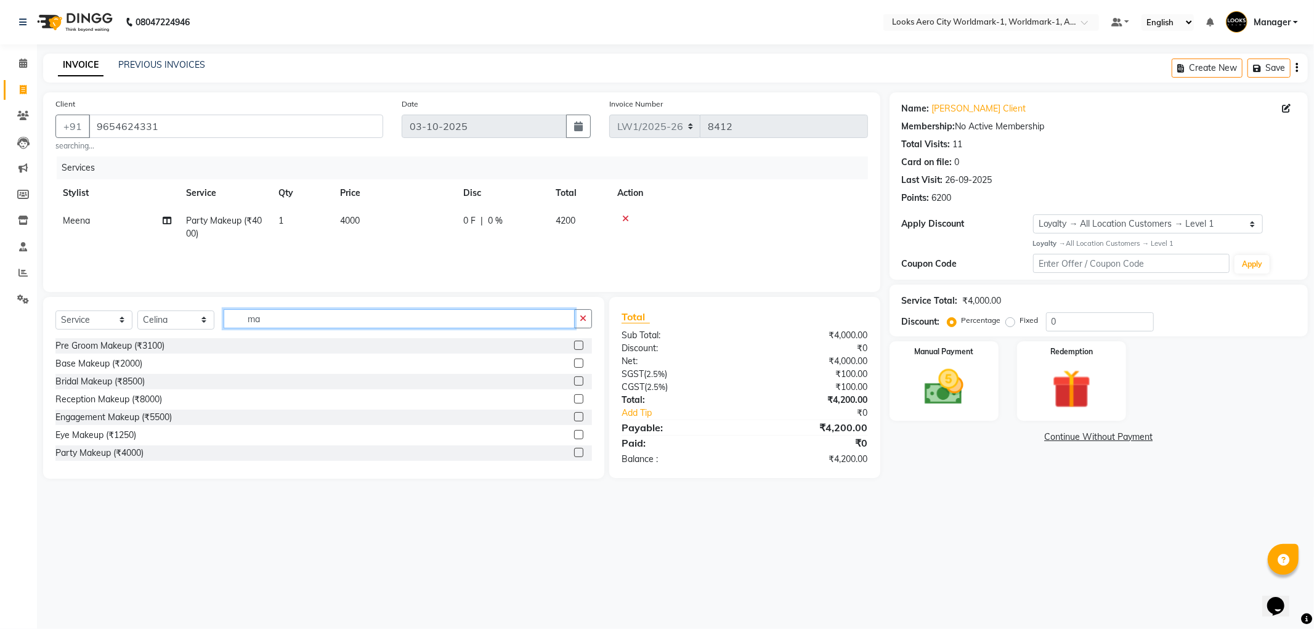
type input "m"
type input "was"
click at [576, 342] on label at bounding box center [578, 345] width 9 height 9
click at [576, 342] on input "checkbox" at bounding box center [578, 346] width 8 height 8
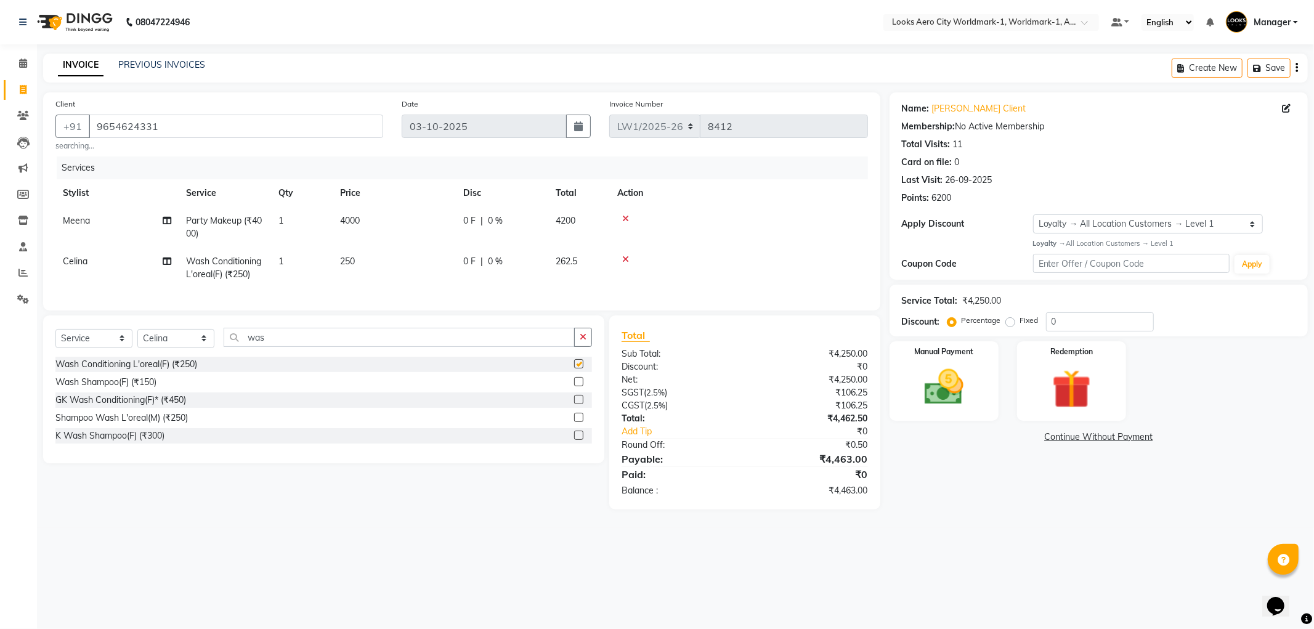
checkbox input "false"
click at [373, 275] on td "250" at bounding box center [394, 268] width 123 height 41
select select "84538"
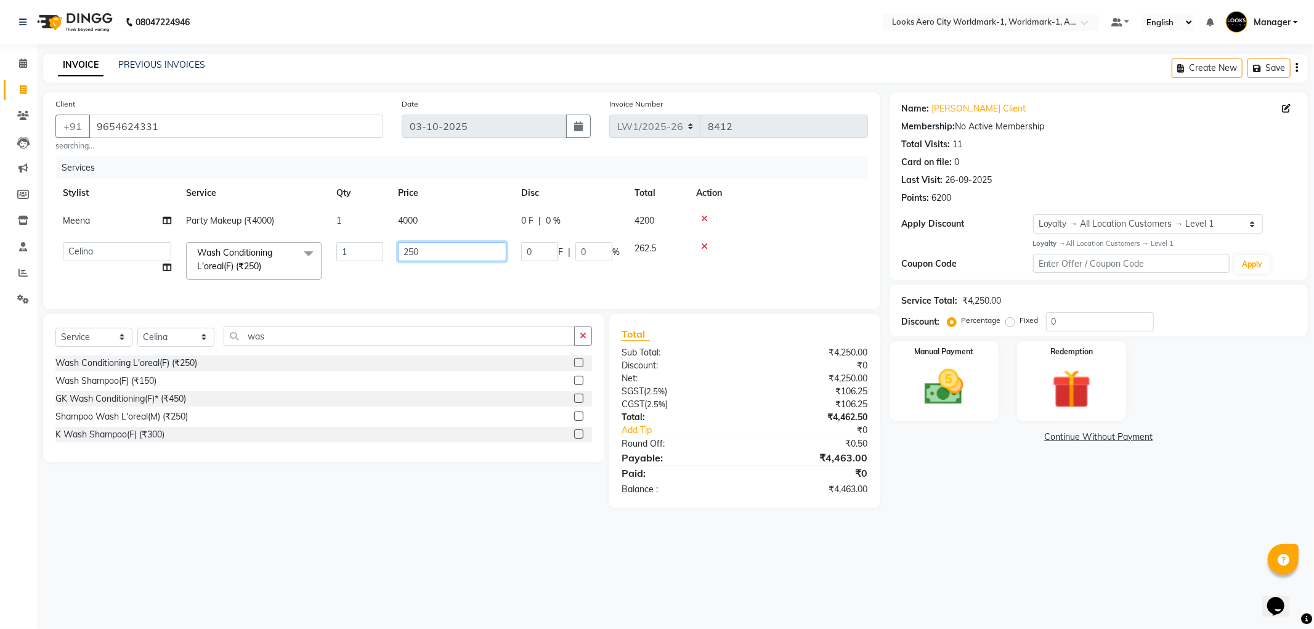
click at [472, 254] on input "250" at bounding box center [452, 251] width 108 height 19
type input "2"
type input "400"
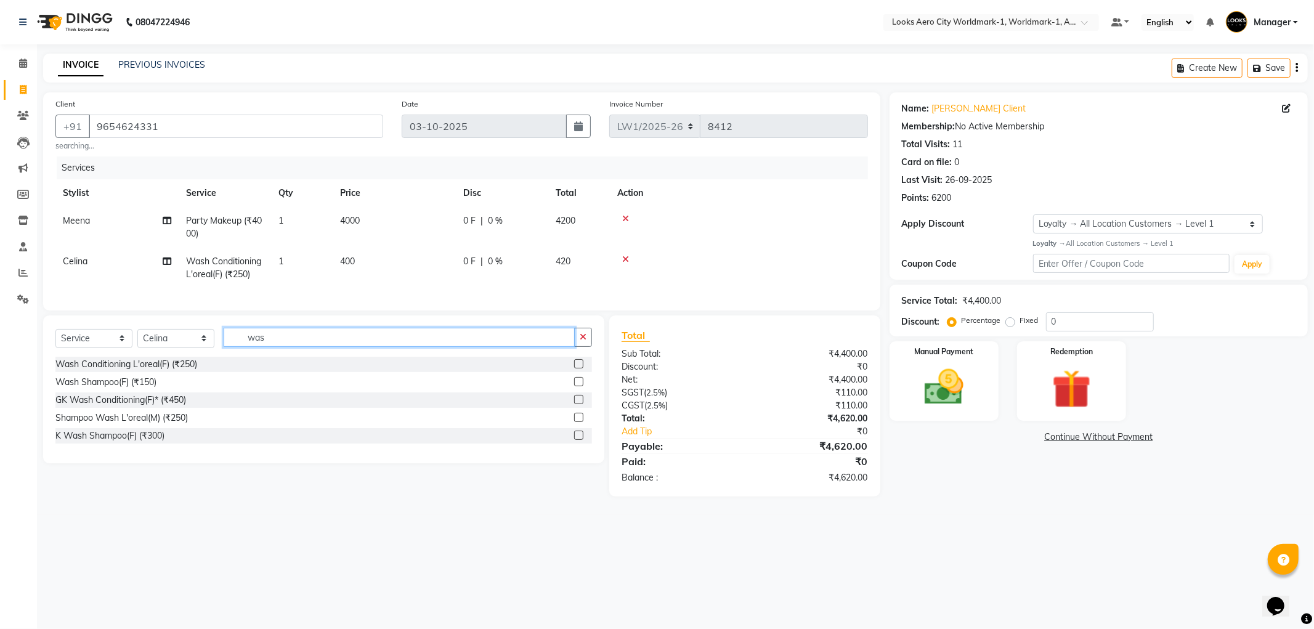
click at [285, 347] on input "was" at bounding box center [399, 337] width 351 height 19
click at [203, 342] on select "Select Stylist [PERSON_NAME] [PERSON_NAME] [PERSON_NAME] [PERSON_NAME] Counter_…" at bounding box center [175, 338] width 77 height 19
select select "84553"
click at [137, 339] on select "Select Stylist [PERSON_NAME] [PERSON_NAME] [PERSON_NAME] [PERSON_NAME] Counter_…" at bounding box center [175, 338] width 77 height 19
click at [280, 347] on input "was" at bounding box center [399, 337] width 351 height 19
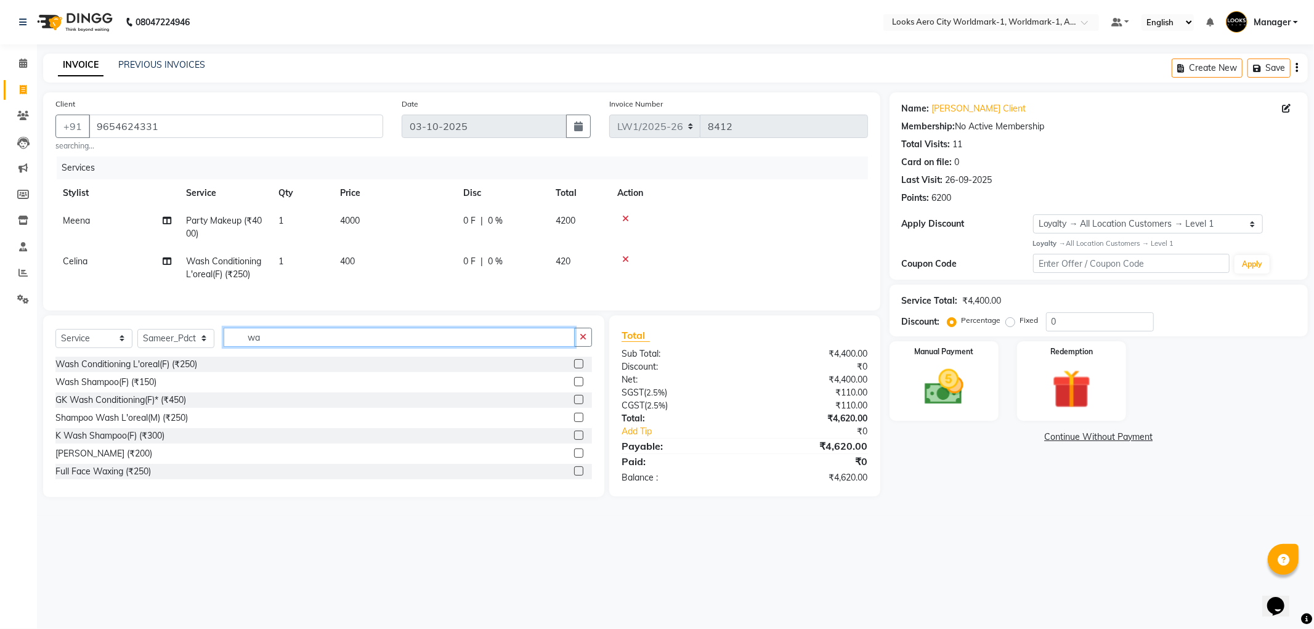
type input "w"
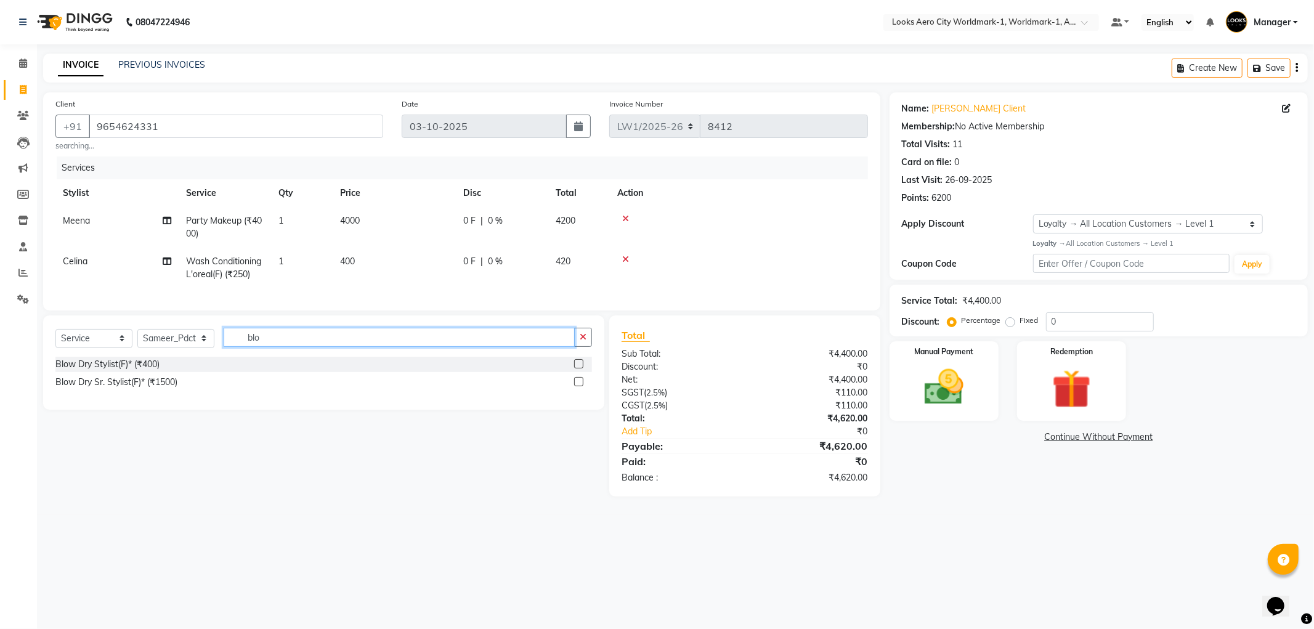
type input "blo"
click at [578, 368] on label at bounding box center [578, 363] width 9 height 9
click at [578, 368] on input "checkbox" at bounding box center [578, 364] width 8 height 8
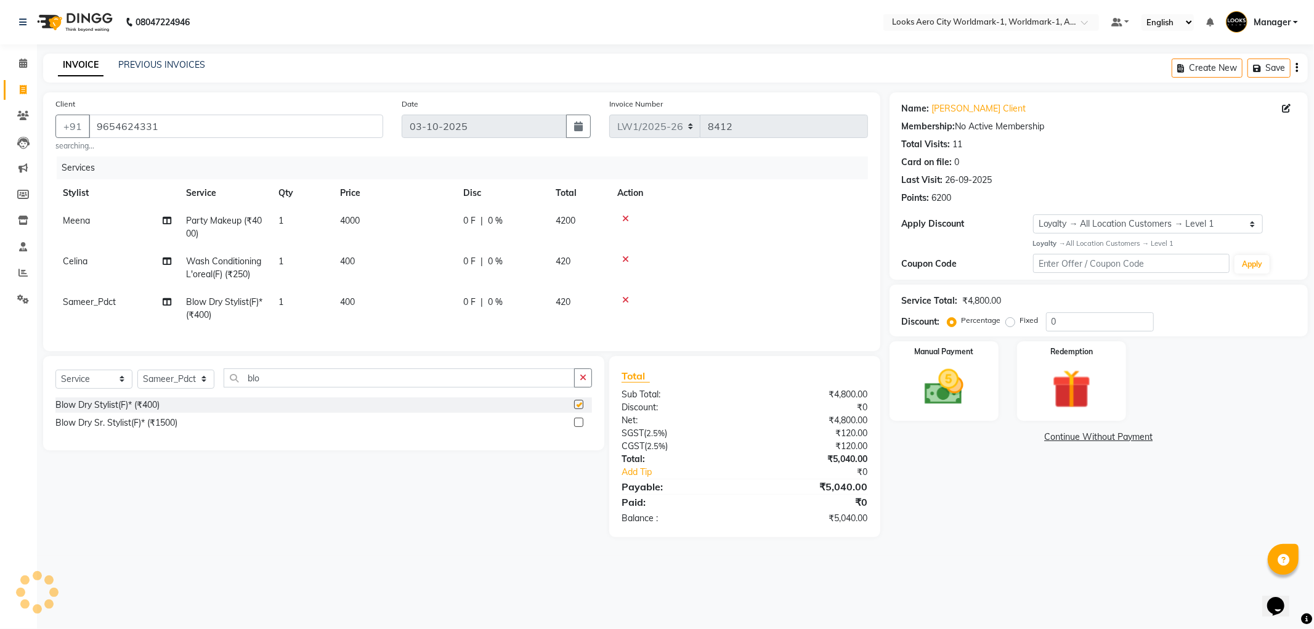
checkbox input "false"
click at [384, 303] on td "400" at bounding box center [394, 308] width 123 height 41
select select "84553"
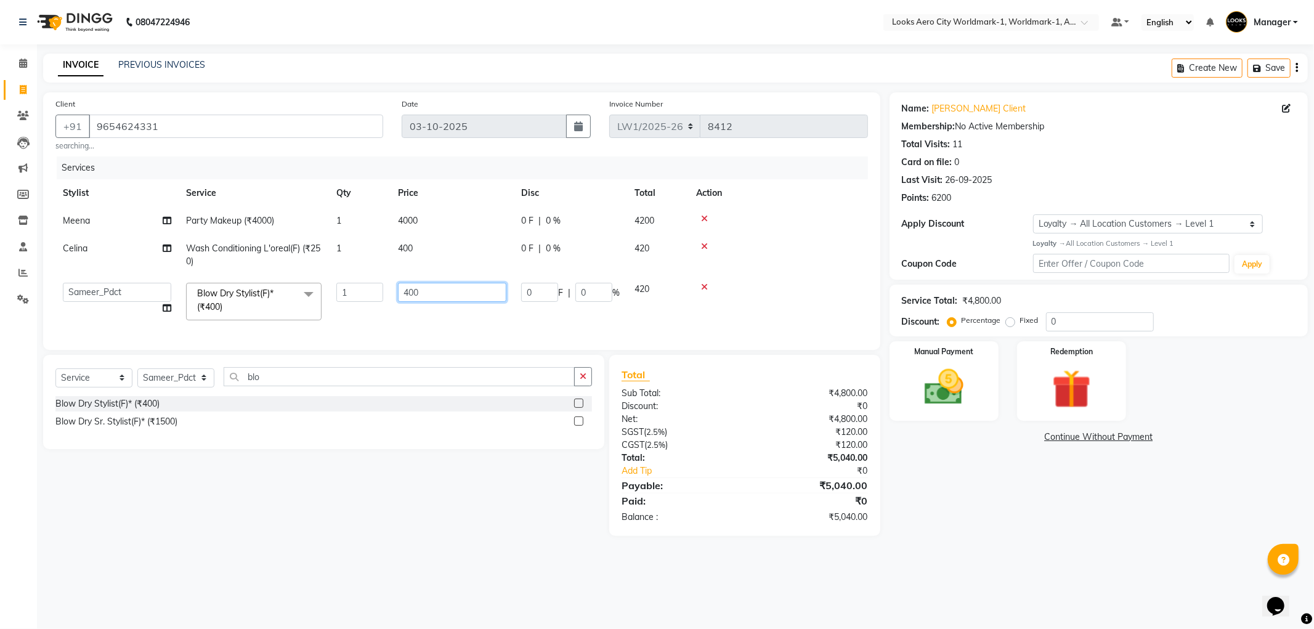
click at [455, 299] on input "400" at bounding box center [452, 292] width 108 height 19
type input "4"
type input "700"
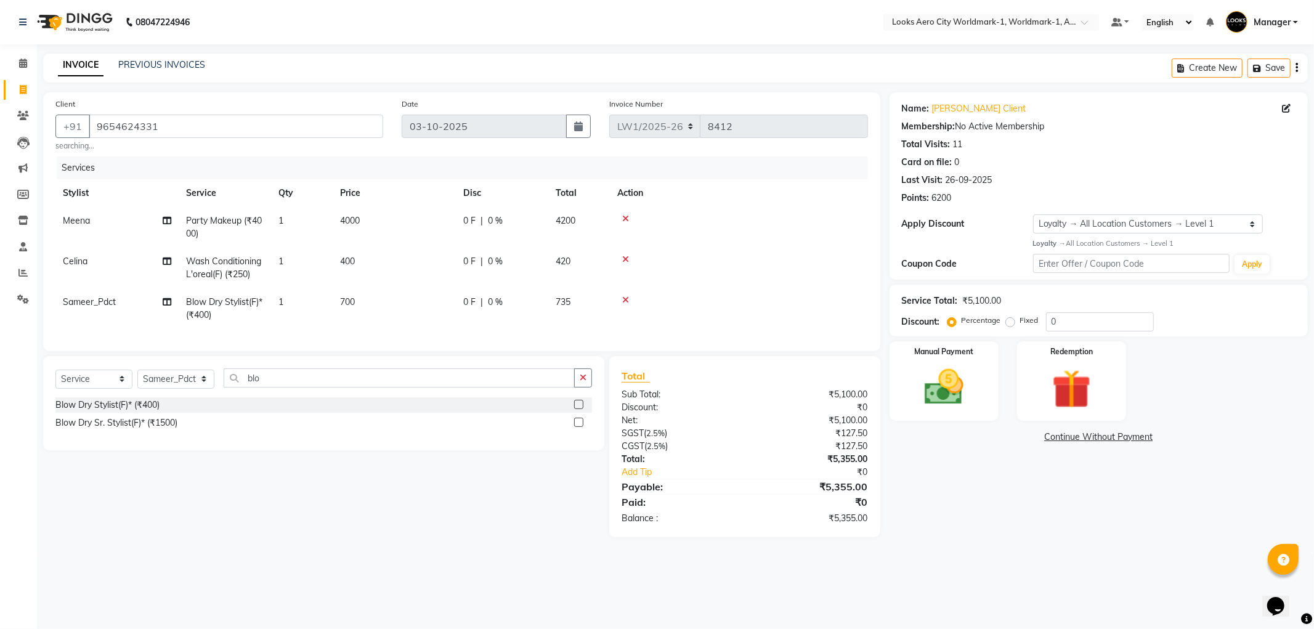
click at [383, 292] on tr "Sameer_Pdct Blow Dry Stylist(F)* (₹400) 1 700 0 F | 0 % 735" at bounding box center [461, 308] width 812 height 41
click at [308, 299] on td "1" at bounding box center [302, 308] width 62 height 41
select select "84553"
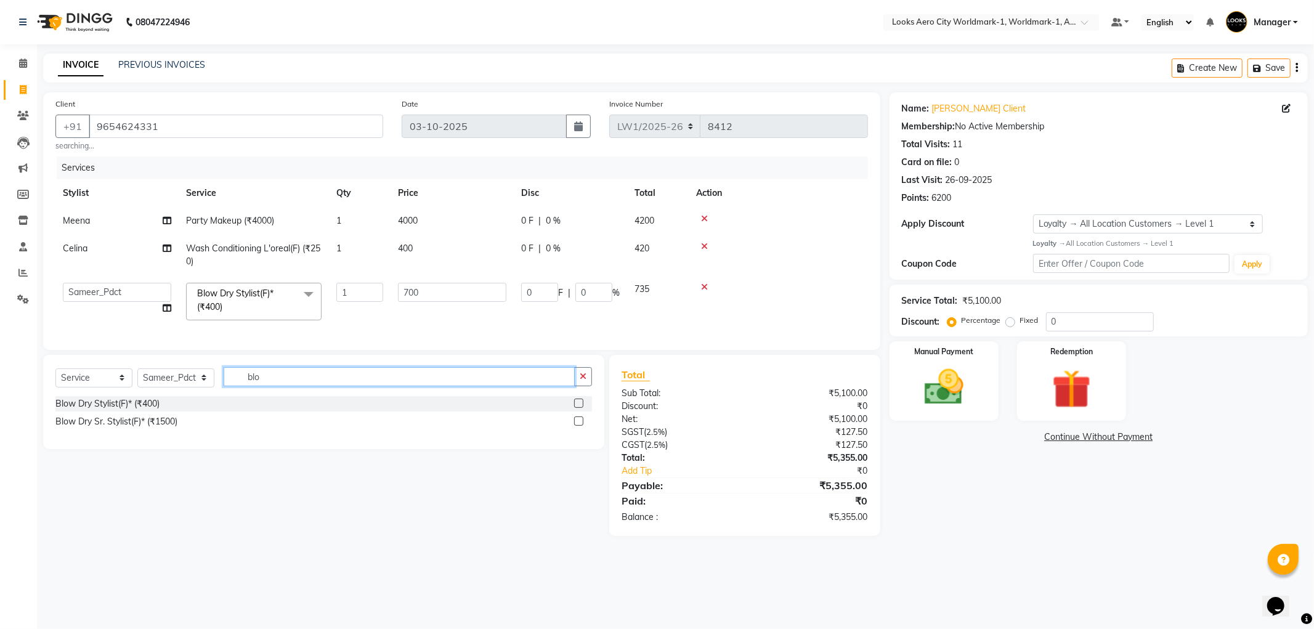
click at [302, 386] on input "blo" at bounding box center [399, 376] width 351 height 19
type input "b"
type input "was"
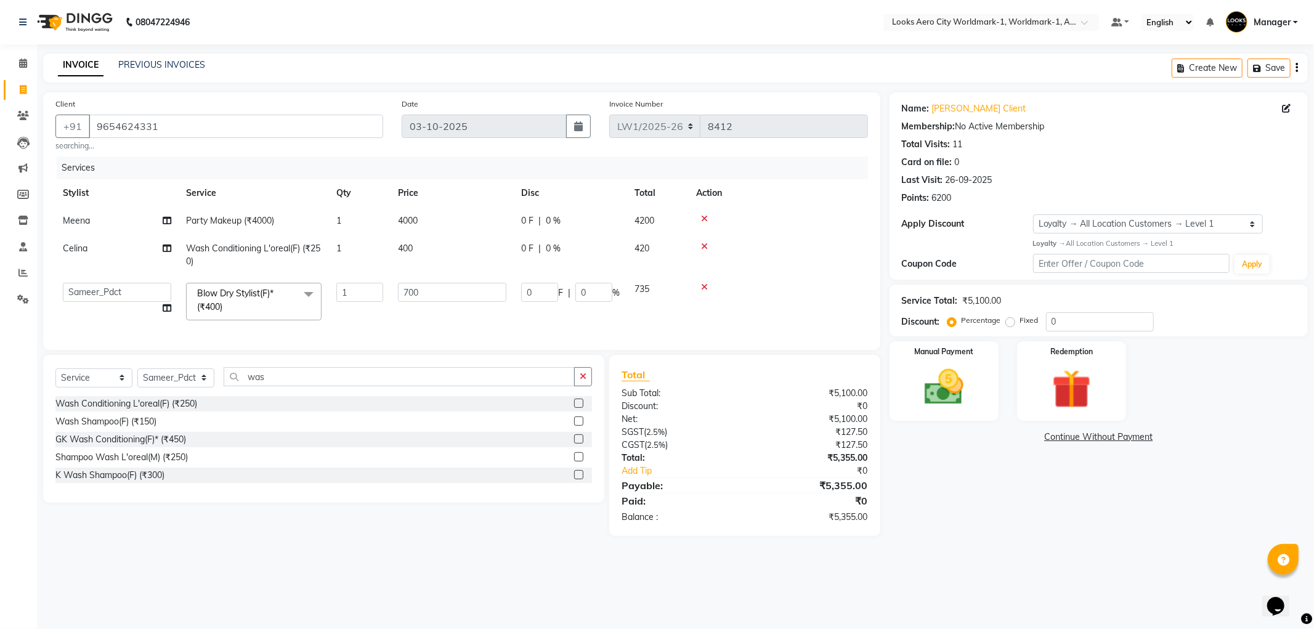
click at [581, 479] on label at bounding box center [578, 474] width 9 height 9
click at [581, 479] on input "checkbox" at bounding box center [578, 475] width 8 height 8
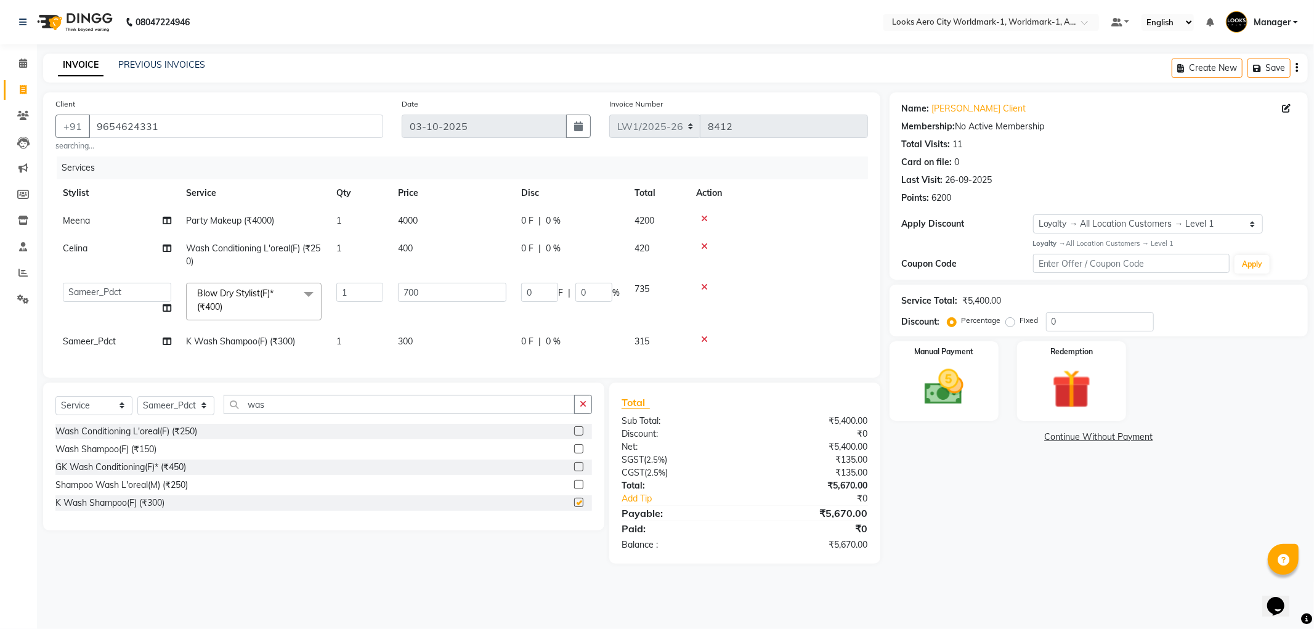
checkbox input "false"
click at [451, 339] on td "300" at bounding box center [451, 342] width 123 height 28
select select "84553"
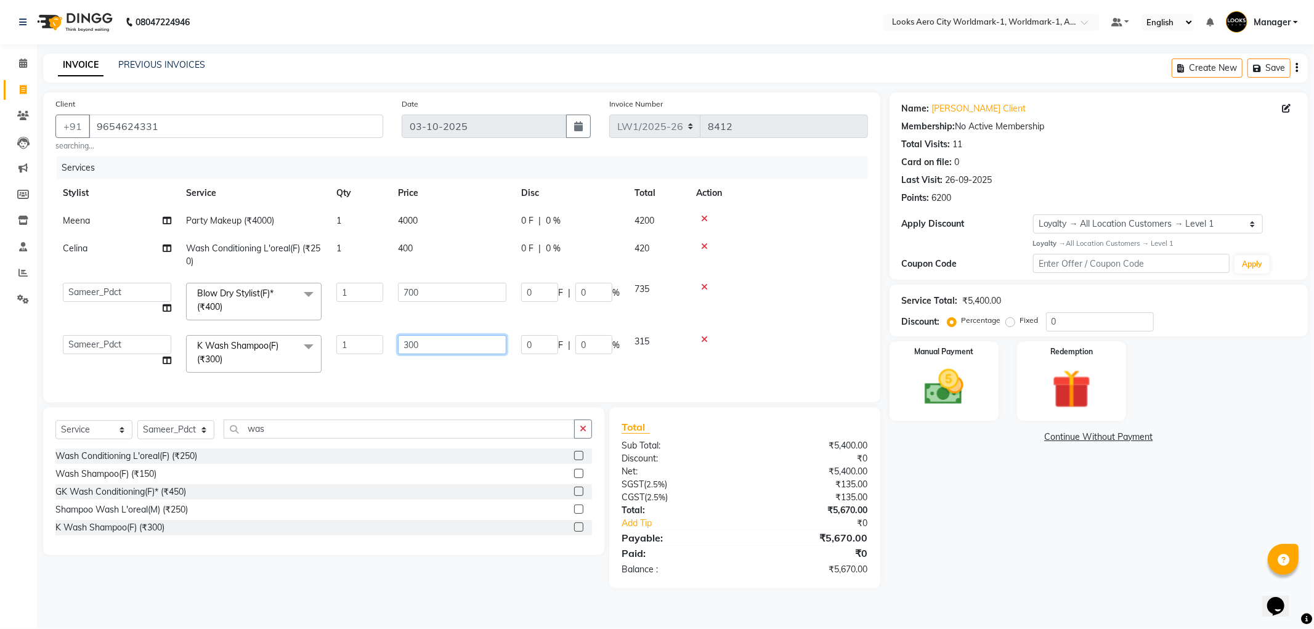
click at [472, 339] on input "300" at bounding box center [452, 344] width 108 height 19
type input "3"
click at [703, 341] on icon at bounding box center [704, 339] width 7 height 9
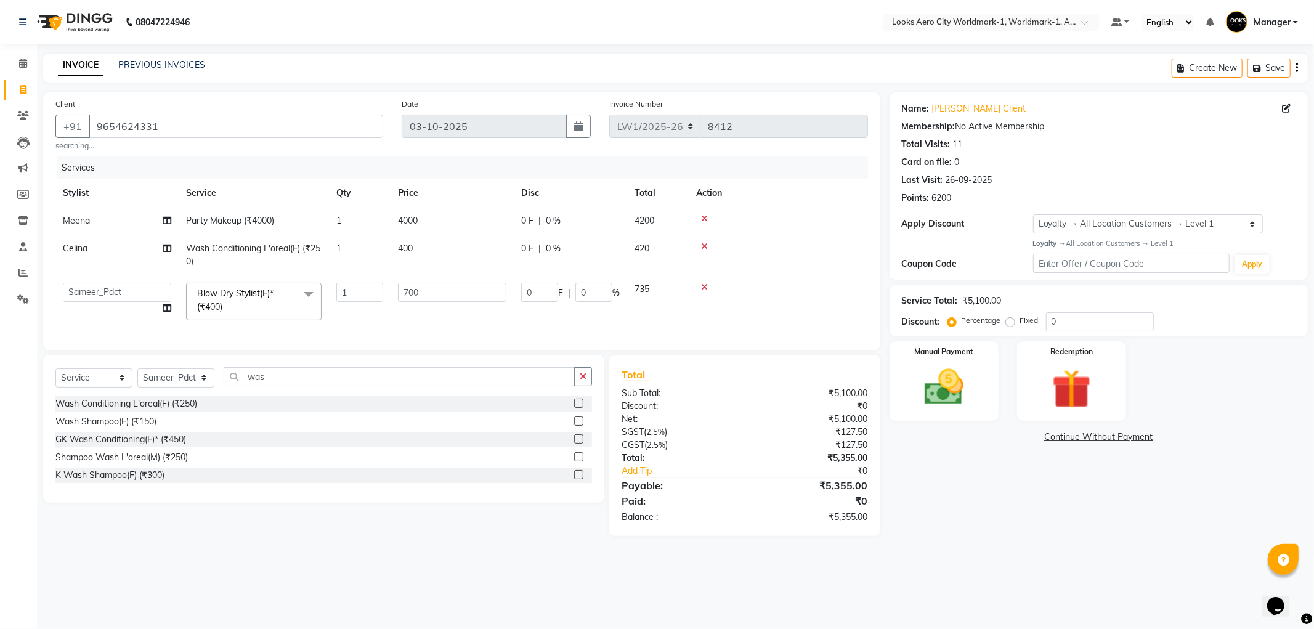
click at [433, 245] on td "400" at bounding box center [451, 255] width 123 height 41
select select "84538"
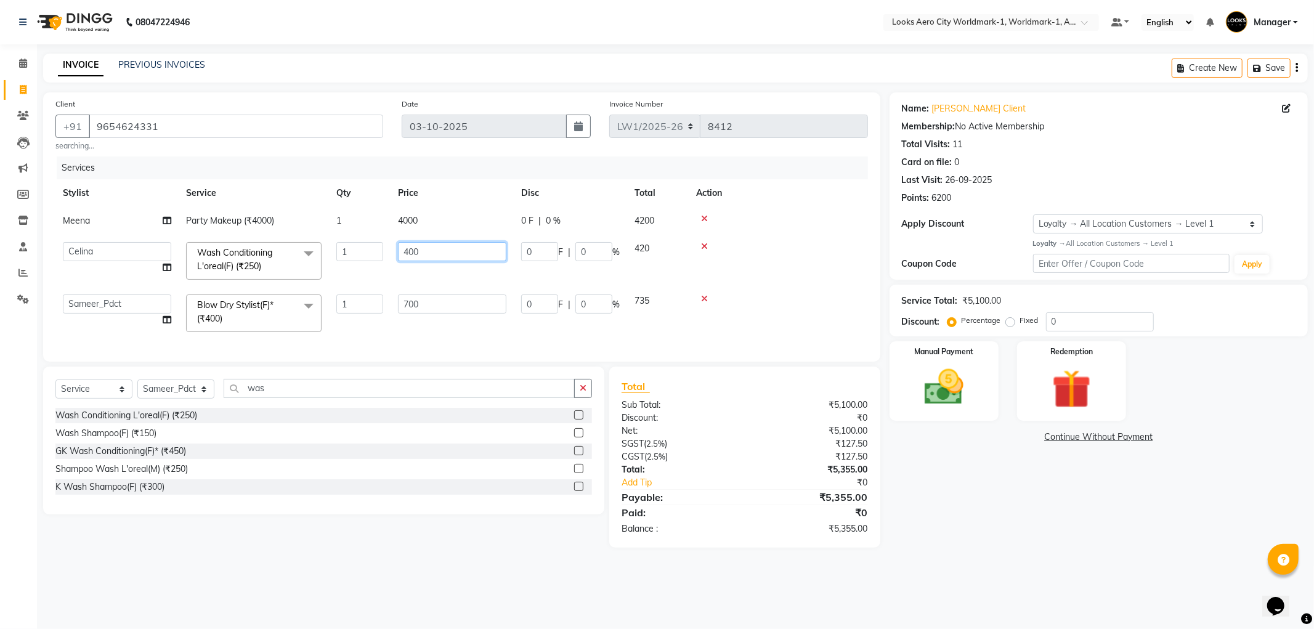
click at [447, 245] on input "400" at bounding box center [452, 251] width 108 height 19
type input "4"
type input "400"
click at [428, 310] on td "700" at bounding box center [451, 313] width 123 height 52
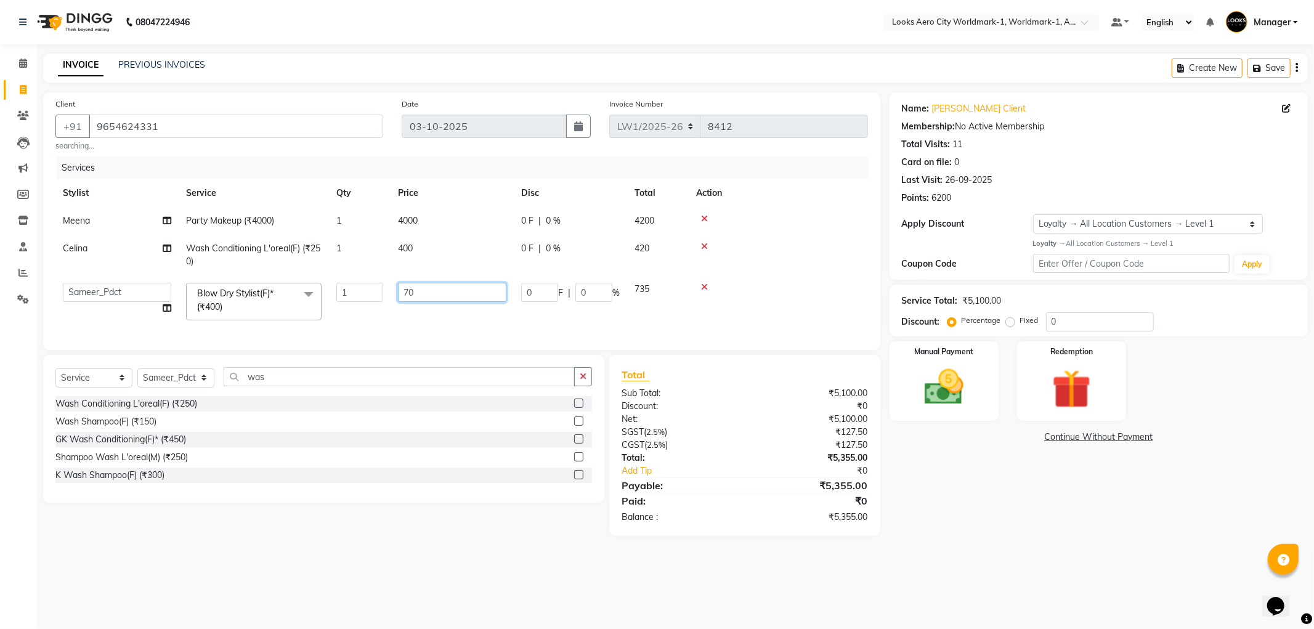
type input "7"
type input "700"
click at [464, 220] on tr "Meena Party Makeup (₹4000) 1 4000 0 F | 0 % 4200" at bounding box center [461, 221] width 812 height 28
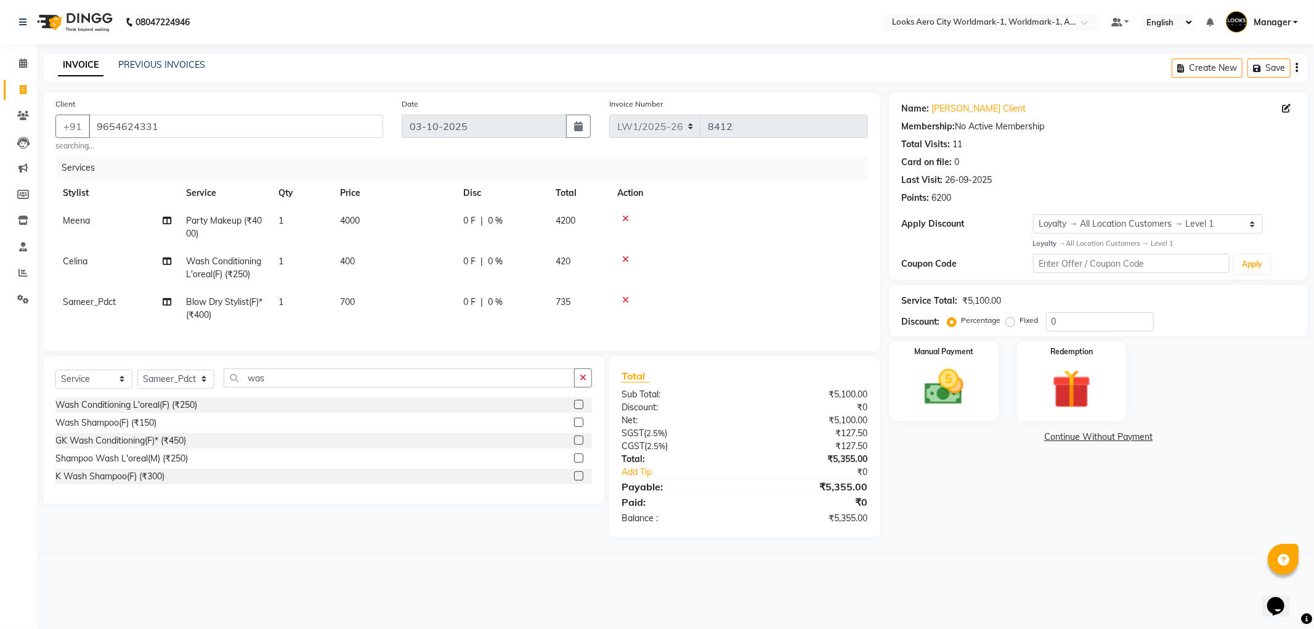
click at [400, 216] on td "4000" at bounding box center [394, 227] width 123 height 41
select select "84545"
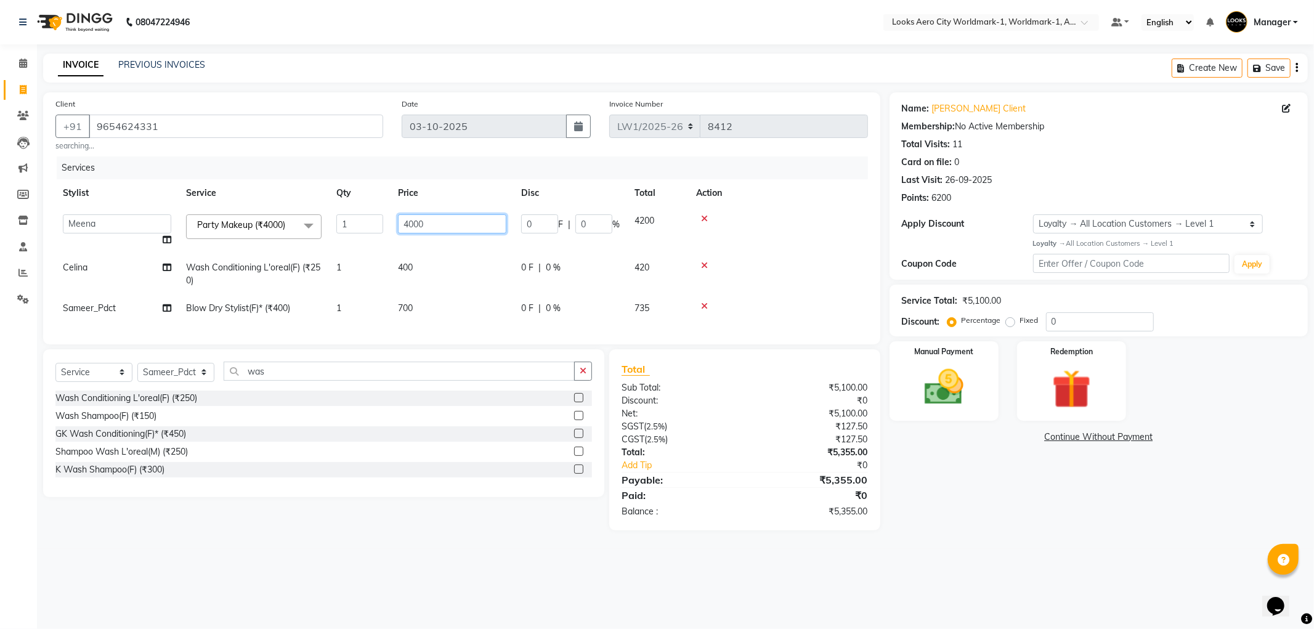
click at [439, 220] on input "4000" at bounding box center [452, 223] width 108 height 19
type input "4"
type input "4000"
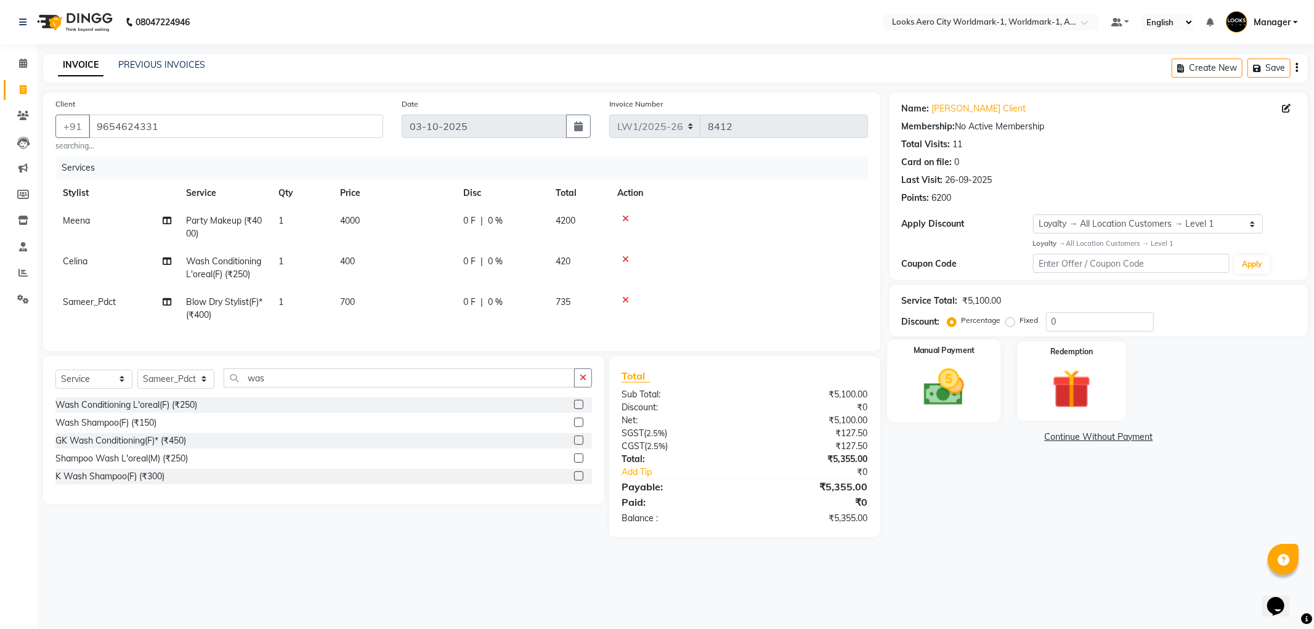
click at [931, 379] on img at bounding box center [944, 387] width 66 height 47
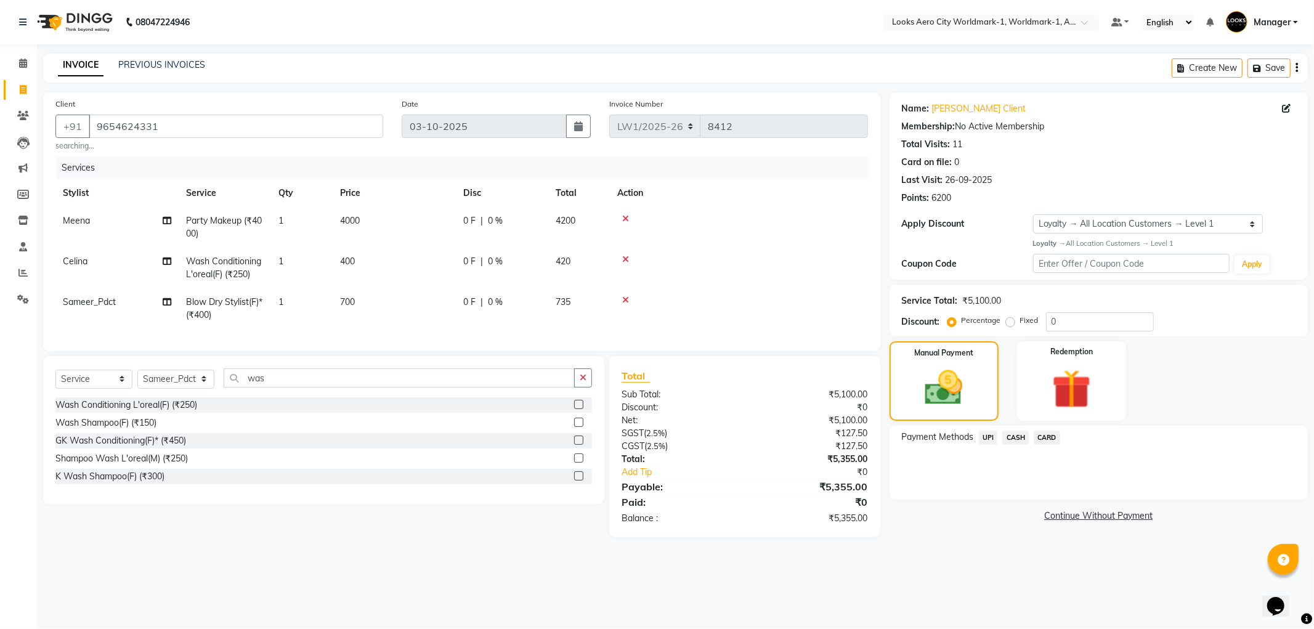
click at [1008, 436] on span "CASH" at bounding box center [1015, 438] width 26 height 14
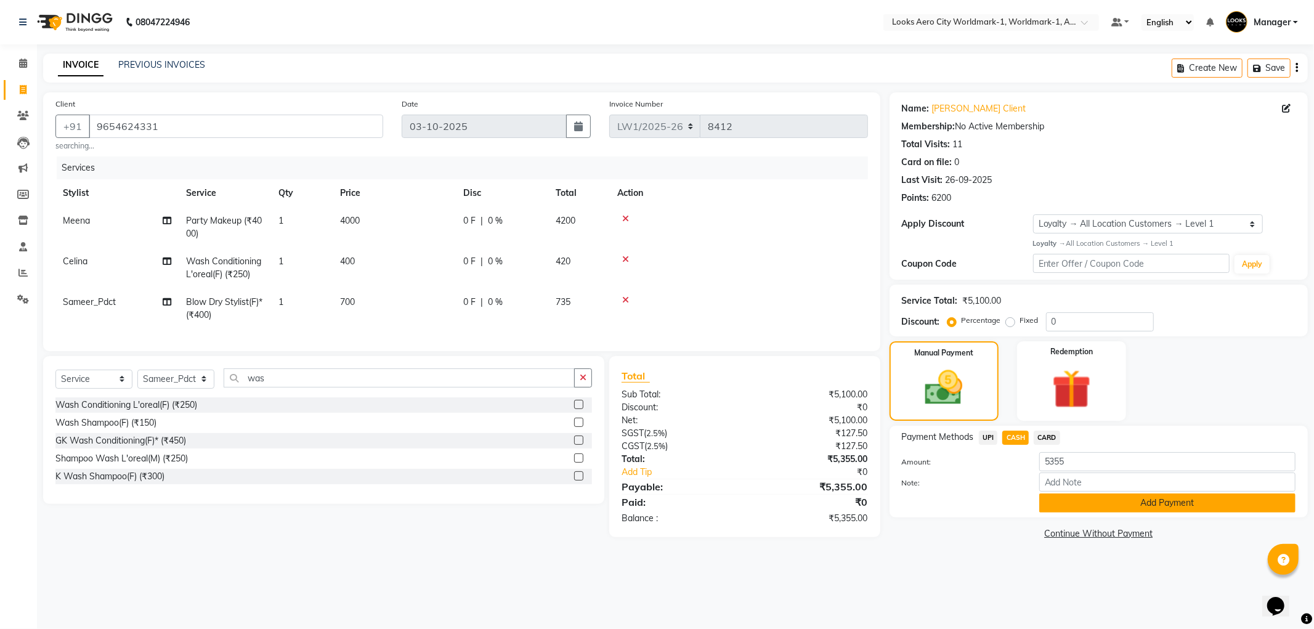
click at [1076, 506] on button "Add Payment" at bounding box center [1167, 502] width 256 height 19
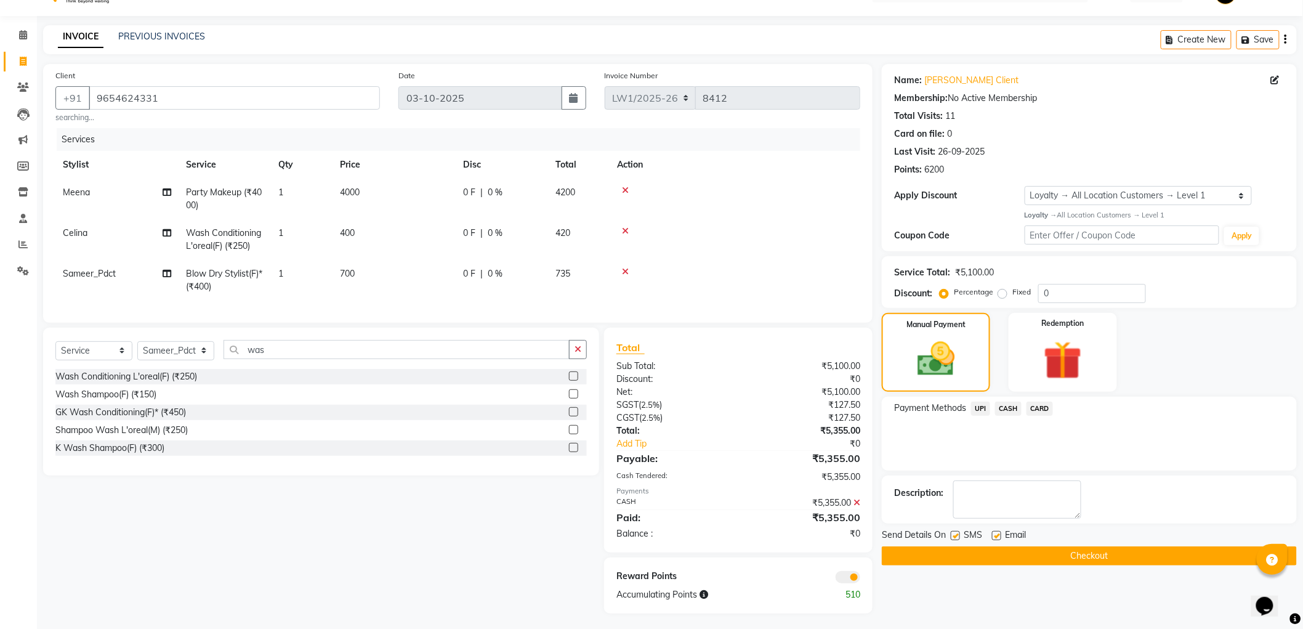
scroll to position [42, 0]
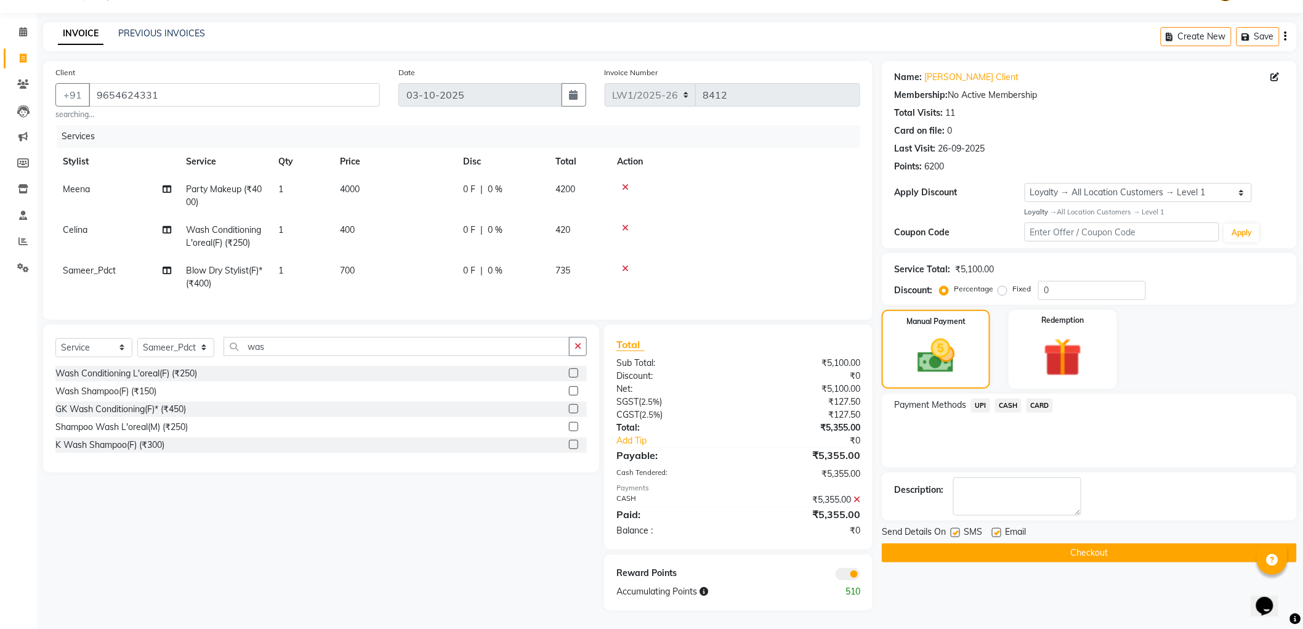
click at [983, 544] on button "Checkout" at bounding box center [1089, 552] width 415 height 19
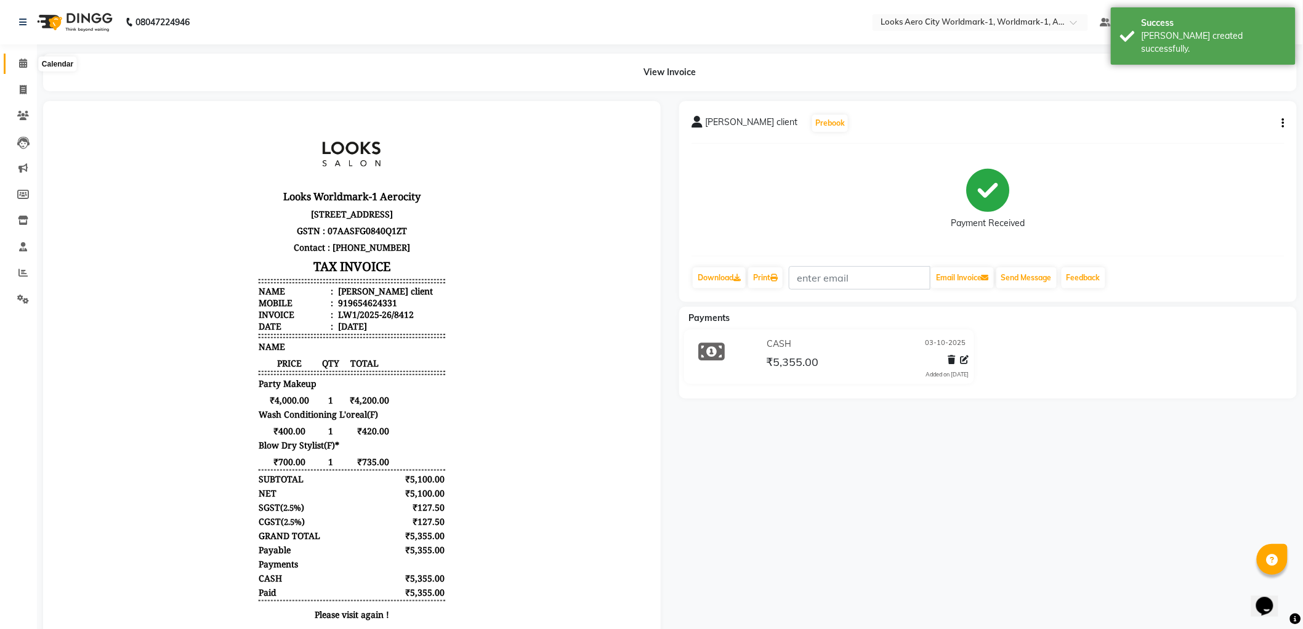
click at [19, 67] on icon at bounding box center [23, 63] width 8 height 9
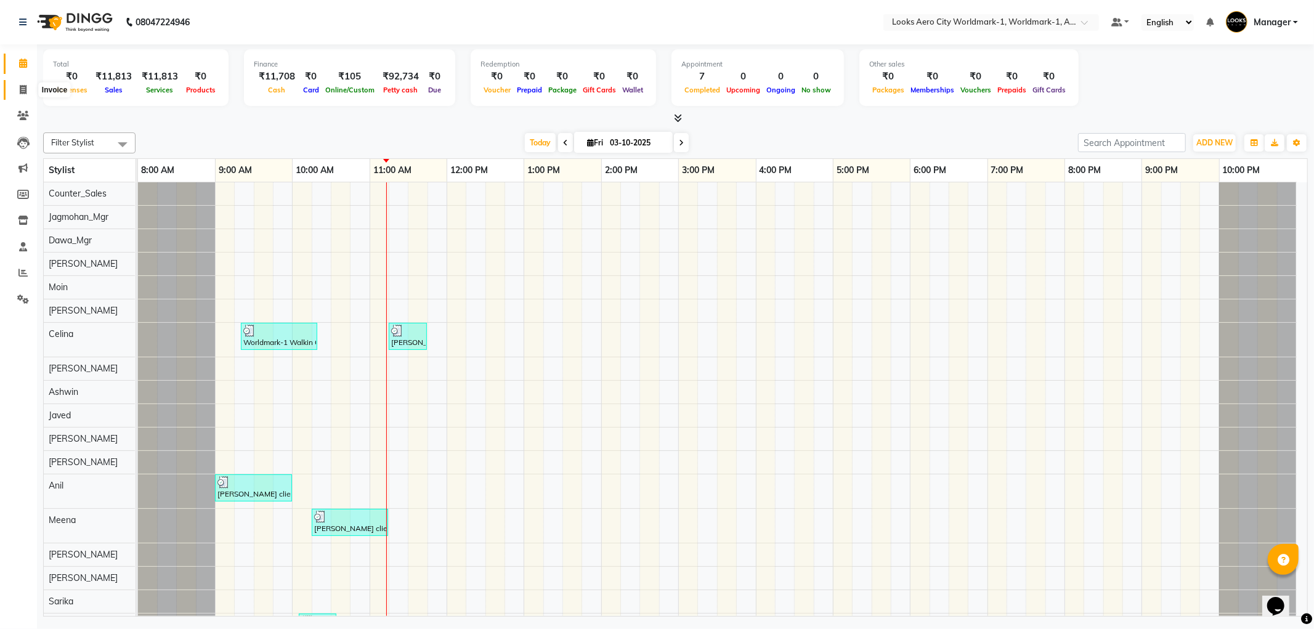
click at [16, 90] on span at bounding box center [23, 90] width 22 height 14
select select "service"
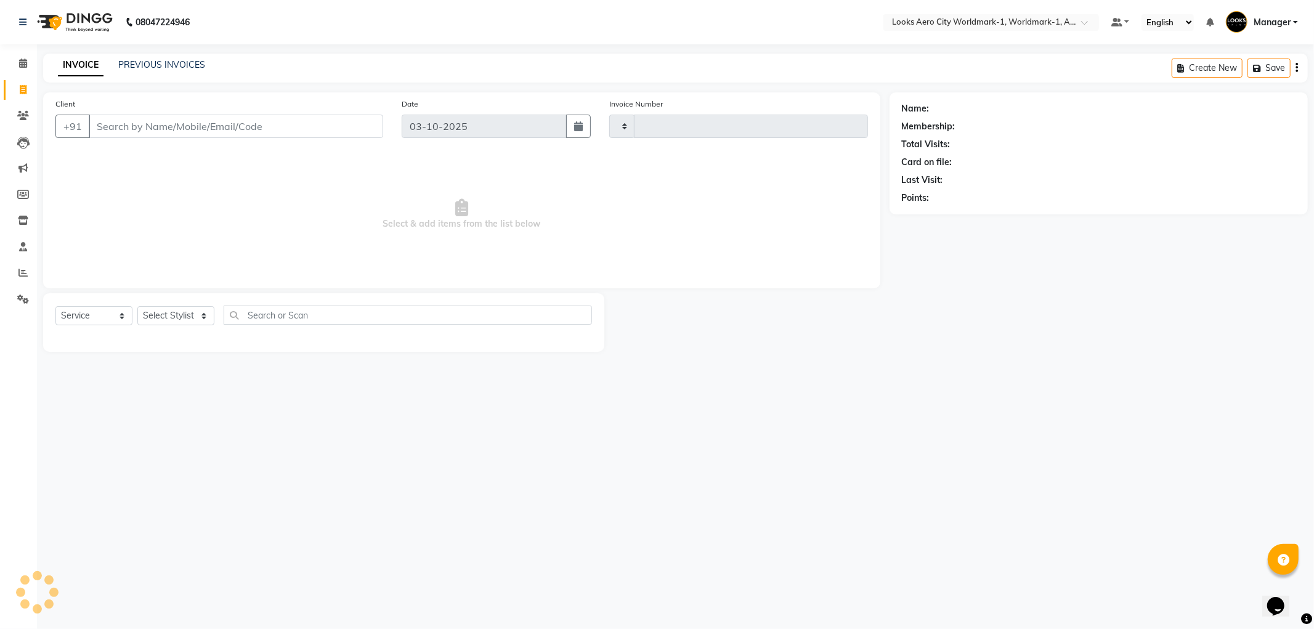
type input "8413"
select select "8573"
click at [118, 124] on input "Client" at bounding box center [236, 126] width 294 height 23
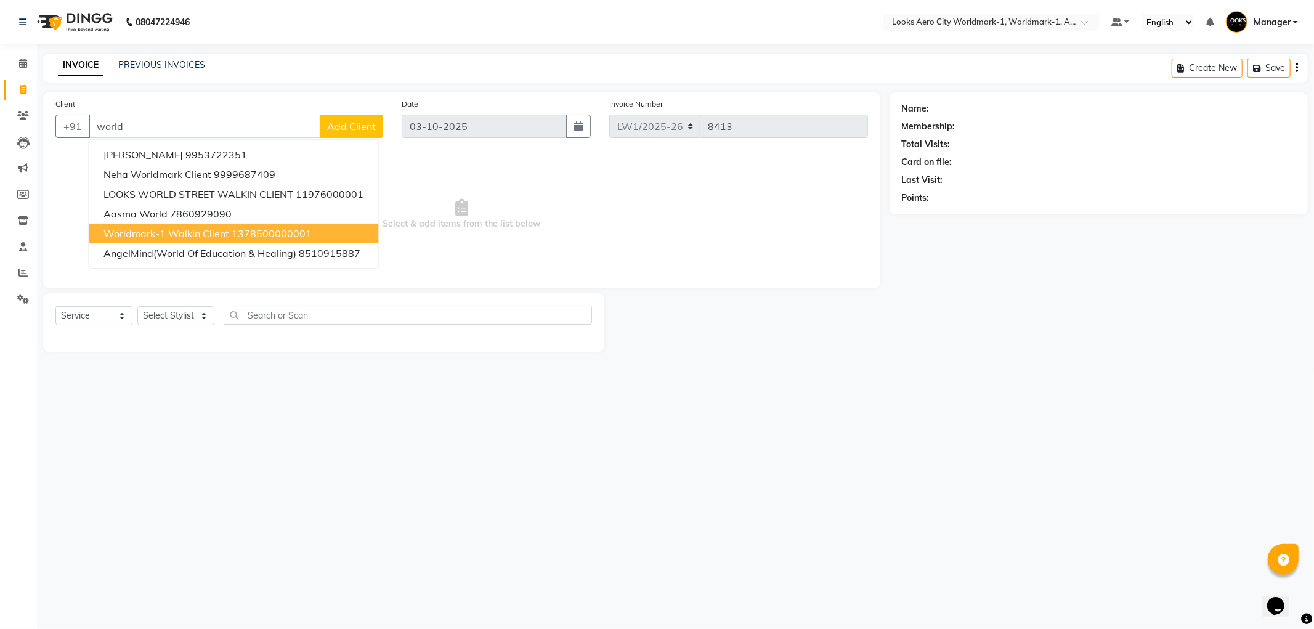
click at [159, 237] on span "Worldmark-1 Walkin Client" at bounding box center [166, 233] width 126 height 12
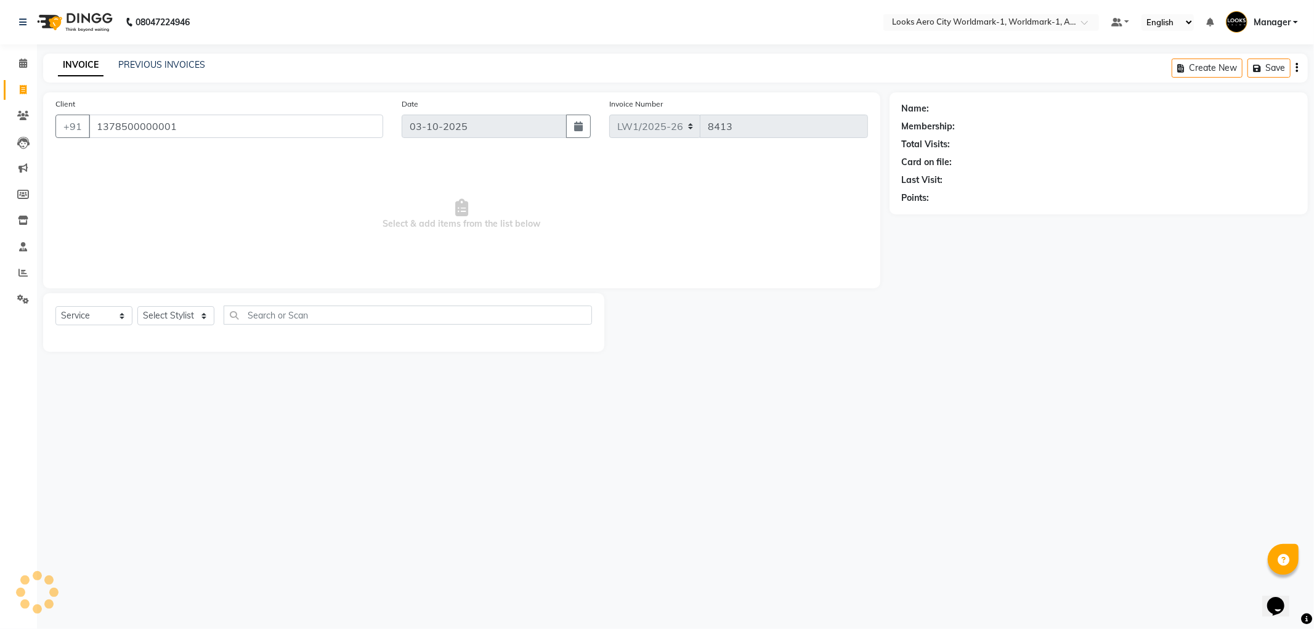
type input "1378500000001"
select select "1: Object"
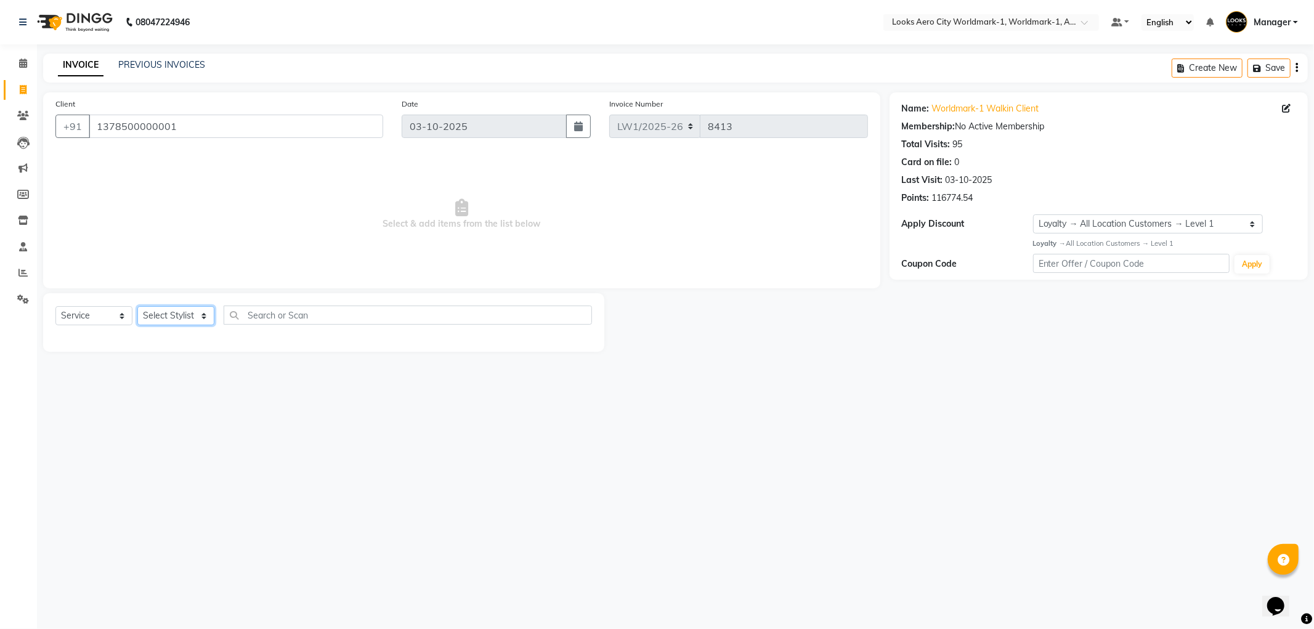
drag, startPoint x: 203, startPoint y: 321, endPoint x: 200, endPoint y: 310, distance: 12.1
click at [203, 321] on select "Select Stylist [PERSON_NAME] [PERSON_NAME] [PERSON_NAME] [PERSON_NAME] Counter_…" at bounding box center [175, 315] width 77 height 19
select select "84544"
click at [137, 307] on select "Select Stylist [PERSON_NAME] [PERSON_NAME] [PERSON_NAME] [PERSON_NAME] Counter_…" at bounding box center [175, 315] width 77 height 19
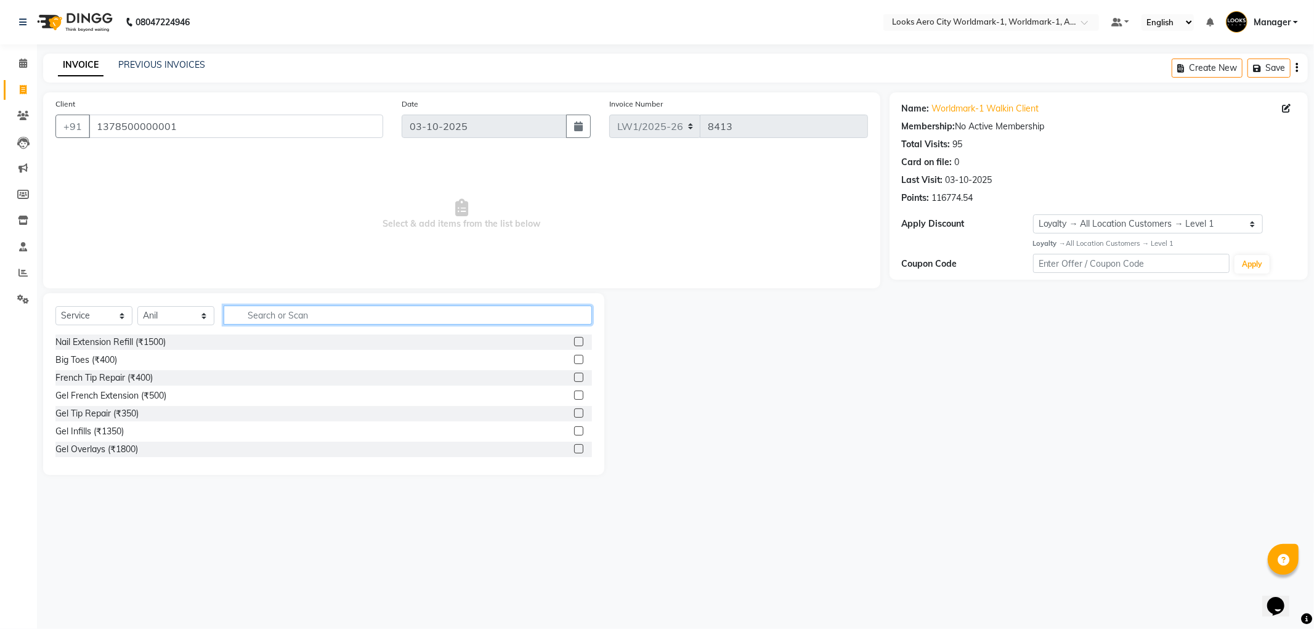
click at [276, 319] on input "text" at bounding box center [408, 314] width 368 height 19
type input "sha"
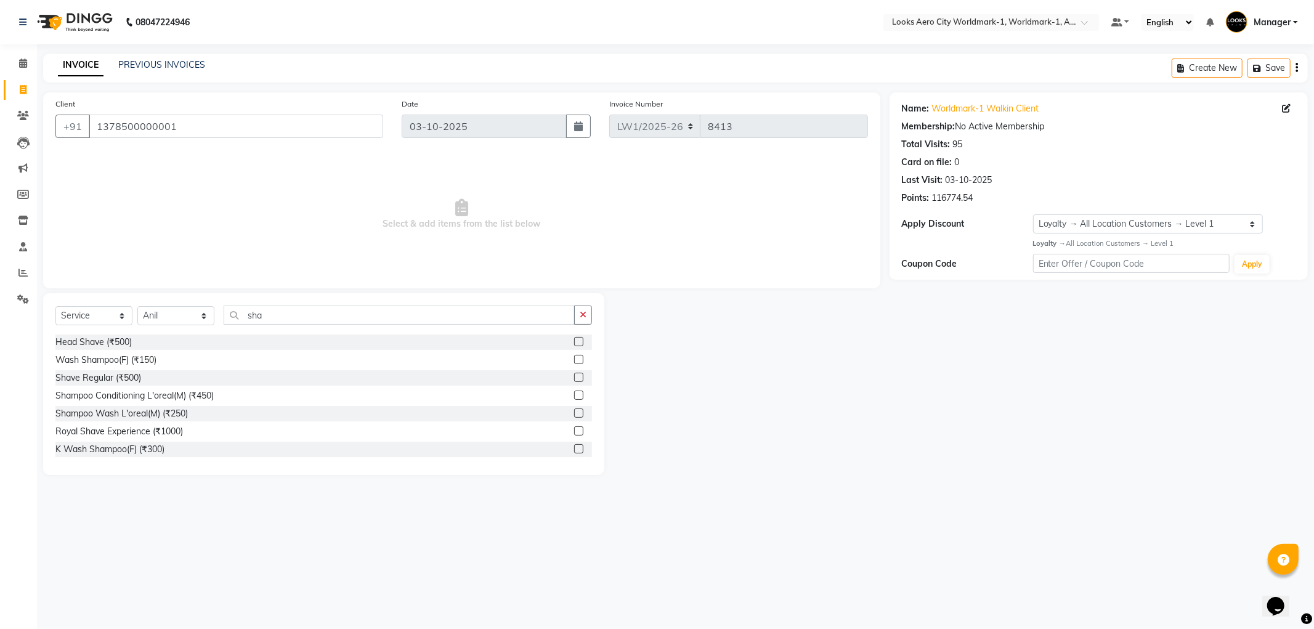
drag, startPoint x: 567, startPoint y: 357, endPoint x: 556, endPoint y: 331, distance: 28.4
click at [574, 357] on label at bounding box center [578, 359] width 9 height 9
click at [574, 357] on input "checkbox" at bounding box center [578, 360] width 8 height 8
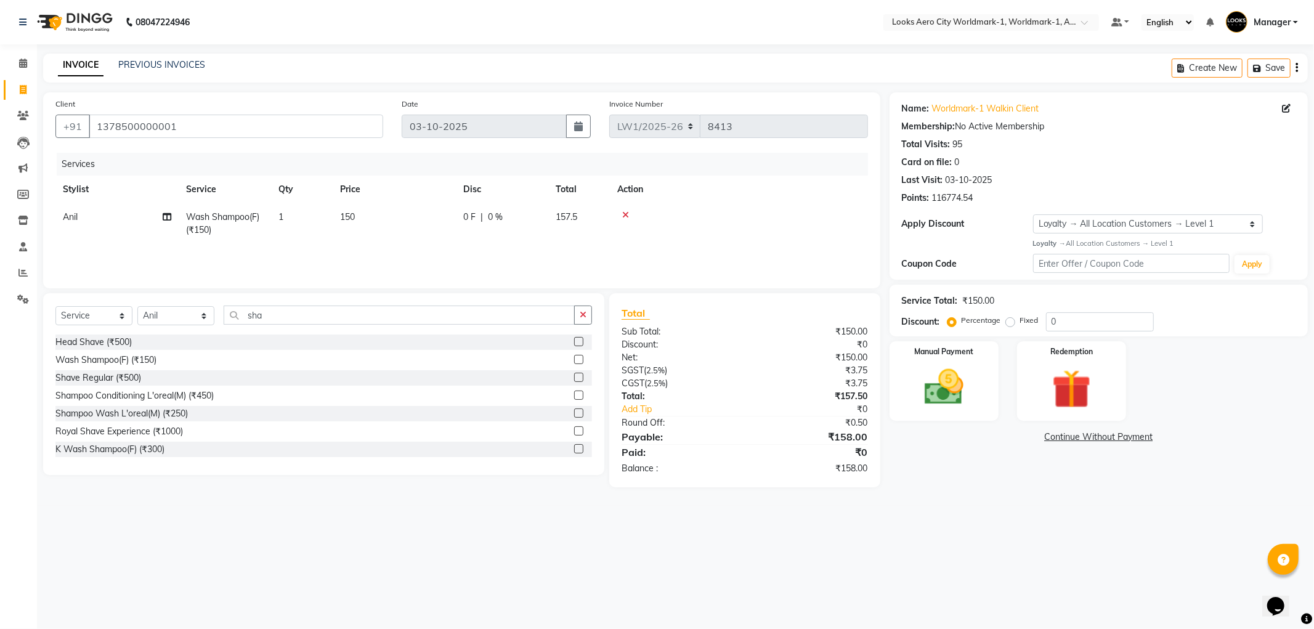
checkbox input "false"
click at [413, 225] on td "150" at bounding box center [394, 223] width 123 height 41
select select "84544"
click at [451, 228] on input "150" at bounding box center [452, 220] width 108 height 19
type input "1"
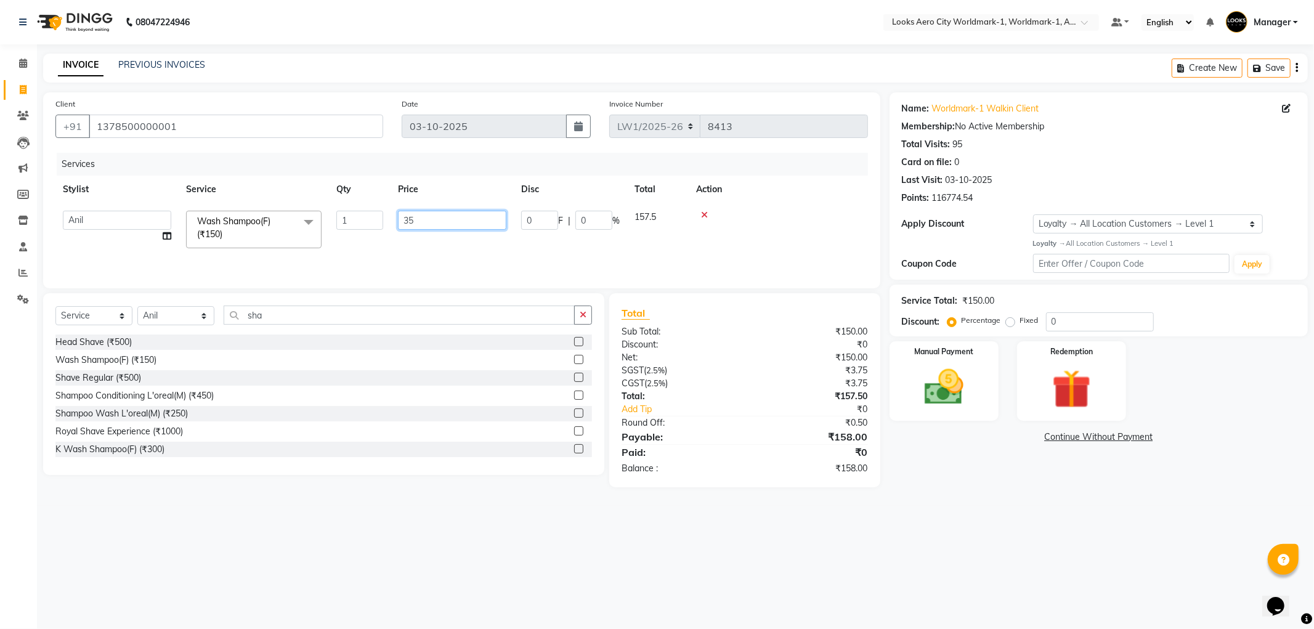
type input "350"
drag, startPoint x: 366, startPoint y: 220, endPoint x: 384, endPoint y: 231, distance: 21.0
click at [934, 391] on img at bounding box center [944, 387] width 66 height 47
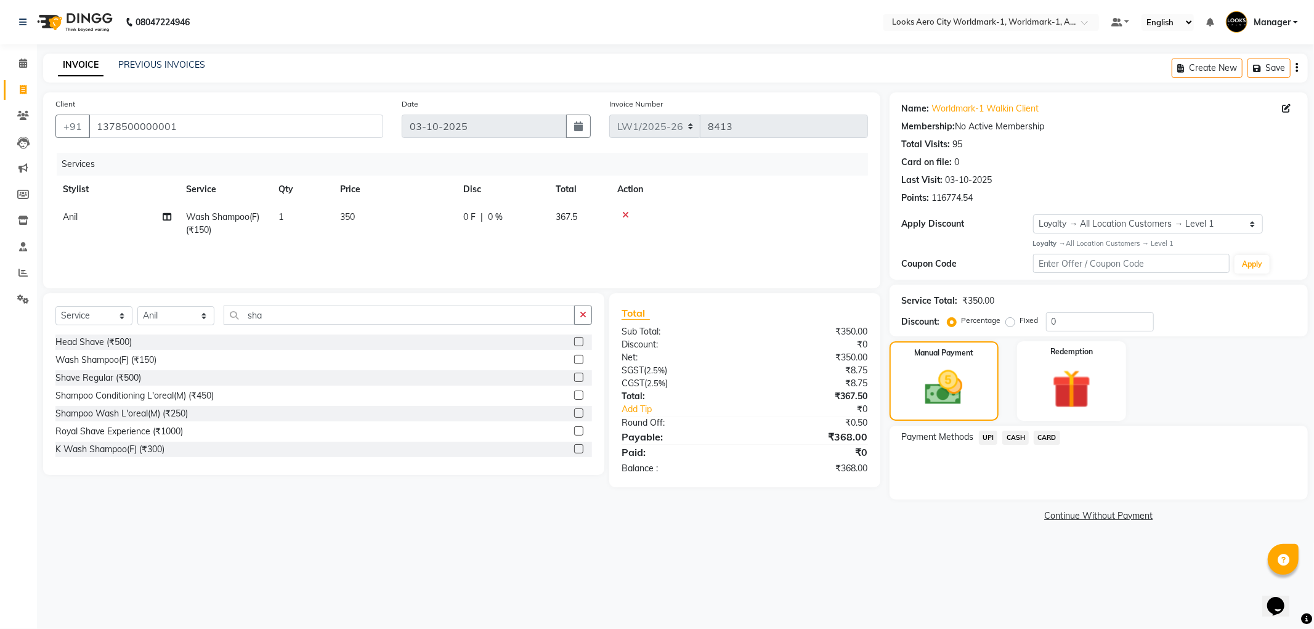
click at [1017, 439] on span "CASH" at bounding box center [1015, 438] width 26 height 14
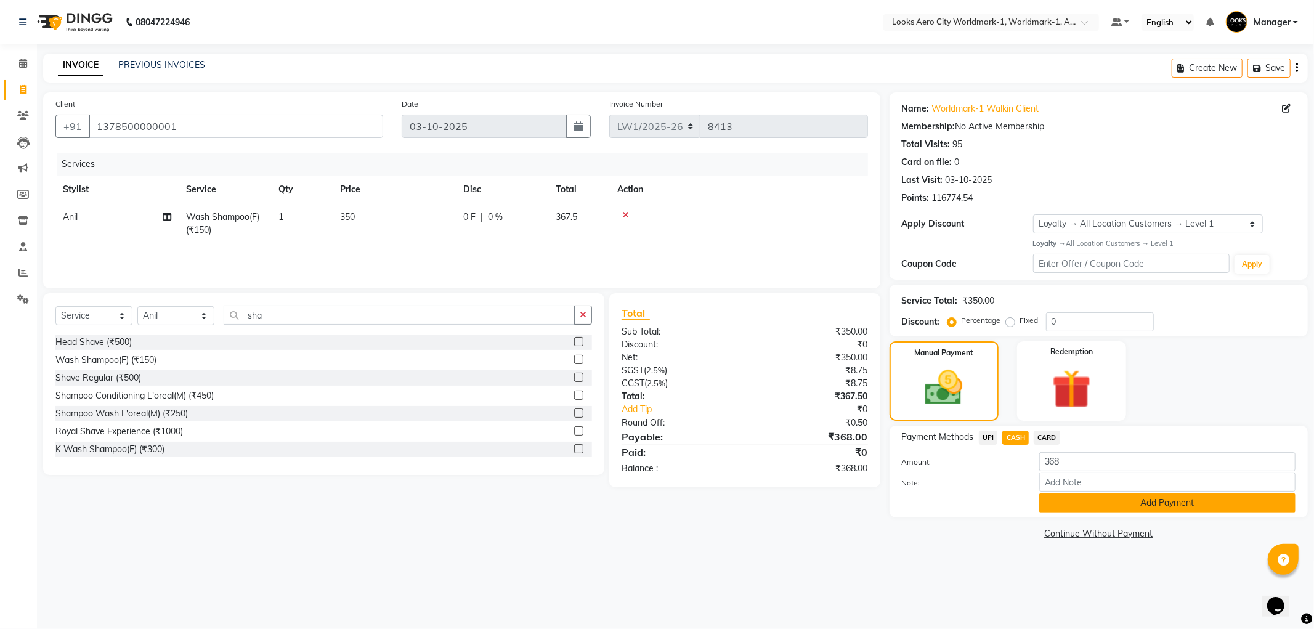
click at [1112, 508] on button "Add Payment" at bounding box center [1167, 502] width 256 height 19
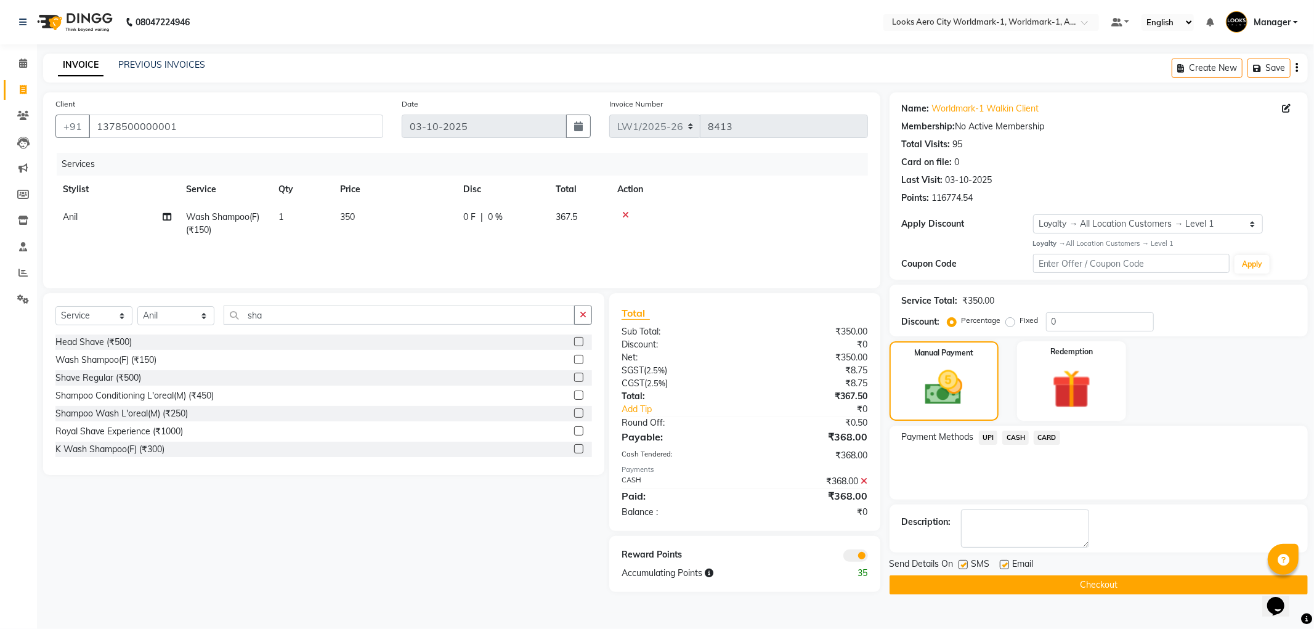
click at [852, 557] on span at bounding box center [855, 555] width 25 height 12
click at [868, 557] on input "checkbox" at bounding box center [868, 557] width 0 height 0
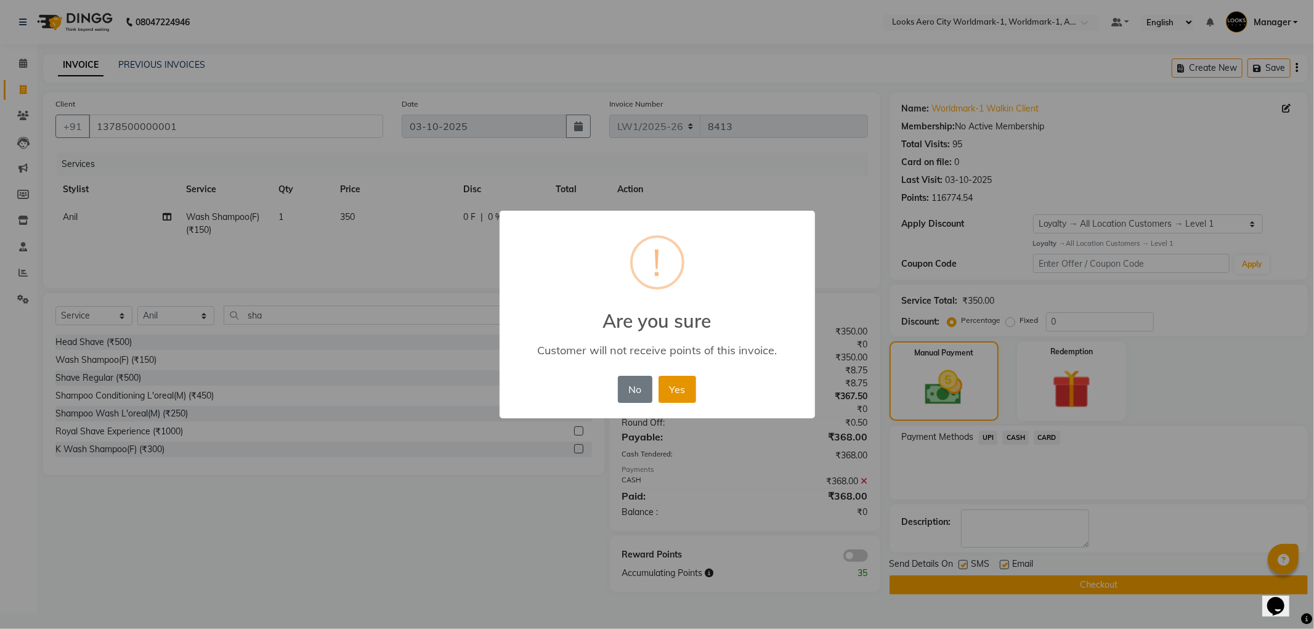
click at [681, 389] on button "Yes" at bounding box center [677, 389] width 38 height 27
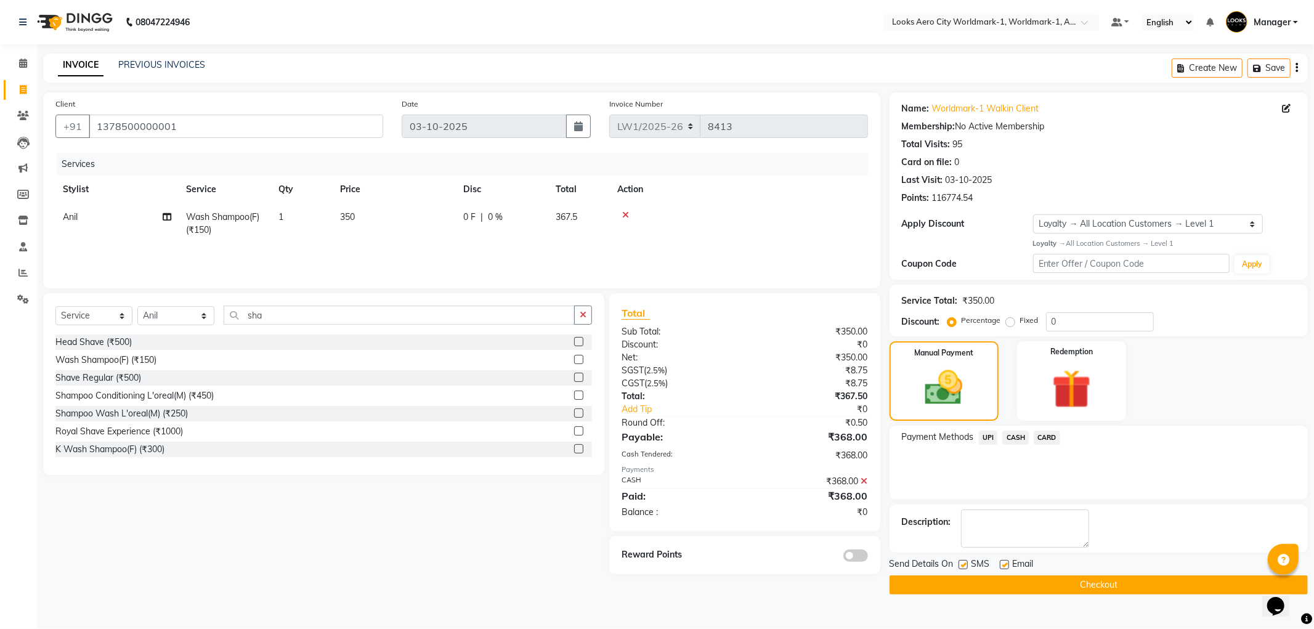
click at [977, 590] on button "Checkout" at bounding box center [1098, 584] width 418 height 19
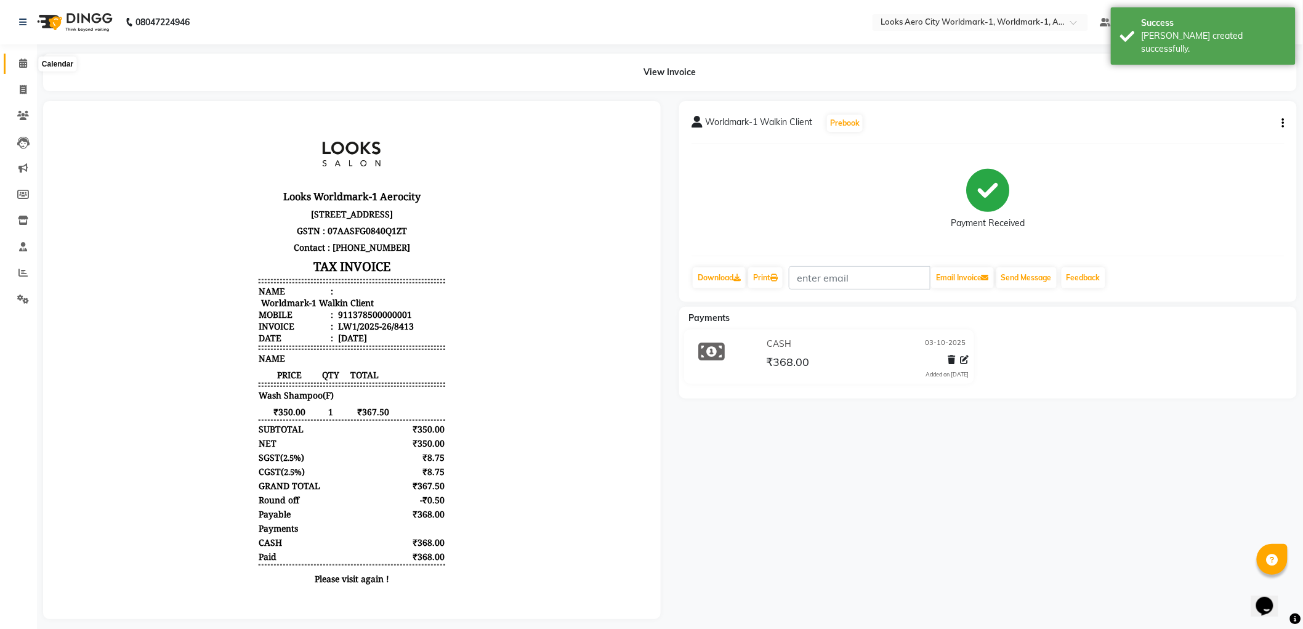
click at [21, 58] on span at bounding box center [23, 64] width 22 height 14
